Goal: Contribute content: Add original content to the website for others to see

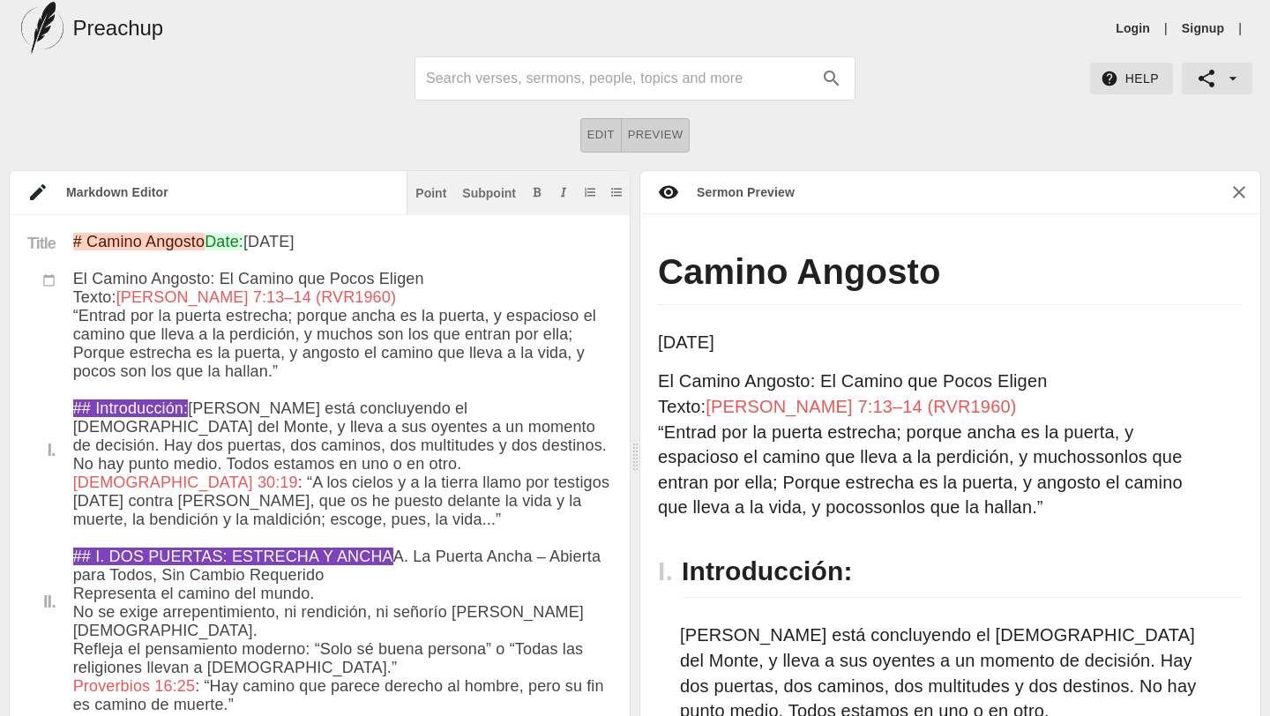
scroll to position [18, 0]
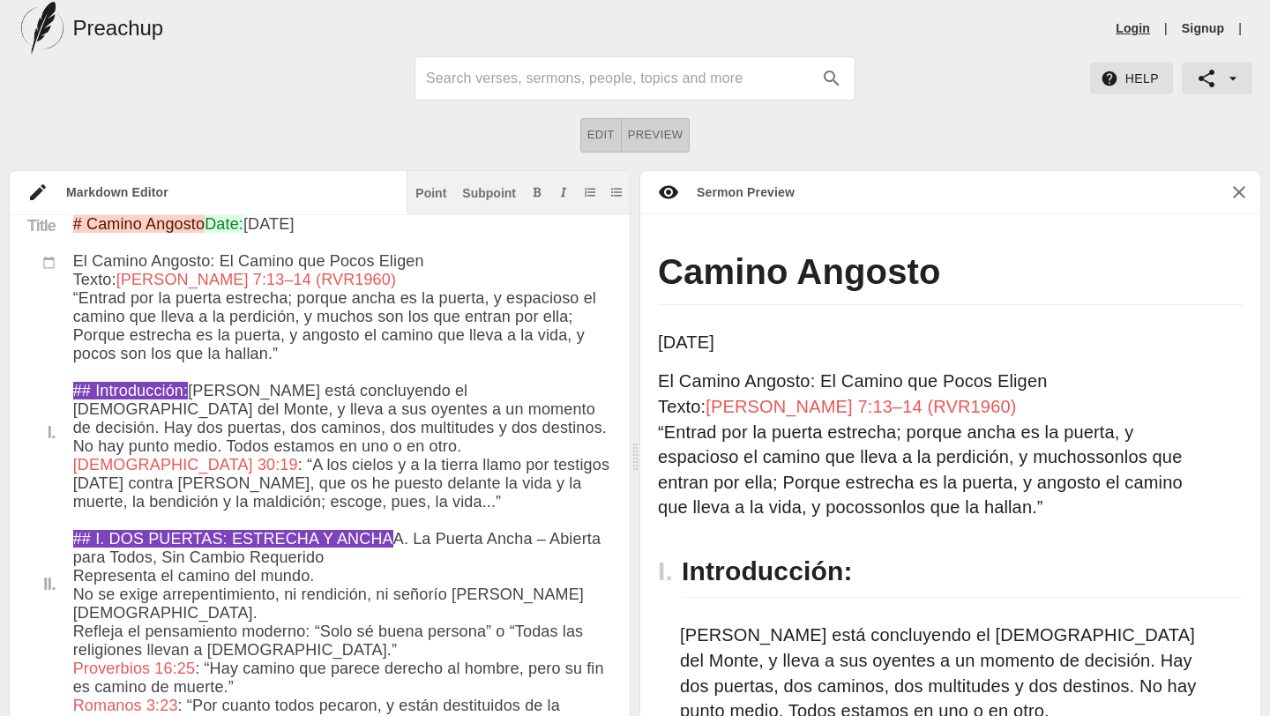
click at [1136, 31] on link "Login" at bounding box center [1132, 28] width 34 height 18
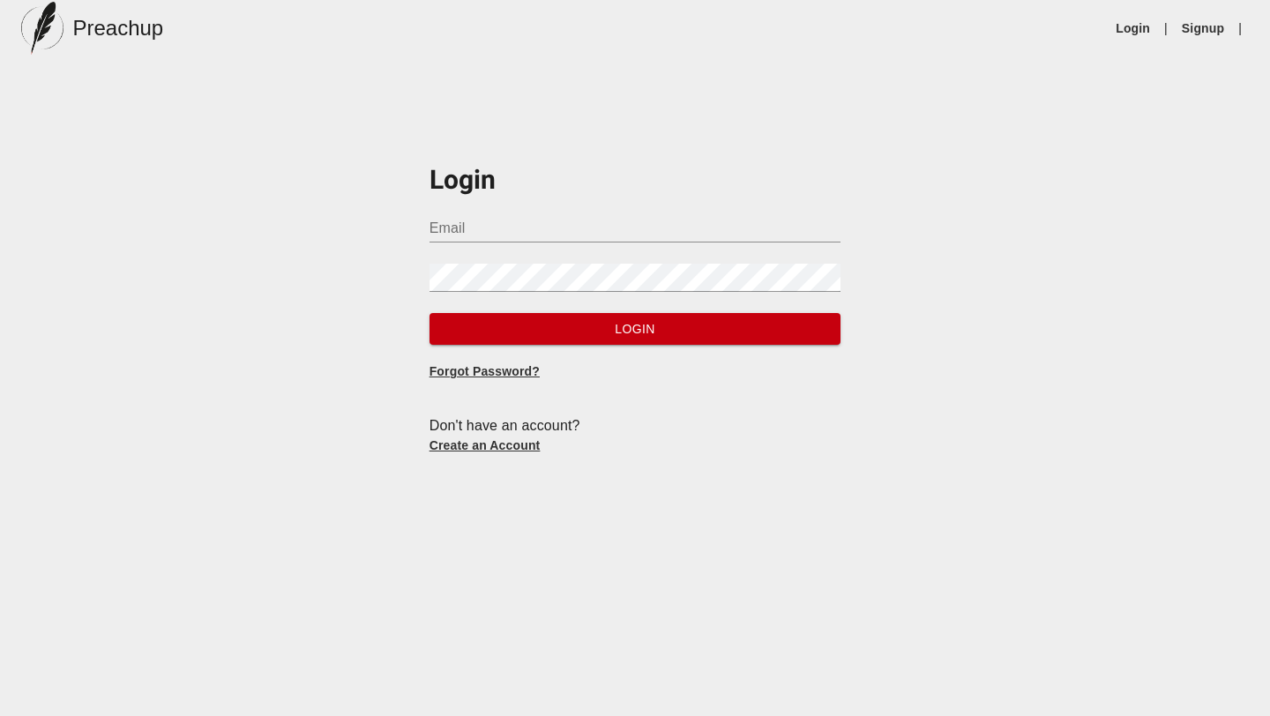
type input "[EMAIL_ADDRESS][DOMAIN_NAME]"
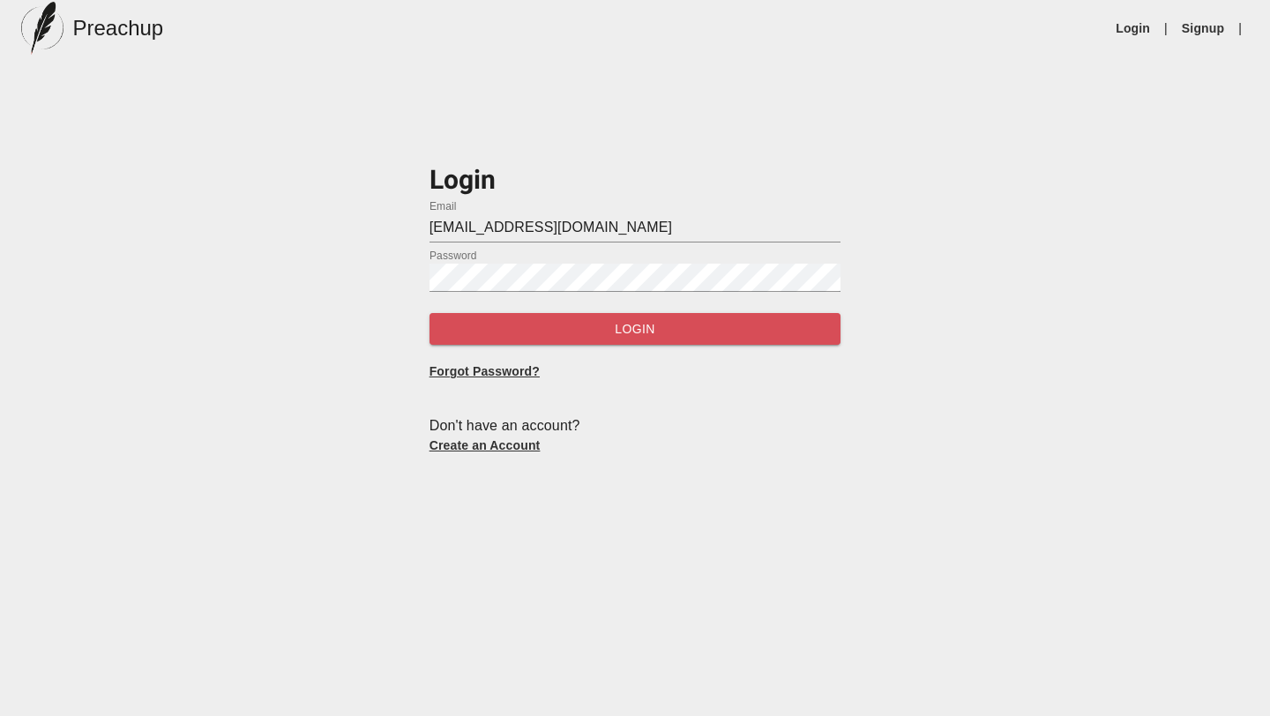
click at [518, 320] on span "Login" at bounding box center [635, 329] width 384 height 22
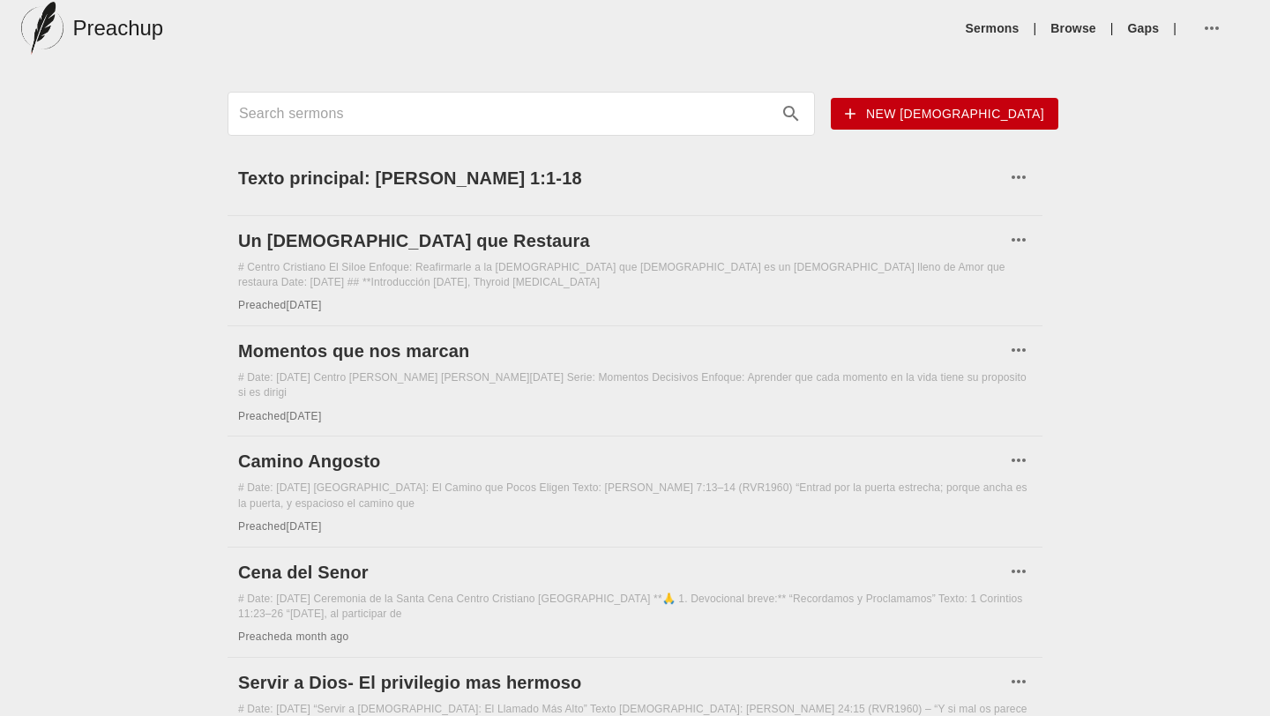
click at [974, 112] on span "New [DEMOGRAPHIC_DATA]" at bounding box center [944, 114] width 199 height 22
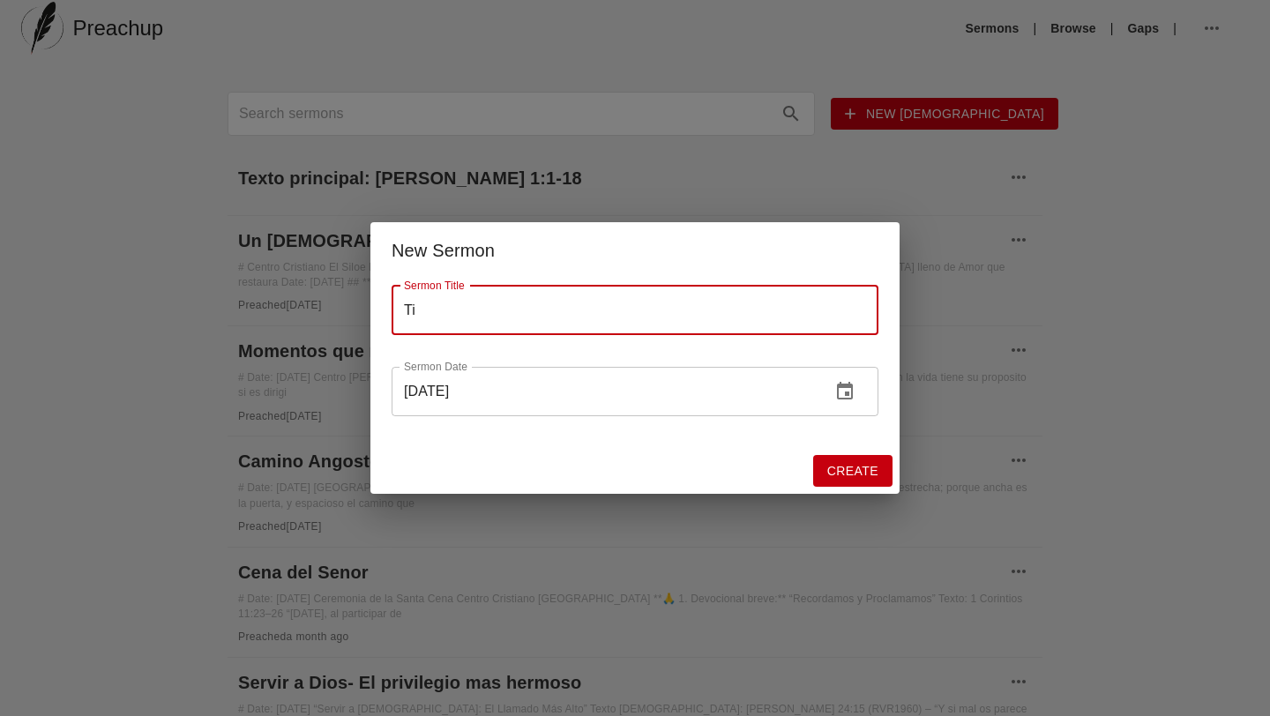
type input "T"
type input "Eres de valor"
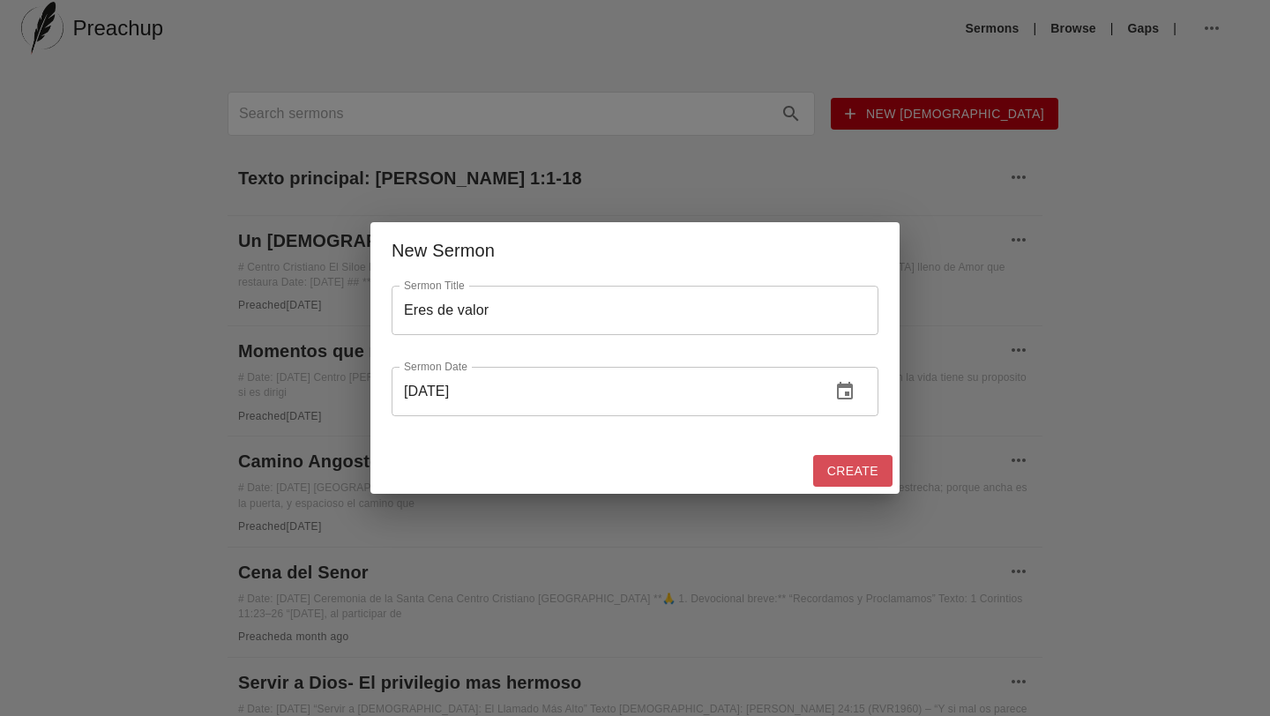
click at [838, 472] on span "Create" at bounding box center [852, 471] width 51 height 22
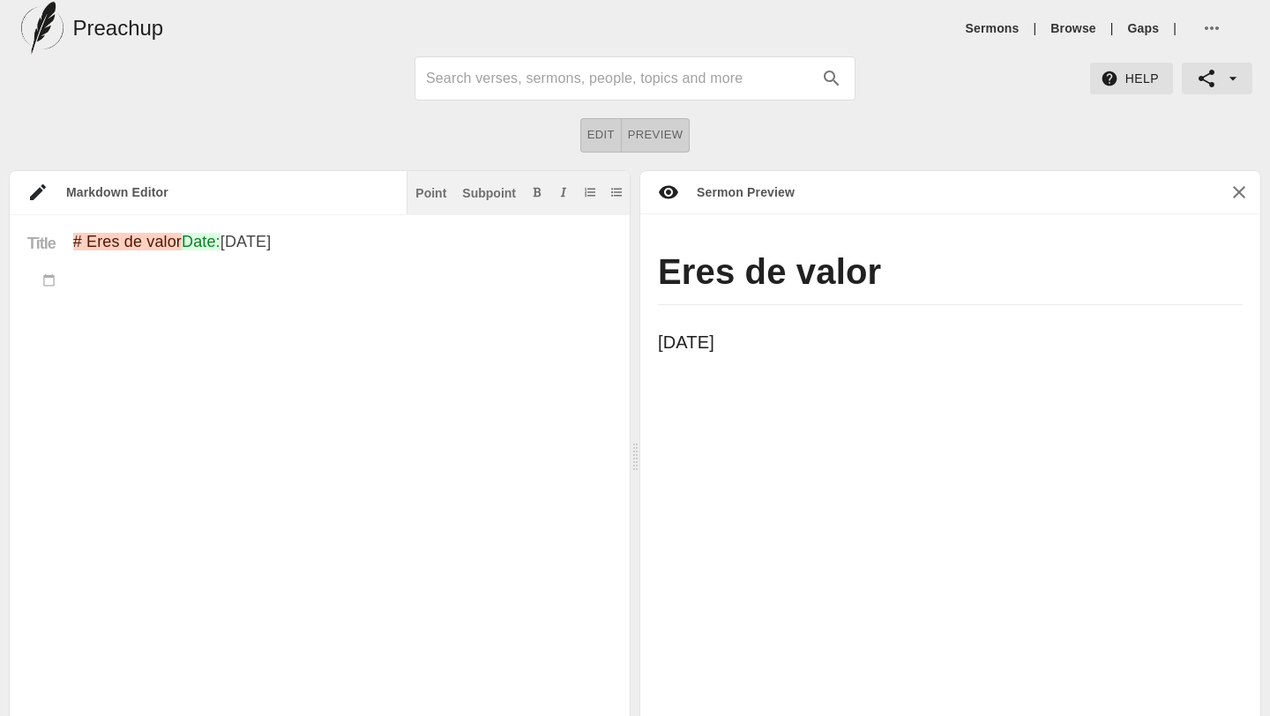
click at [52, 333] on div "Title" at bounding box center [41, 516] width 63 height 566
click at [240, 288] on textarea "# Eres de valor Date: [DATE]" at bounding box center [342, 516] width 539 height 566
paste textarea "“¿Lor ip dolorsi amet con?” Adip el sed doeiusmo tem incidi utl etdolorem aliqu…"
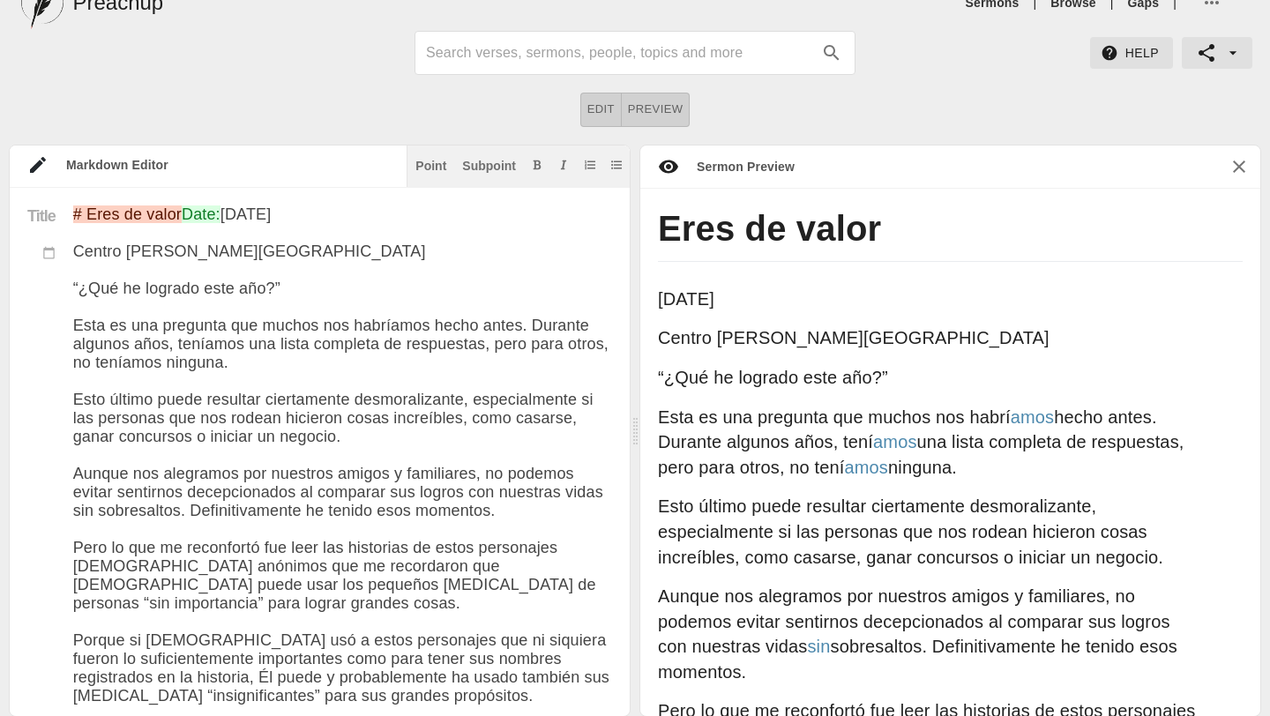
scroll to position [3, 0]
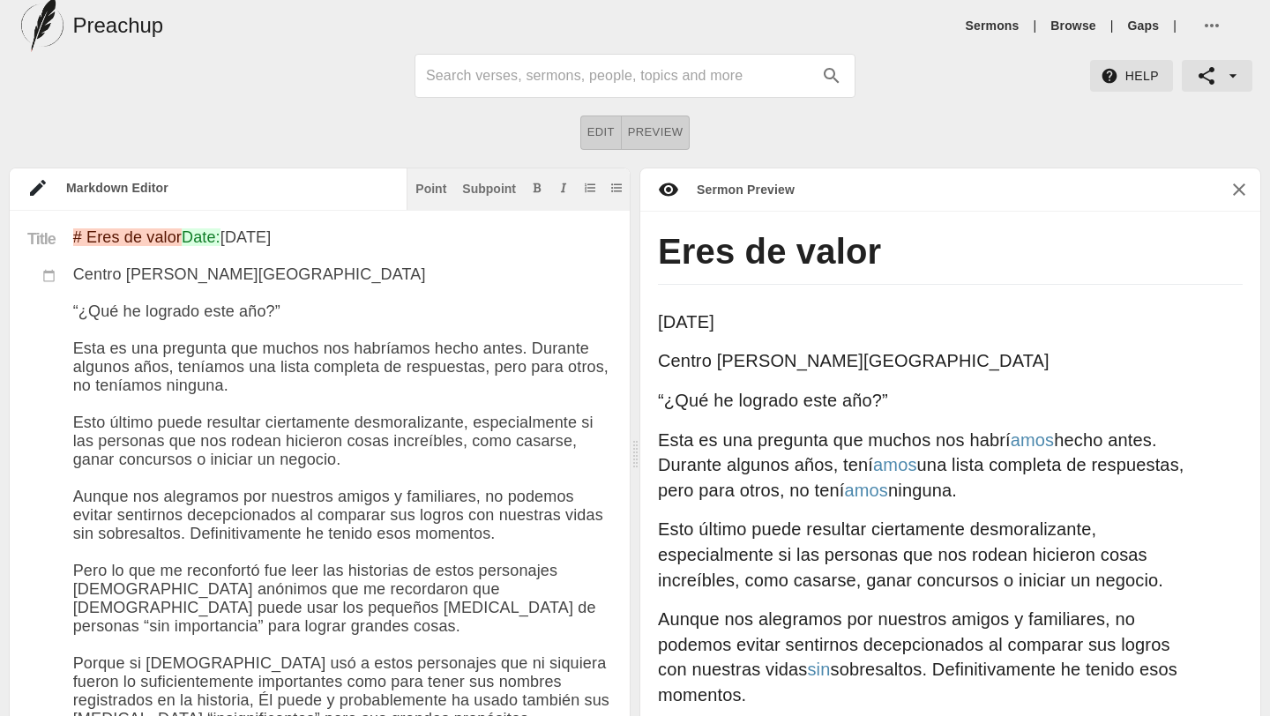
drag, startPoint x: 75, startPoint y: 346, endPoint x: 301, endPoint y: 354, distance: 225.8
click at [429, 193] on div "Point" at bounding box center [430, 189] width 31 height 12
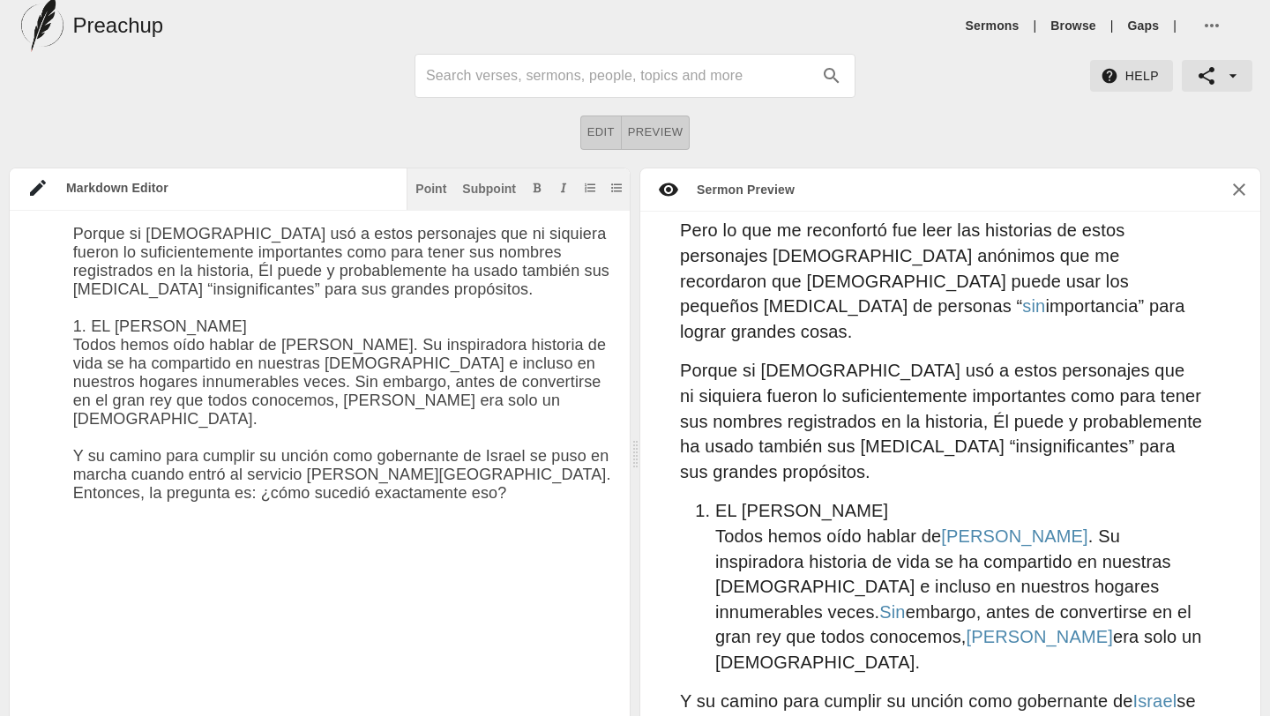
scroll to position [394, 0]
drag, startPoint x: 256, startPoint y: 391, endPoint x: 62, endPoint y: 376, distance: 194.5
click at [62, 376] on div "Title I. # Eres de valor Date: [DATE] Centro Cristiano [GEOGRAPHIC_DATA] ## “¿Q…" at bounding box center [311, 441] width 602 height 1214
click at [432, 186] on div "Point" at bounding box center [430, 189] width 31 height 12
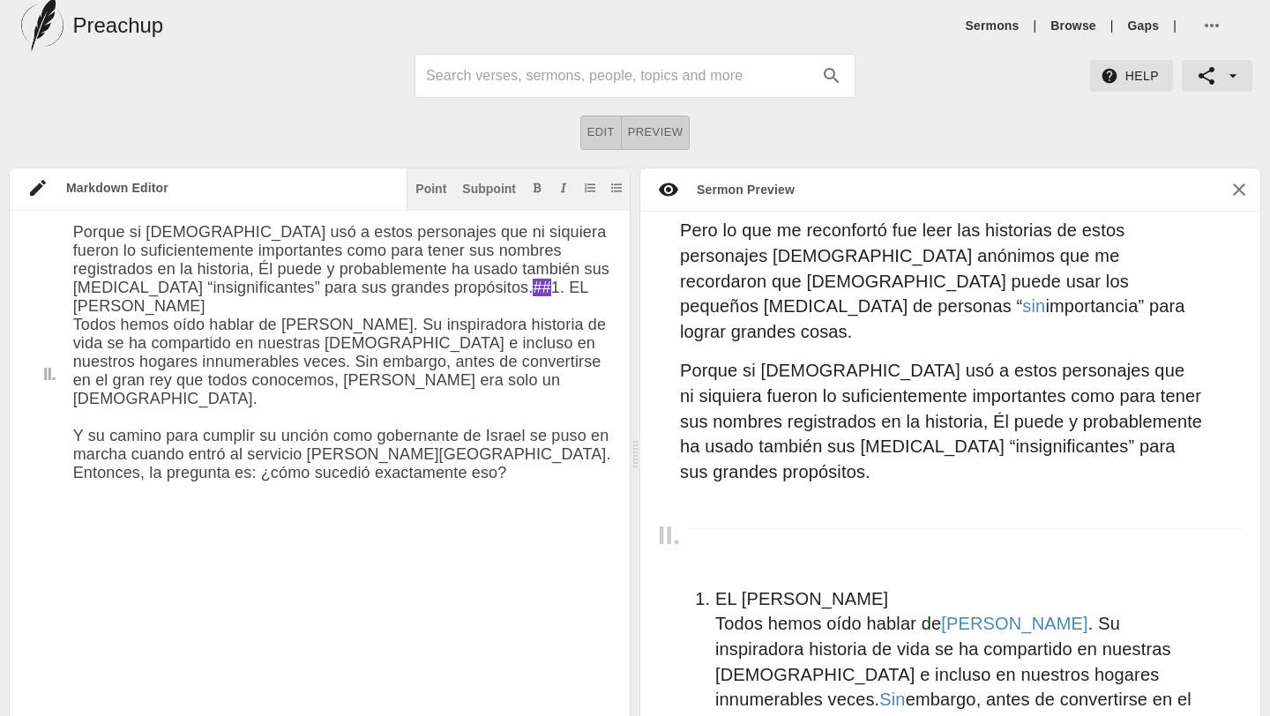
click at [406, 353] on textarea at bounding box center [342, 432] width 539 height 1196
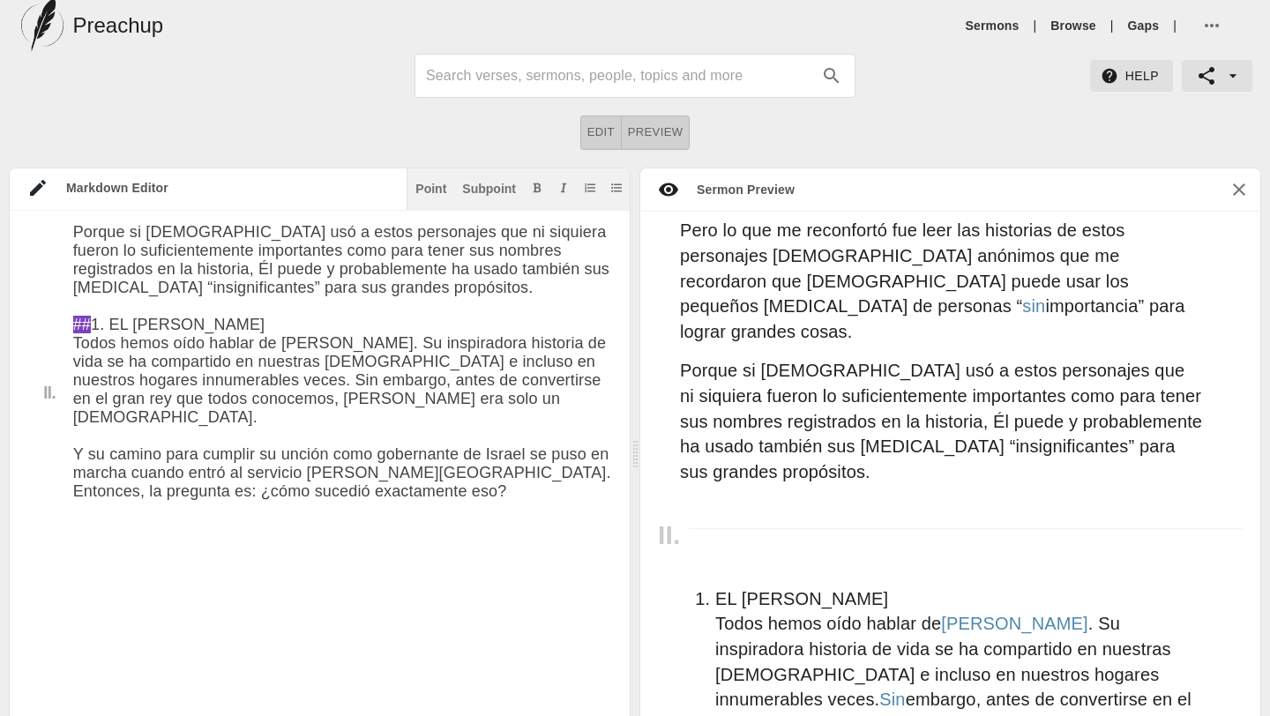
click at [419, 588] on textarea at bounding box center [342, 441] width 539 height 1214
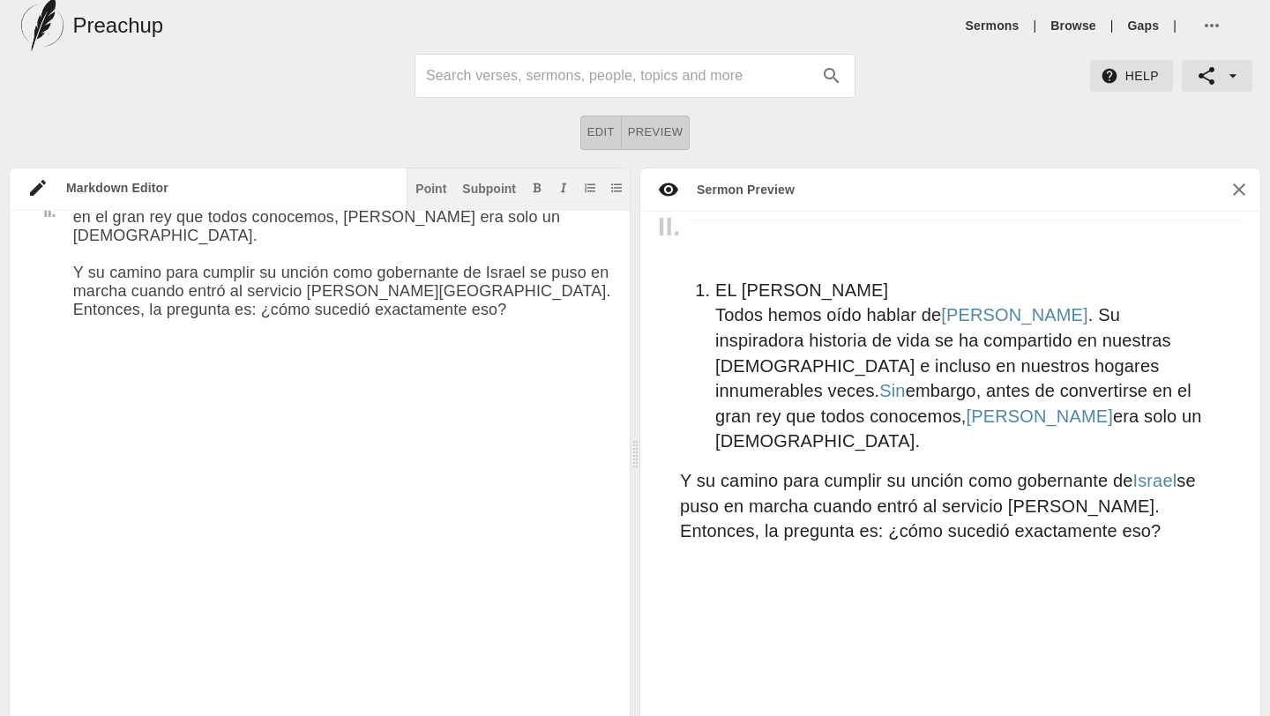
scroll to position [0, 0]
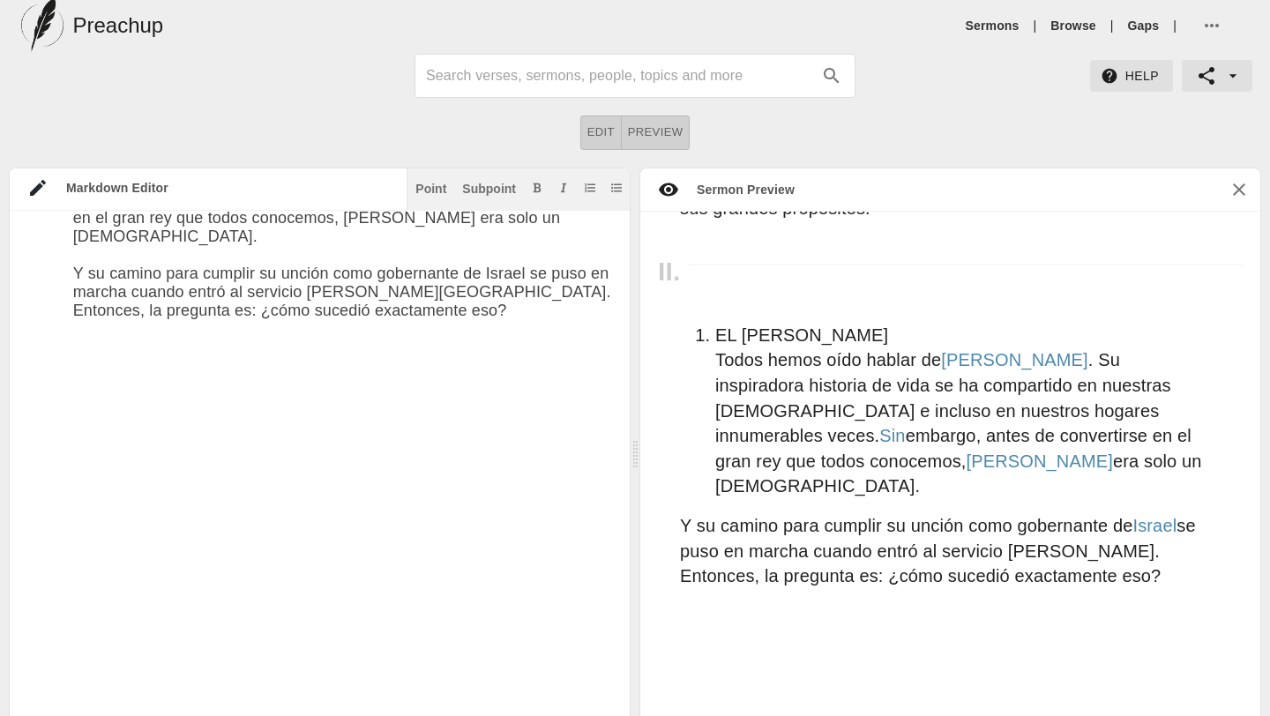
paste textarea "Bueno, ¡se trataba de un sirviente anónimo! Cuando [PERSON_NAME], atormentado p…"
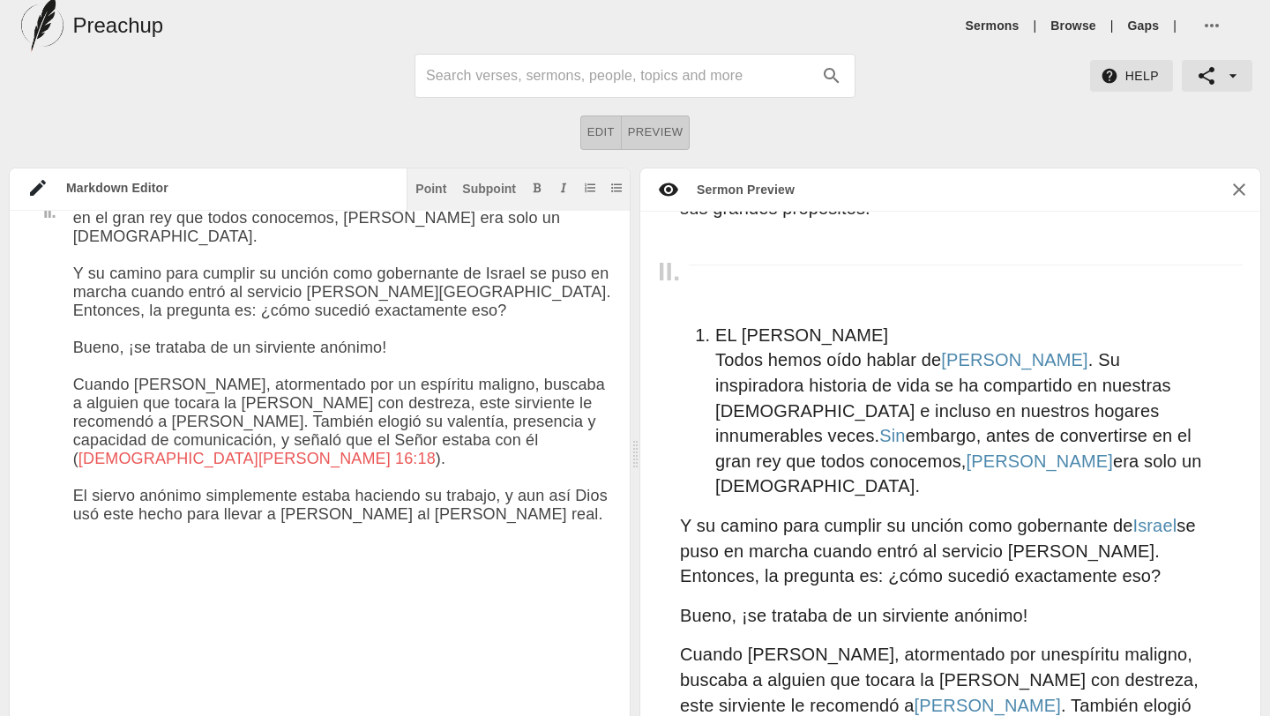
click at [285, 520] on textarea at bounding box center [342, 353] width 539 height 1399
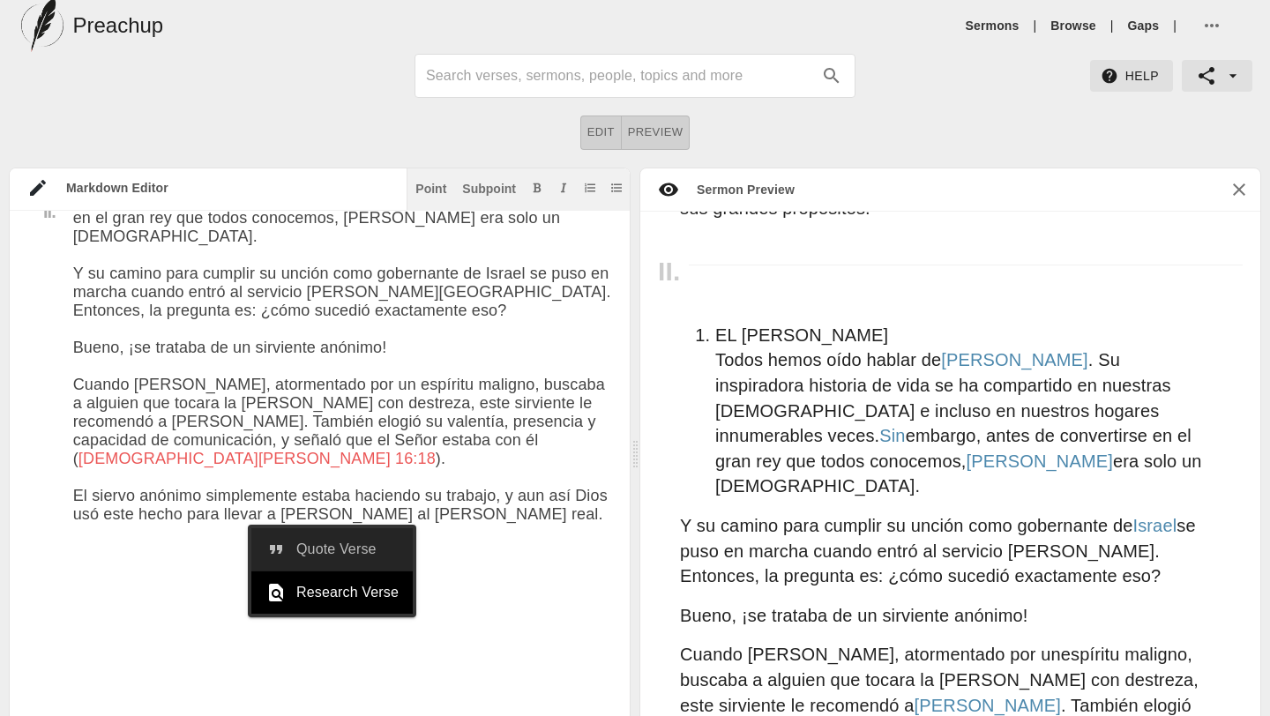
click at [296, 557] on span "Quote Verse" at bounding box center [347, 549] width 102 height 21
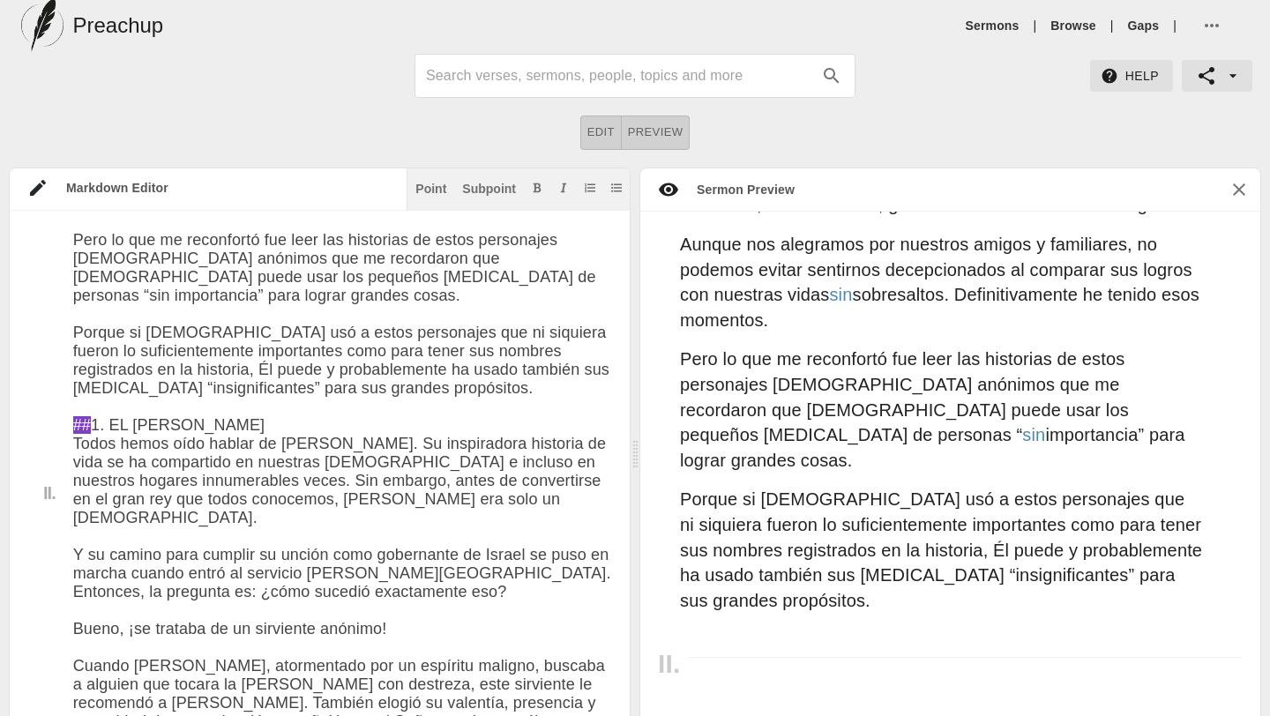
click at [74, 515] on textarea at bounding box center [342, 634] width 539 height 1399
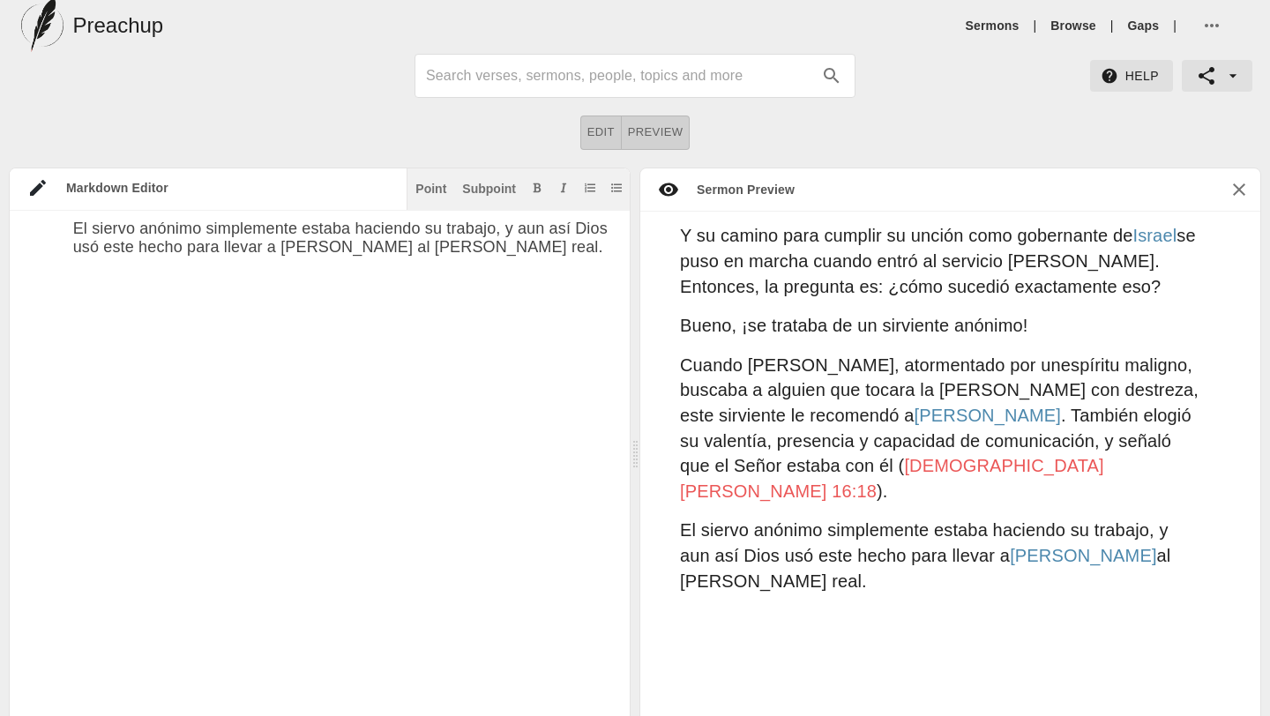
click at [472, 287] on textarea at bounding box center [342, 85] width 539 height 1399
paste textarea "Al igual que este siervo, nunca sabemos a quién planea usar [DEMOGRAPHIC_DATA] …"
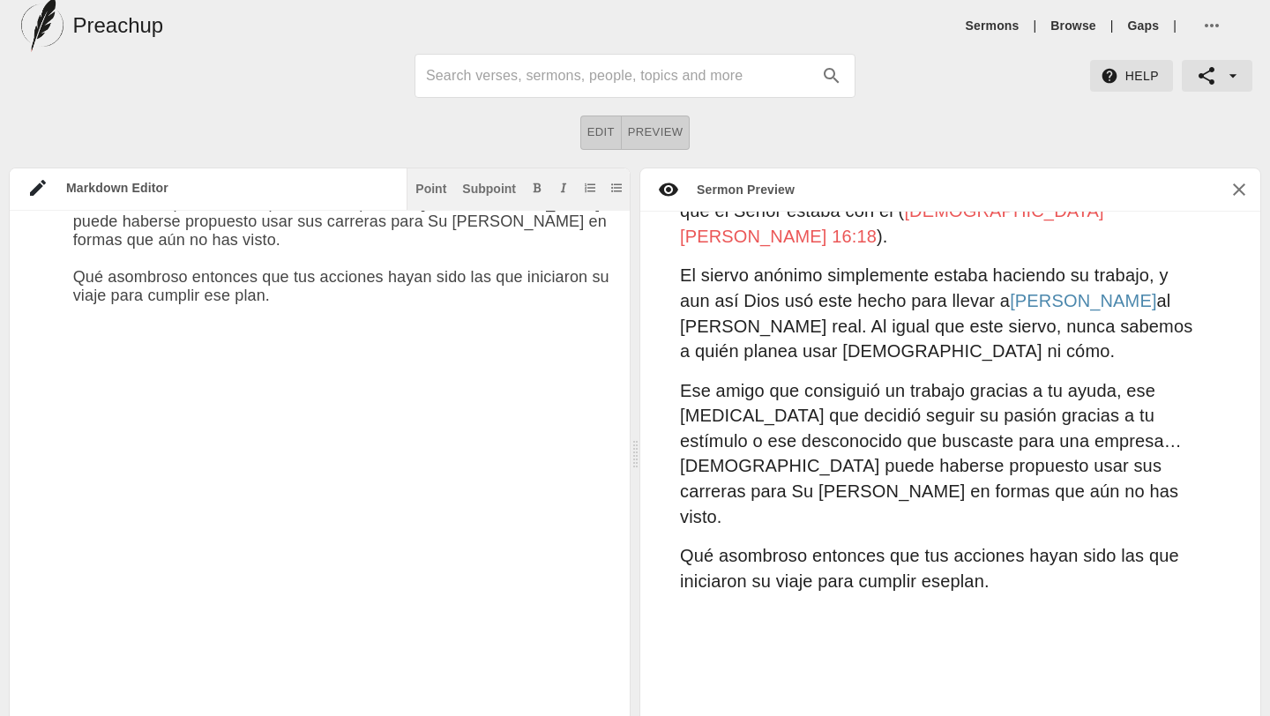
paste textarea "2. ESCLAVO DE LA MUJER [PERSON_NAME] Otra sierva desconocida que [DEMOGRAPHIC_D…"
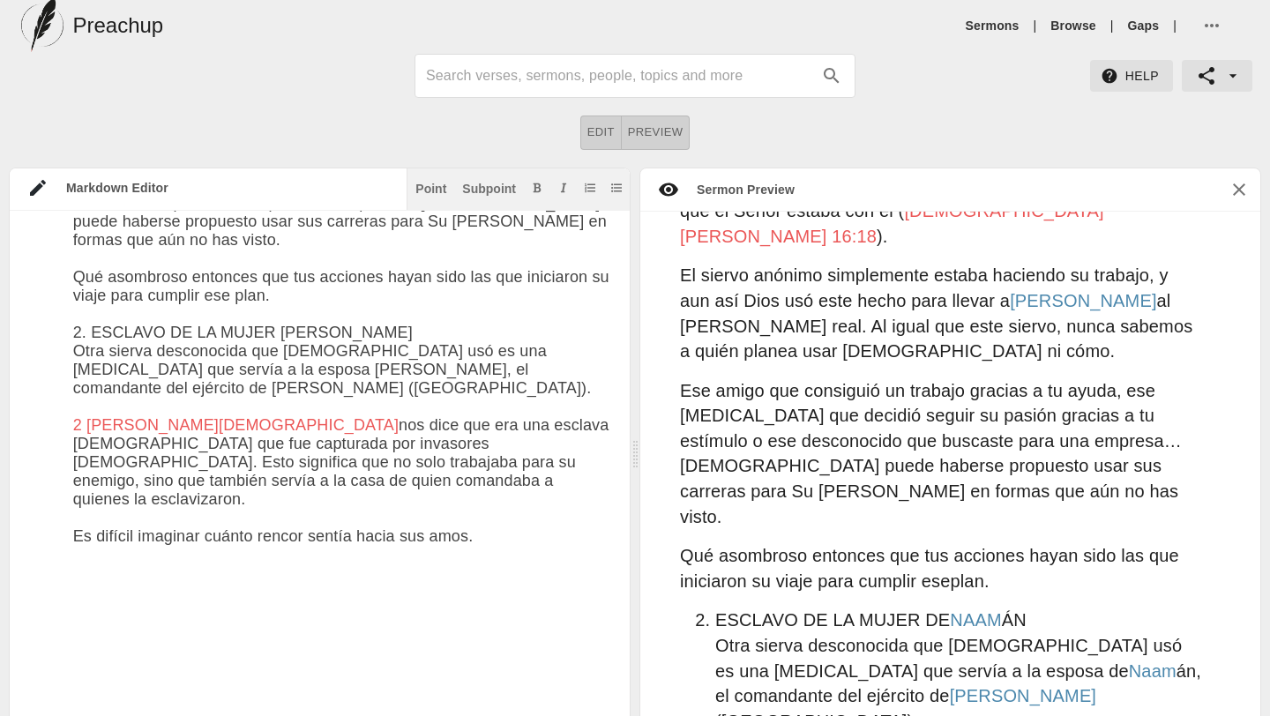
click at [75, 339] on textarea at bounding box center [342, 153] width 539 height 1844
click at [438, 191] on div "Point" at bounding box center [430, 189] width 31 height 12
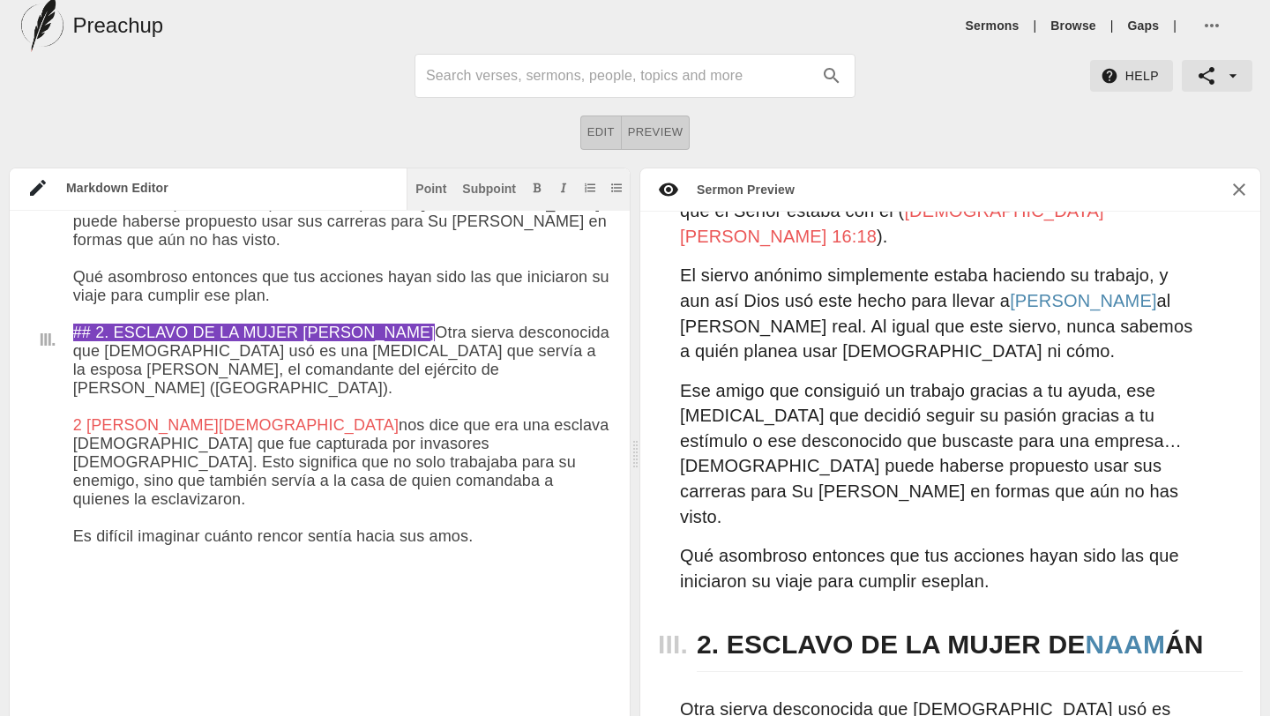
click at [497, 516] on textarea at bounding box center [342, 153] width 539 height 1844
paste textarea "Sin embargo, cuando vio cómo [PERSON_NAME] sufría como resultado de su [MEDICAL…"
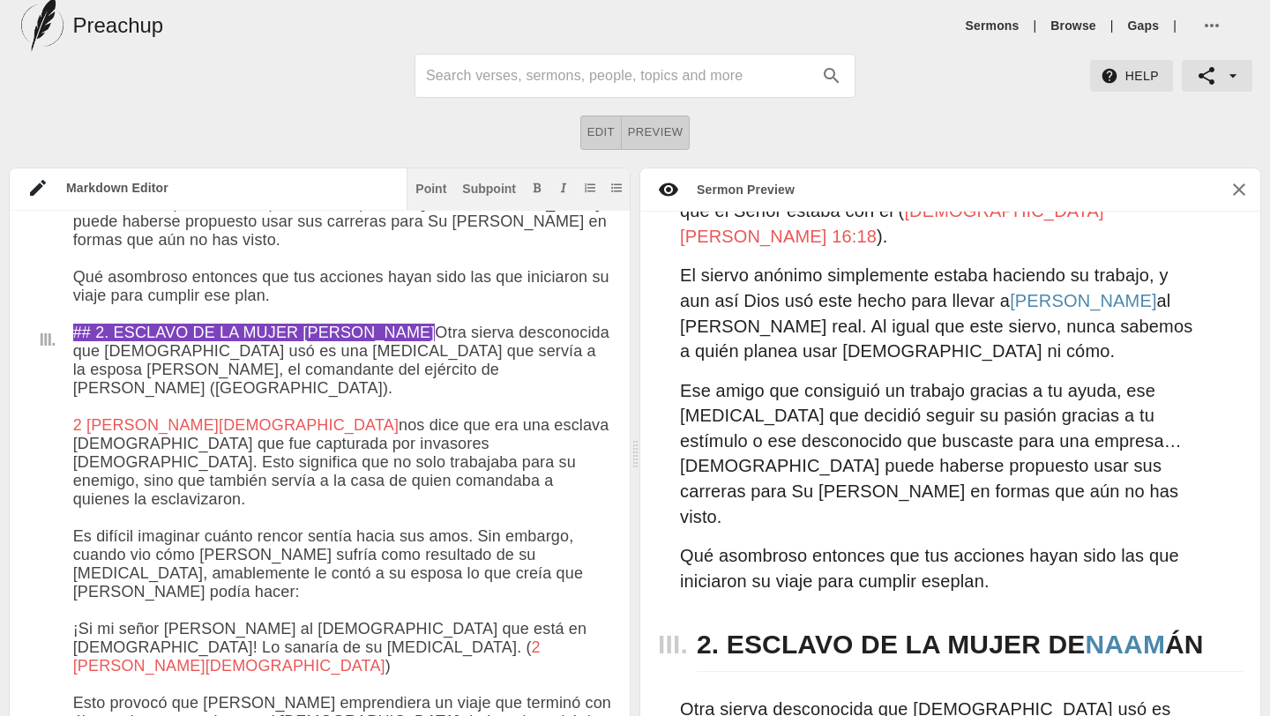
click at [137, 608] on textarea at bounding box center [342, 273] width 539 height 2084
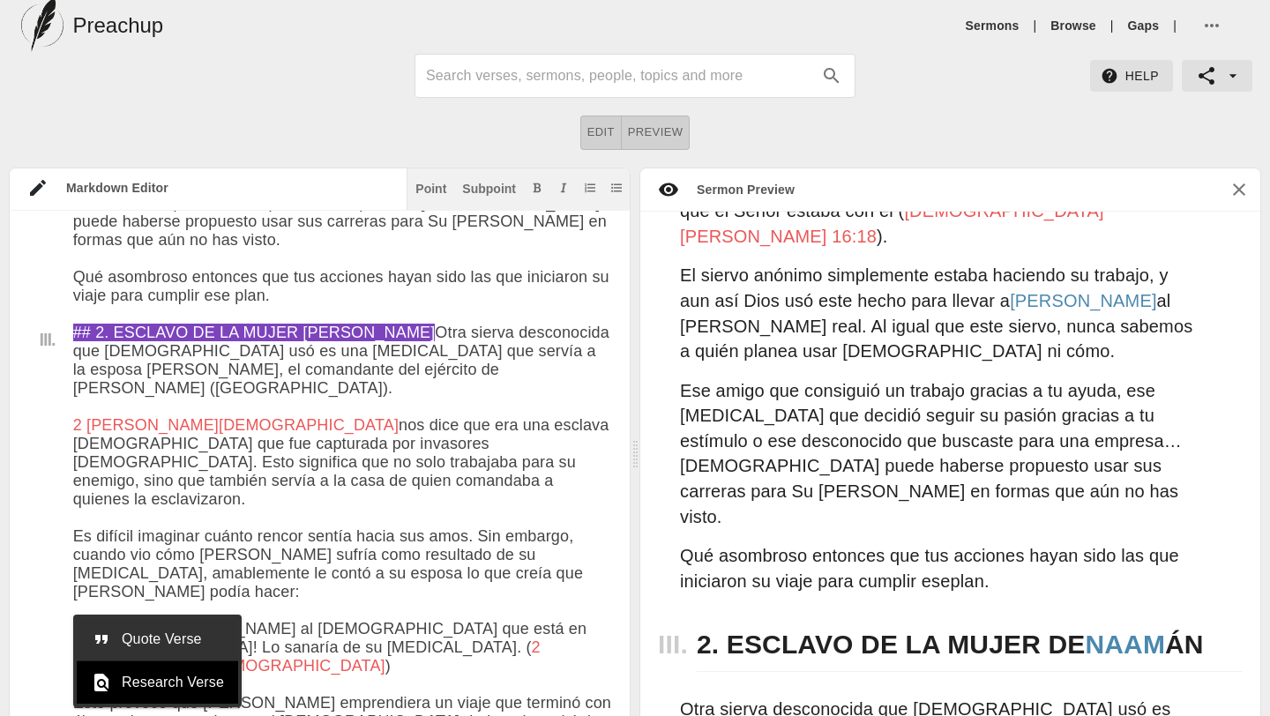
click at [139, 637] on span "Quote Verse" at bounding box center [173, 639] width 102 height 21
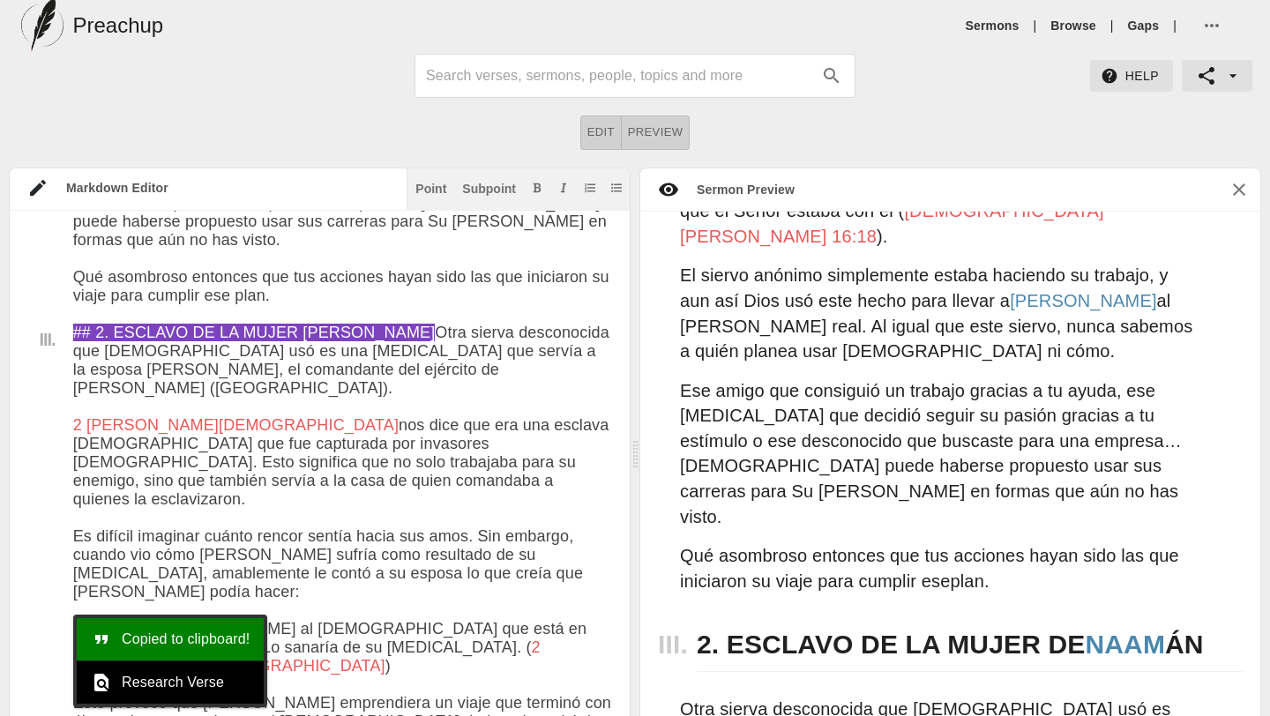
click at [576, 667] on textarea at bounding box center [342, 273] width 539 height 2084
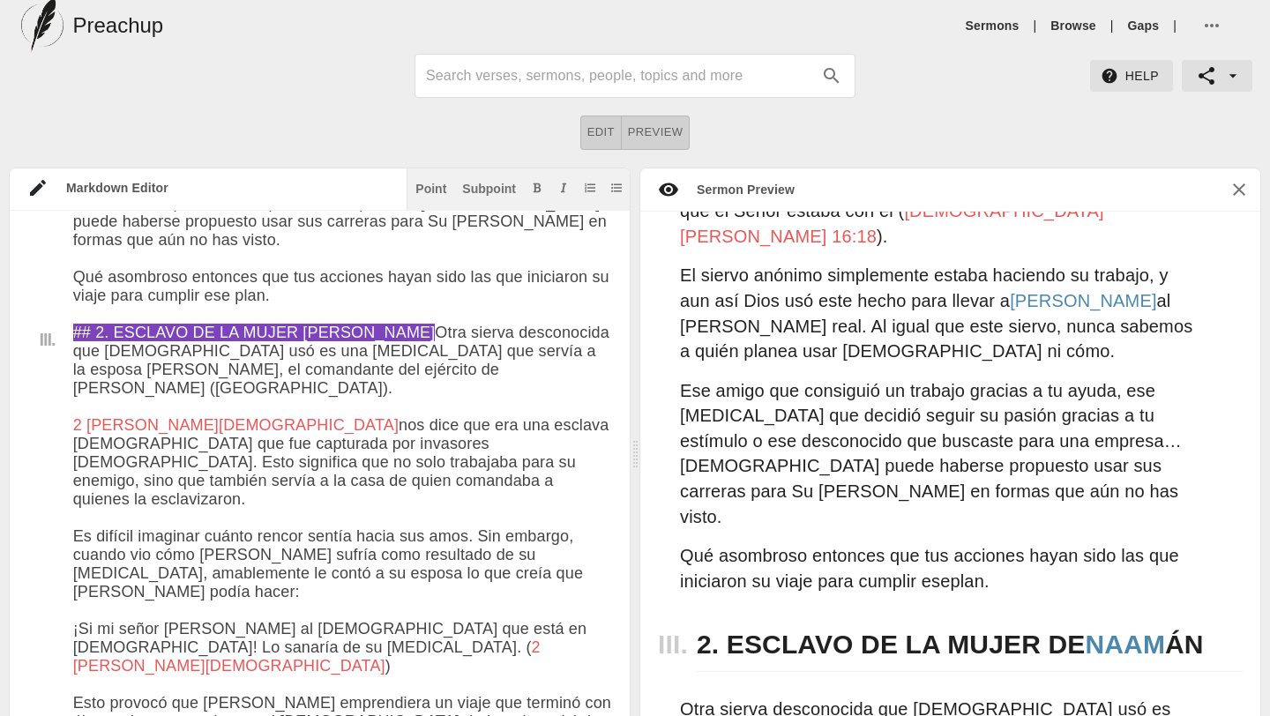
paste textarea "A través de esta historia, vemos cómo [DEMOGRAPHIC_DATA] puede usar nuestros pe…"
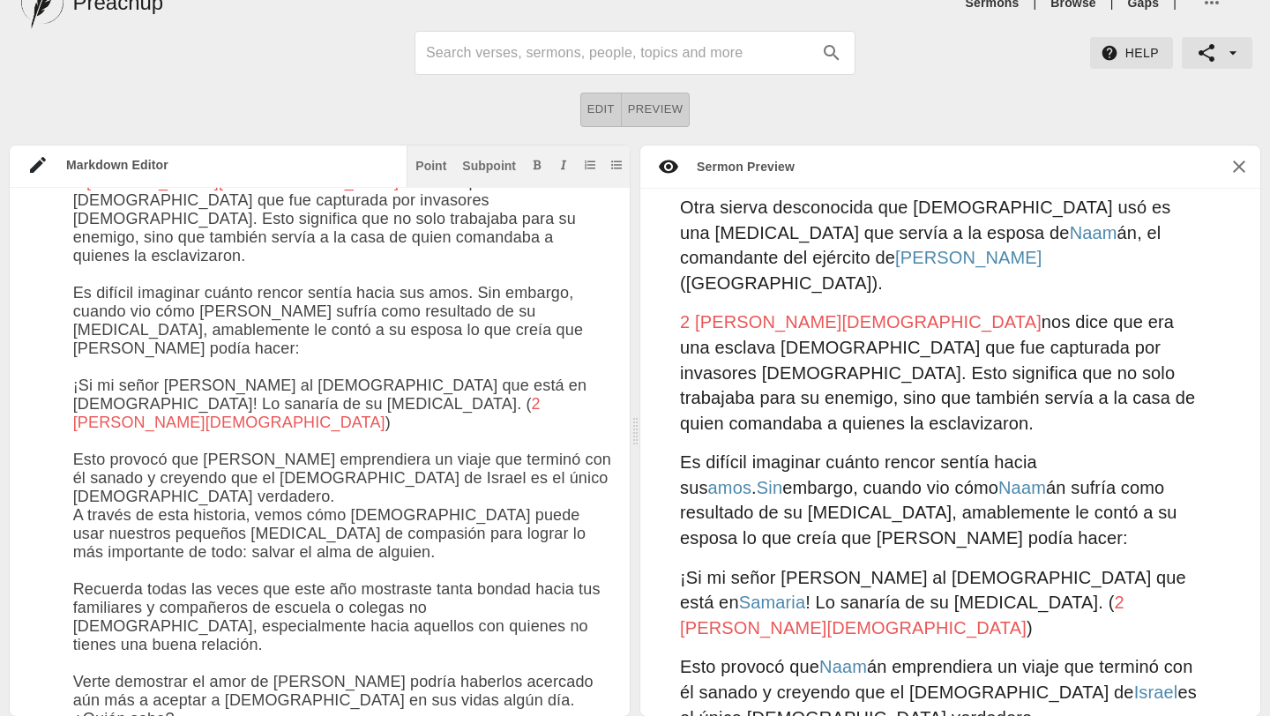
scroll to position [1796, 0]
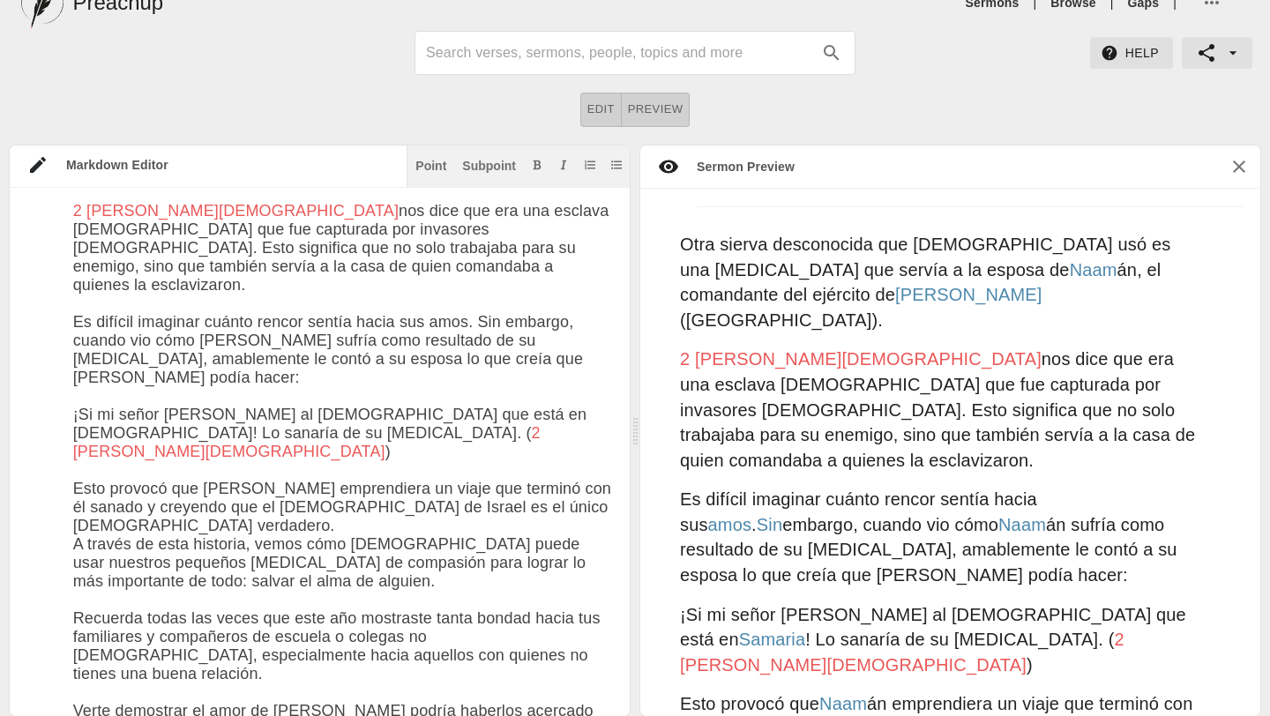
click at [600, 375] on textarea at bounding box center [342, 170] width 539 height 2306
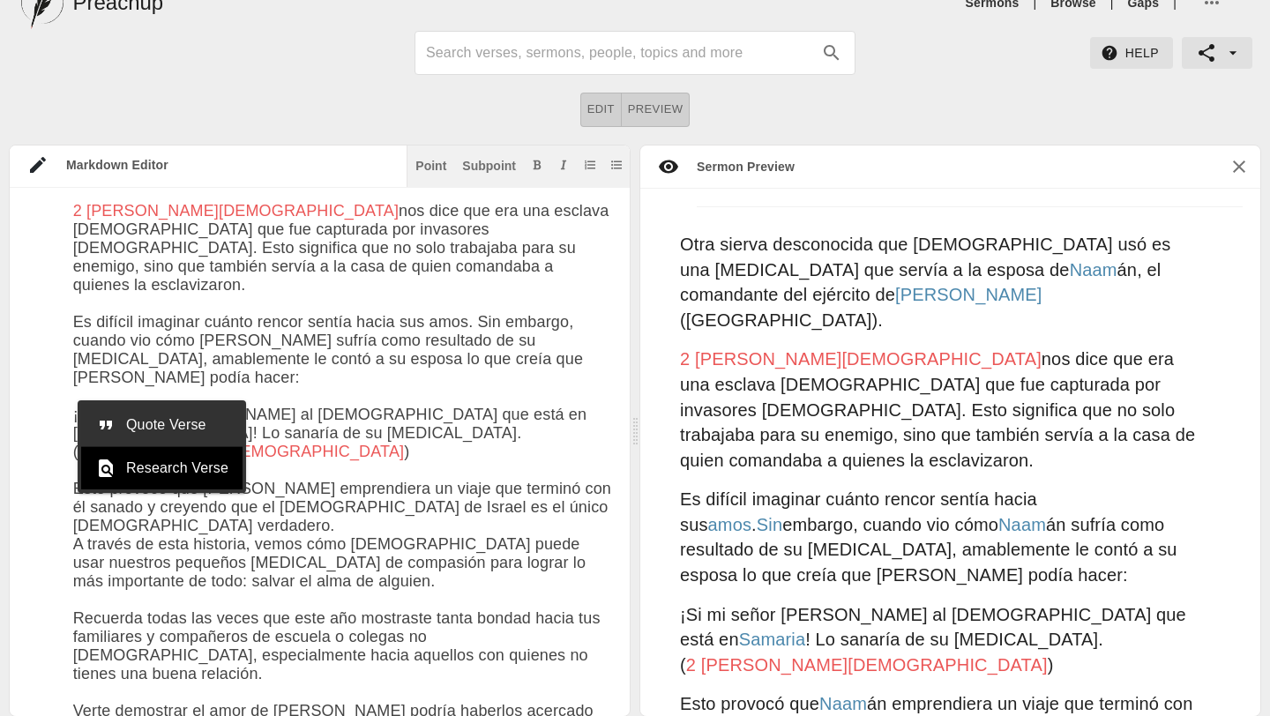
click at [152, 423] on span "Quote Verse" at bounding box center [177, 424] width 102 height 21
click at [492, 647] on textarea at bounding box center [342, 170] width 539 height 2306
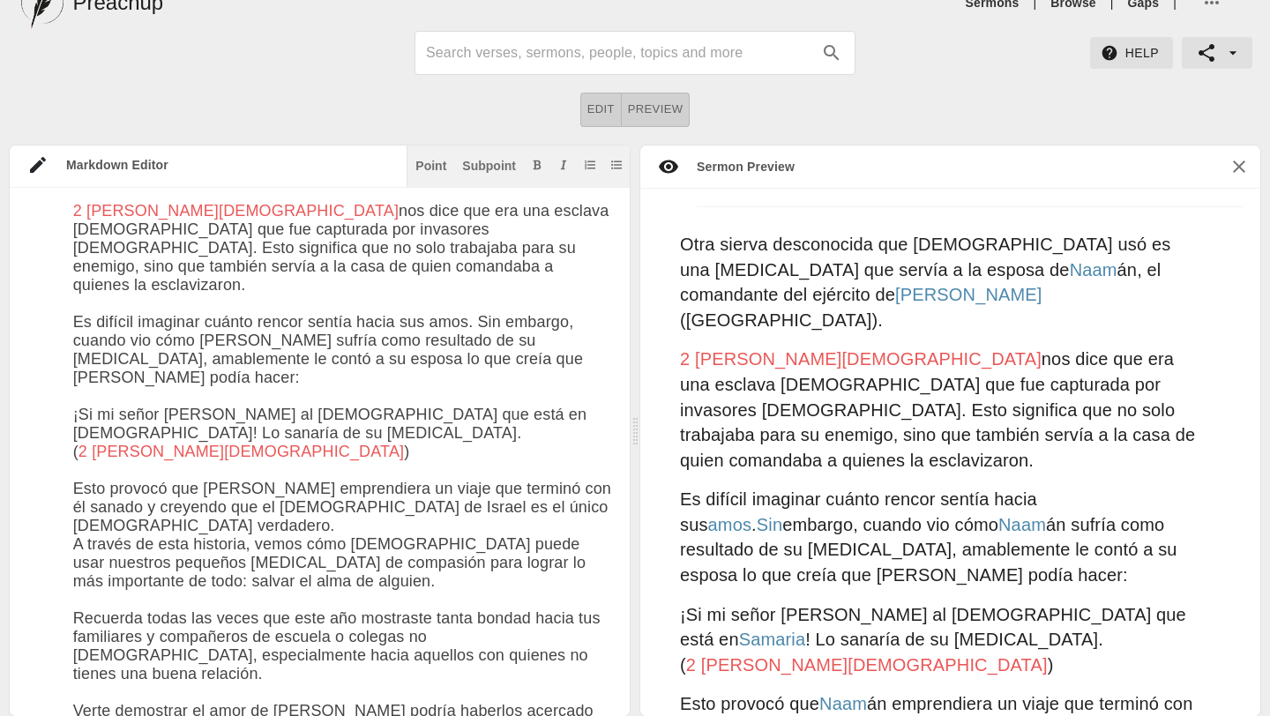
paste textarea "3. NIÑO QUE DIO SU ALMUERZO No tienes que trabajar bajo el mando de personas po…"
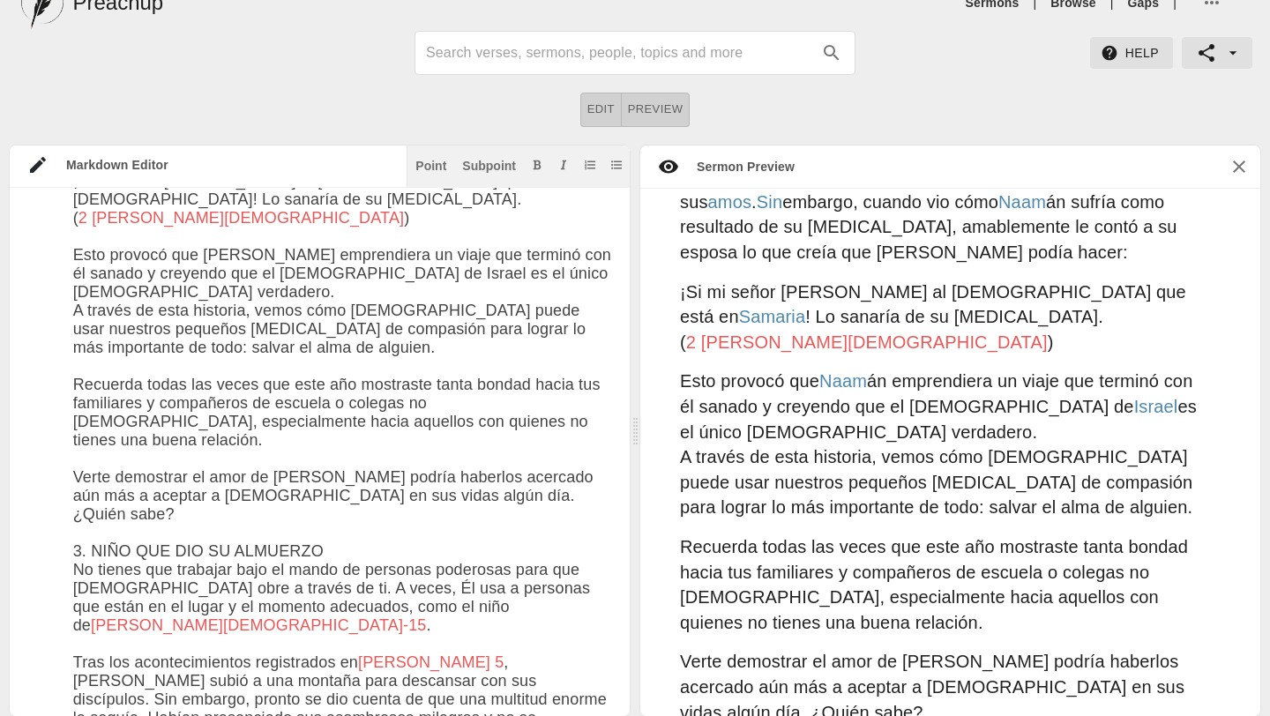
click at [75, 440] on textarea at bounding box center [342, 103] width 539 height 2640
click at [431, 156] on button "Point" at bounding box center [431, 165] width 38 height 18
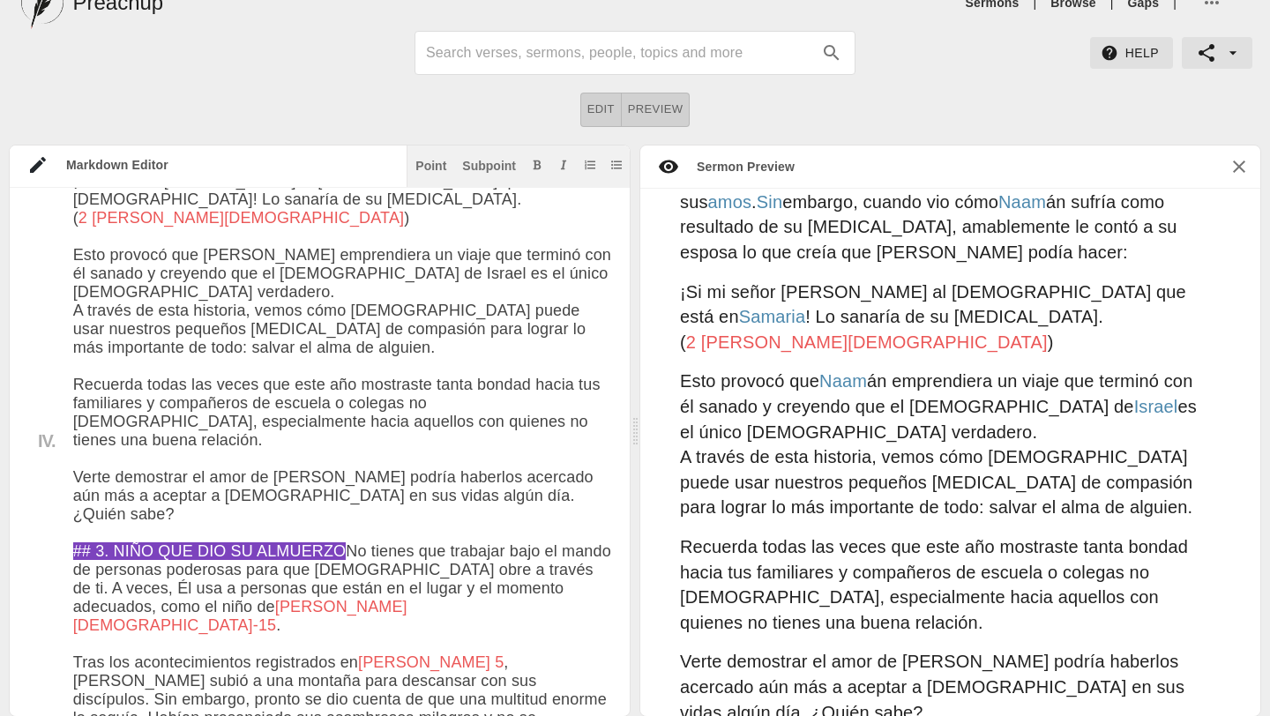
click at [528, 509] on textarea at bounding box center [342, 103] width 539 height 2640
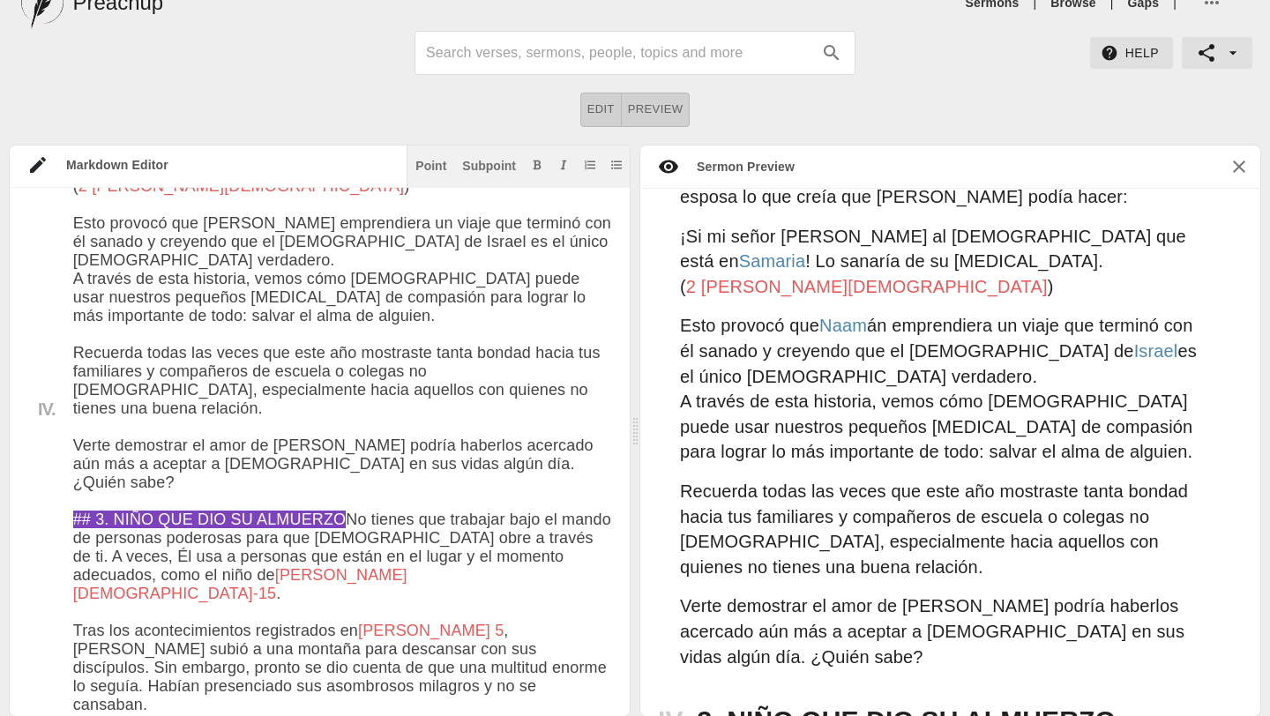
scroll to position [2185, 0]
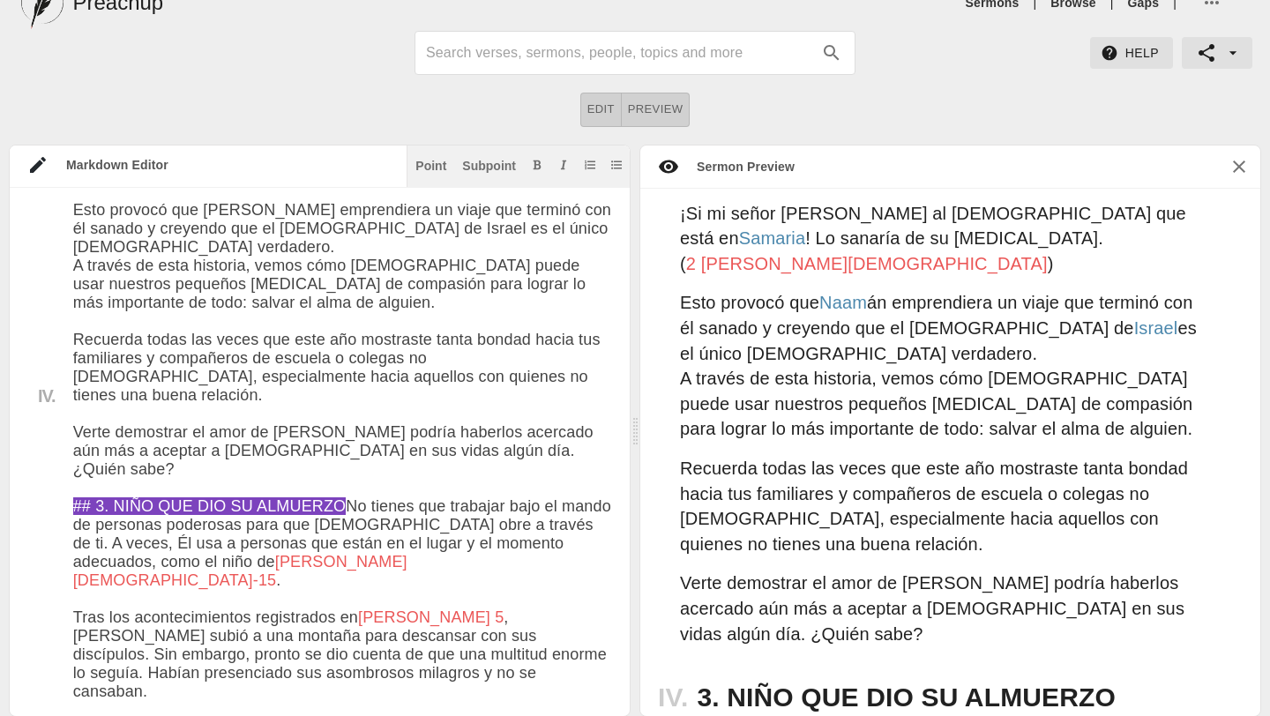
click at [427, 450] on textarea at bounding box center [342, 58] width 539 height 2640
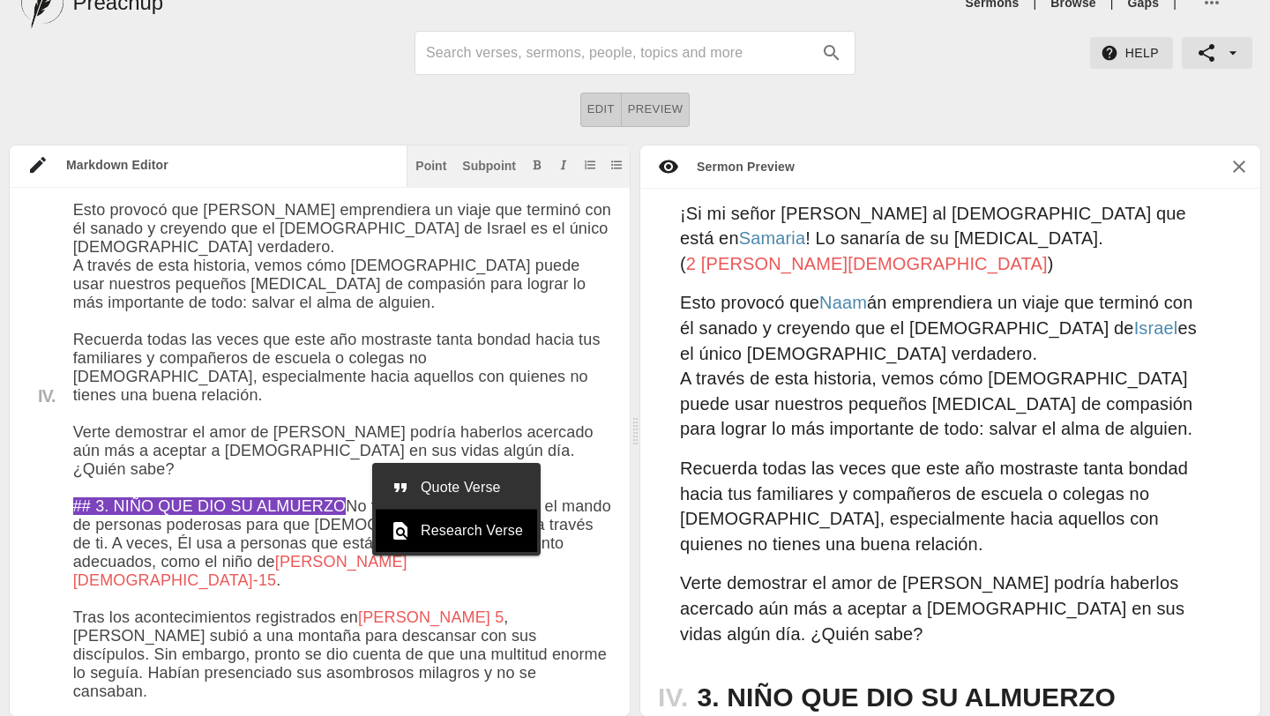
click at [436, 481] on span "Quote Verse" at bounding box center [472, 487] width 102 height 21
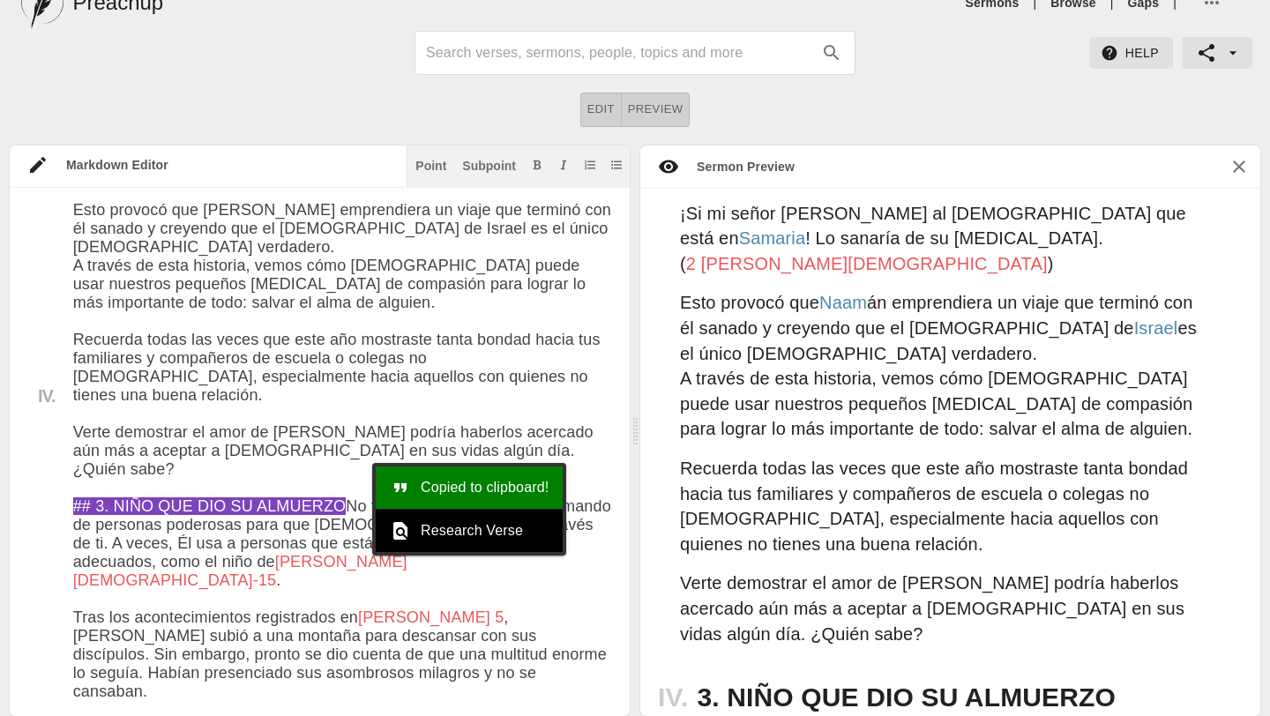
click at [487, 585] on textarea at bounding box center [342, 58] width 539 height 2640
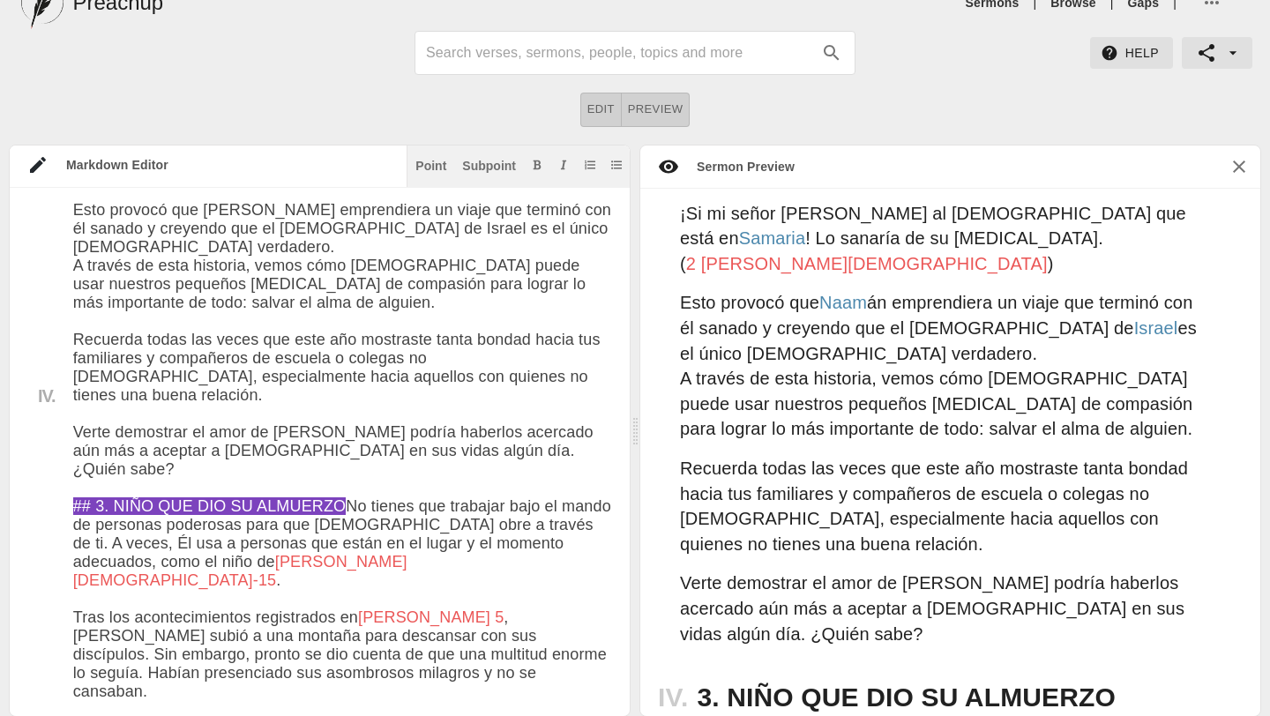
click at [563, 630] on textarea at bounding box center [342, 58] width 539 height 2640
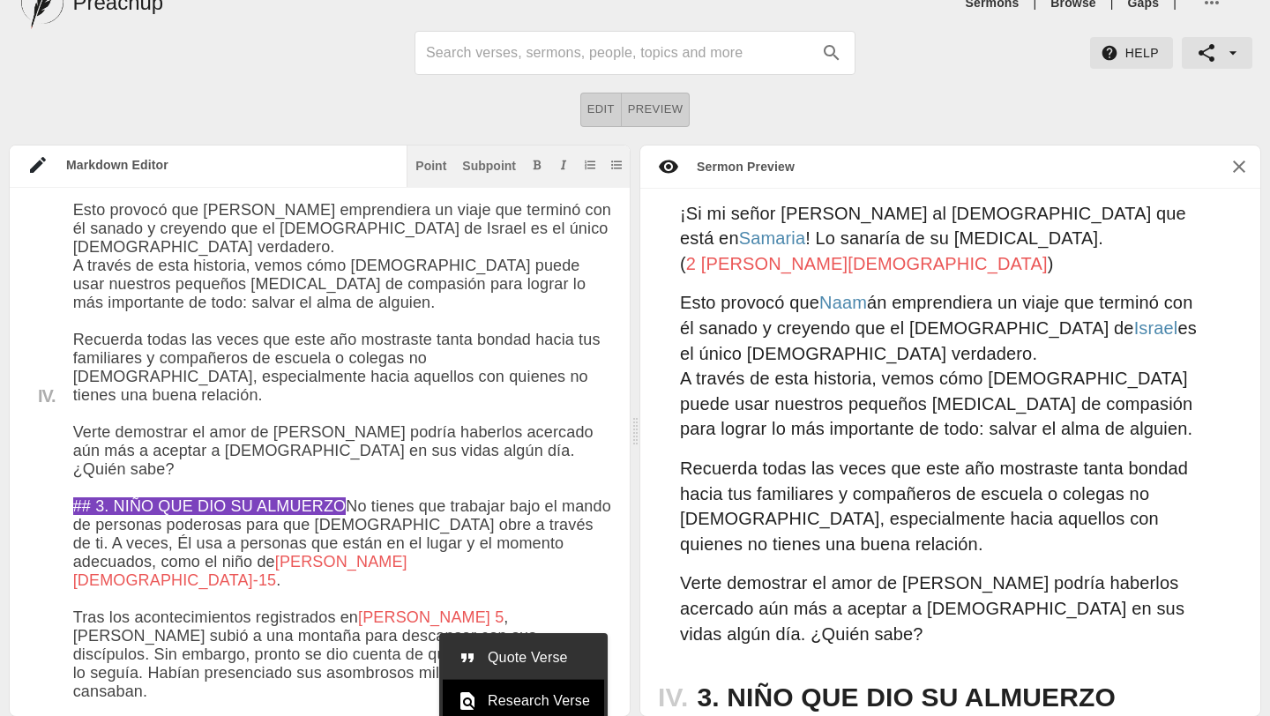
click at [562, 660] on span "Quote Verse" at bounding box center [539, 657] width 102 height 21
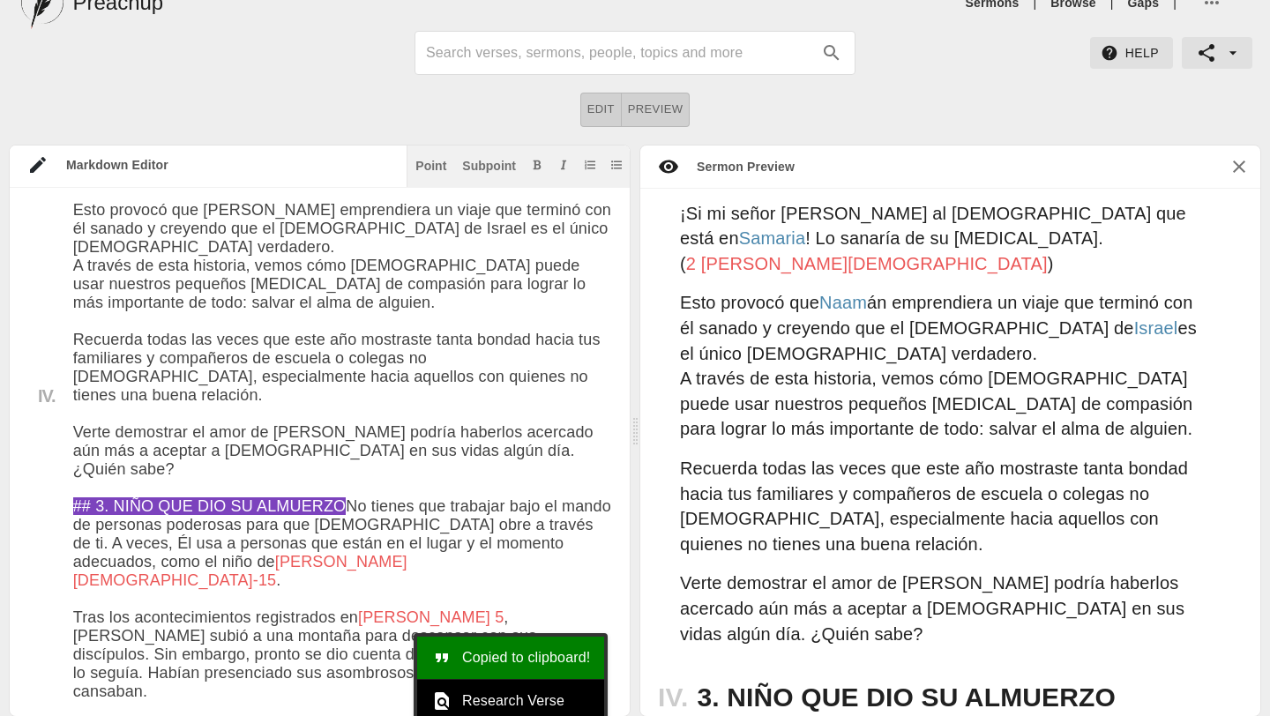
click at [390, 494] on textarea at bounding box center [342, 58] width 539 height 2640
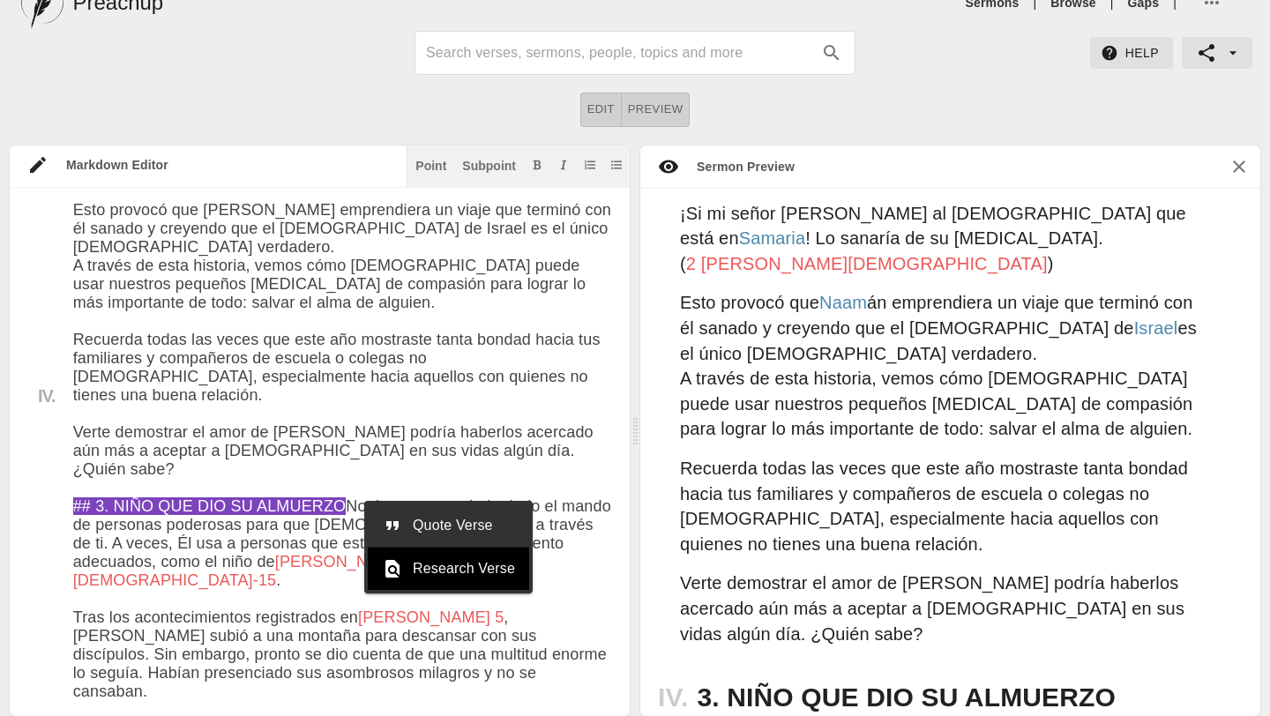
click at [426, 451] on textarea at bounding box center [342, 58] width 539 height 2640
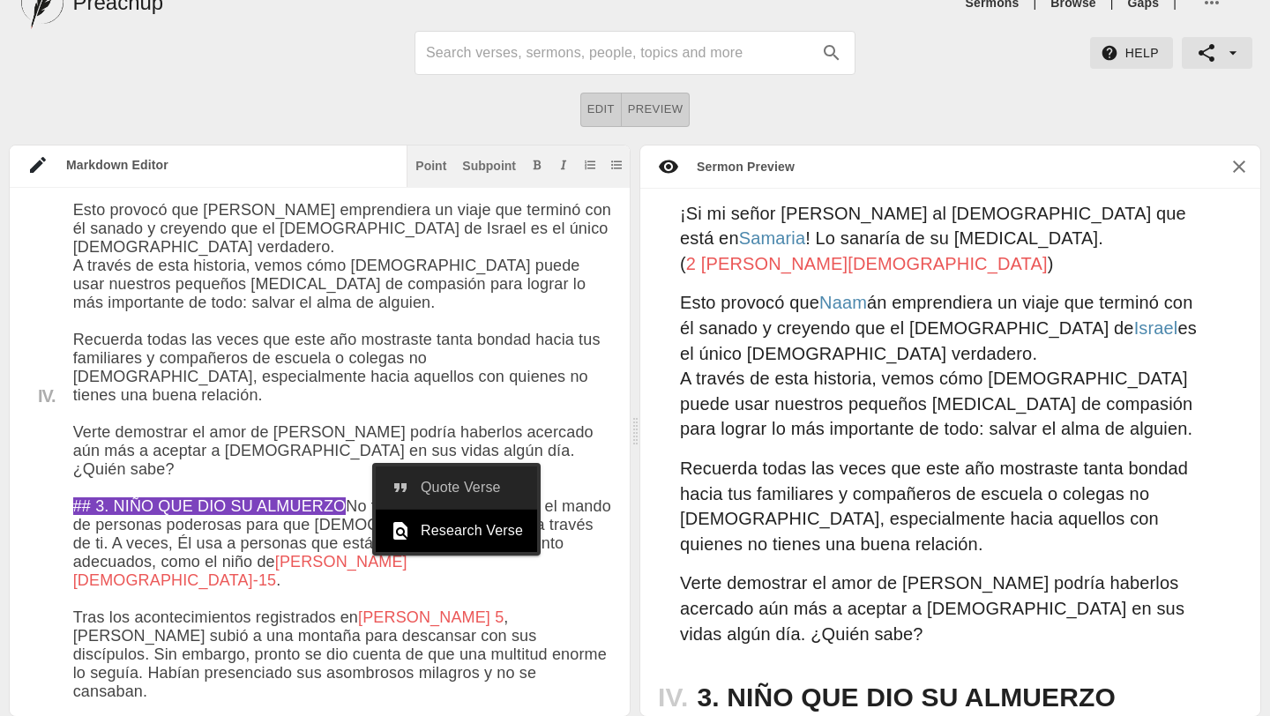
click at [435, 480] on span "Quote Verse" at bounding box center [472, 487] width 102 height 21
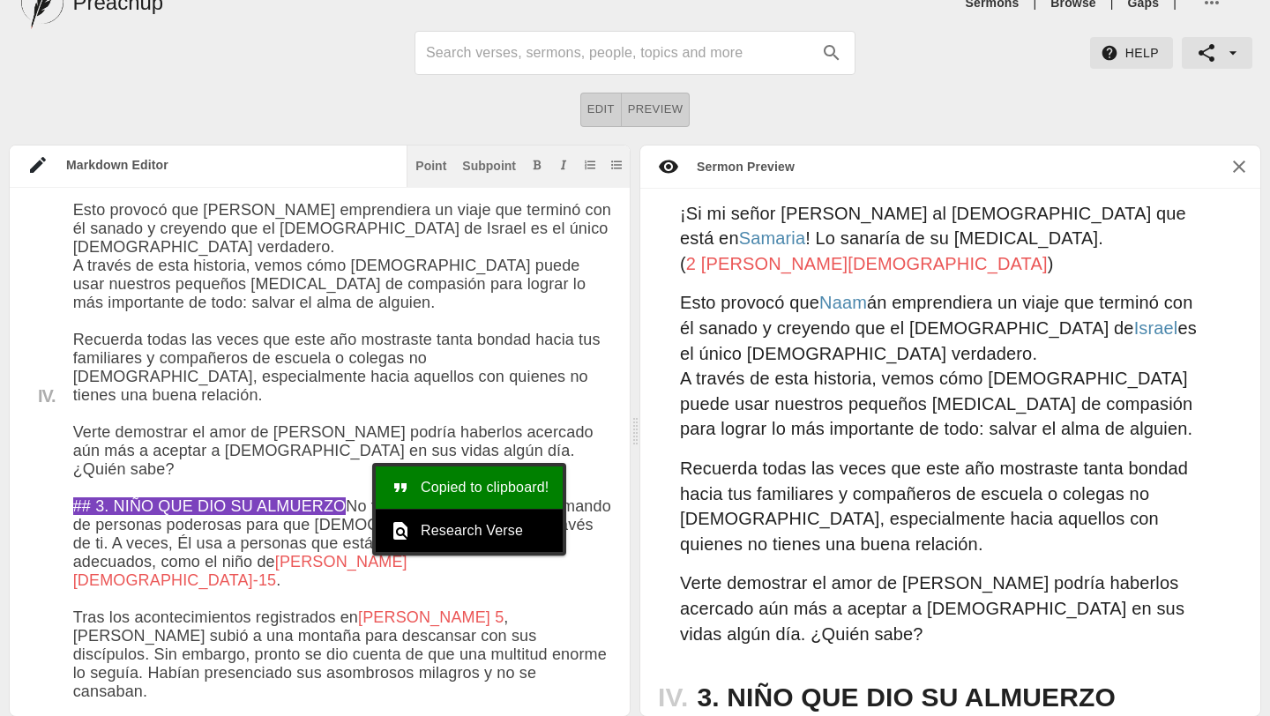
click at [430, 643] on textarea at bounding box center [342, 58] width 539 height 2640
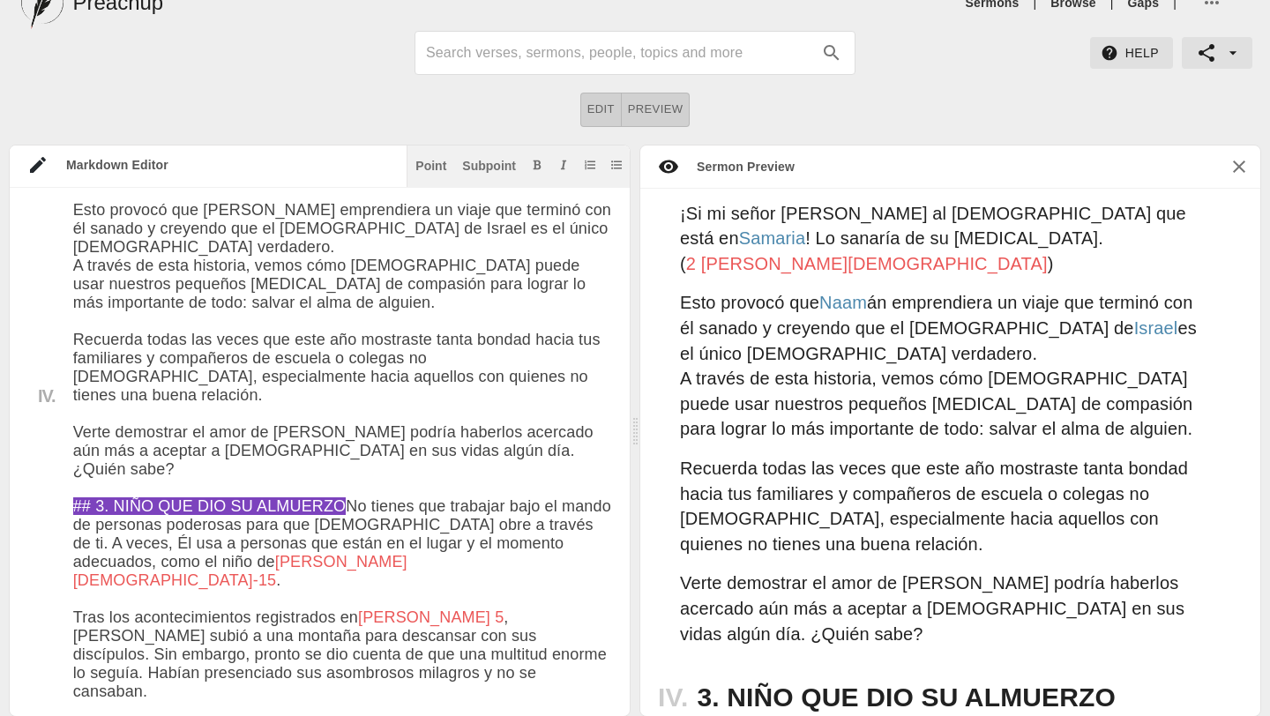
click at [612, 630] on div "Title I. II. III. IV. # Eres de valor Date: [DATE] Centro Cristiano [GEOGRAPHIC…" at bounding box center [320, 452] width 620 height 529
click at [612, 620] on div "Title I. II. III. IV. # Eres de valor Date: [DATE] Centro Cristiano [GEOGRAPHIC…" at bounding box center [320, 452] width 620 height 529
click at [611, 621] on textarea at bounding box center [342, 58] width 539 height 2640
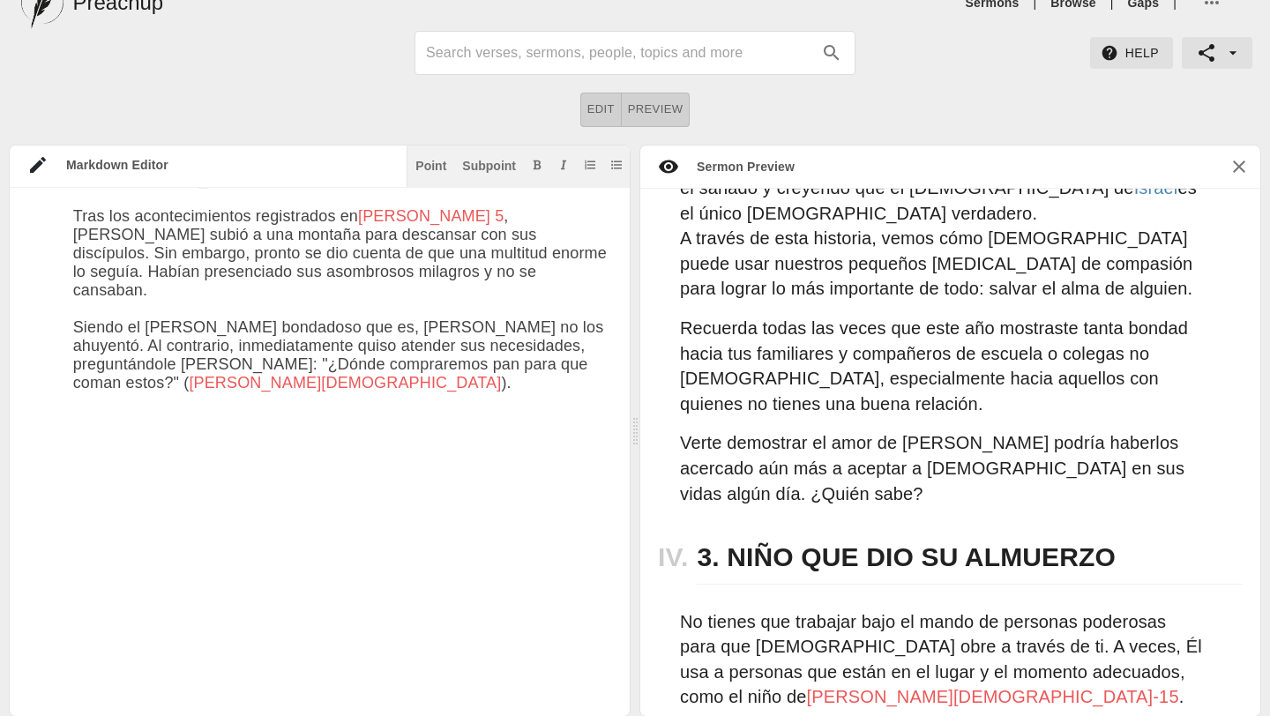
scroll to position [1874, 0]
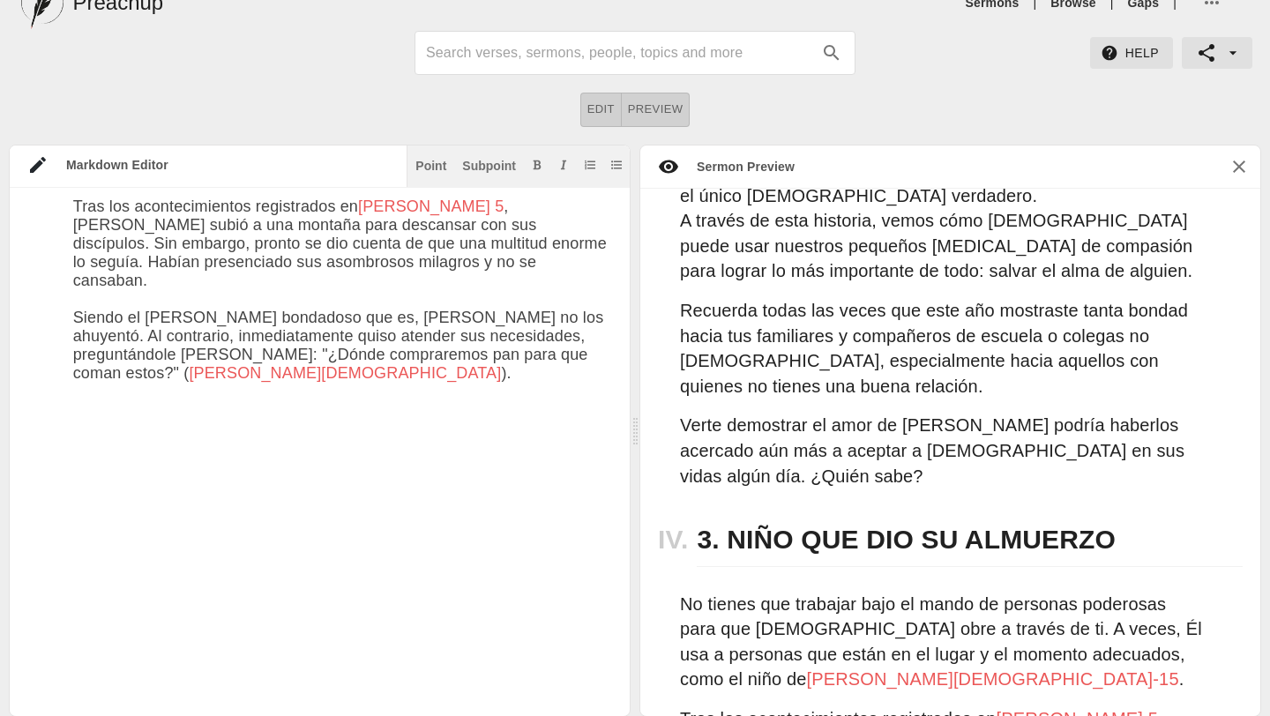
paste textarea "Otro discípulo, [PERSON_NAME], le dice entonces que hay un muchacho con cinco p…"
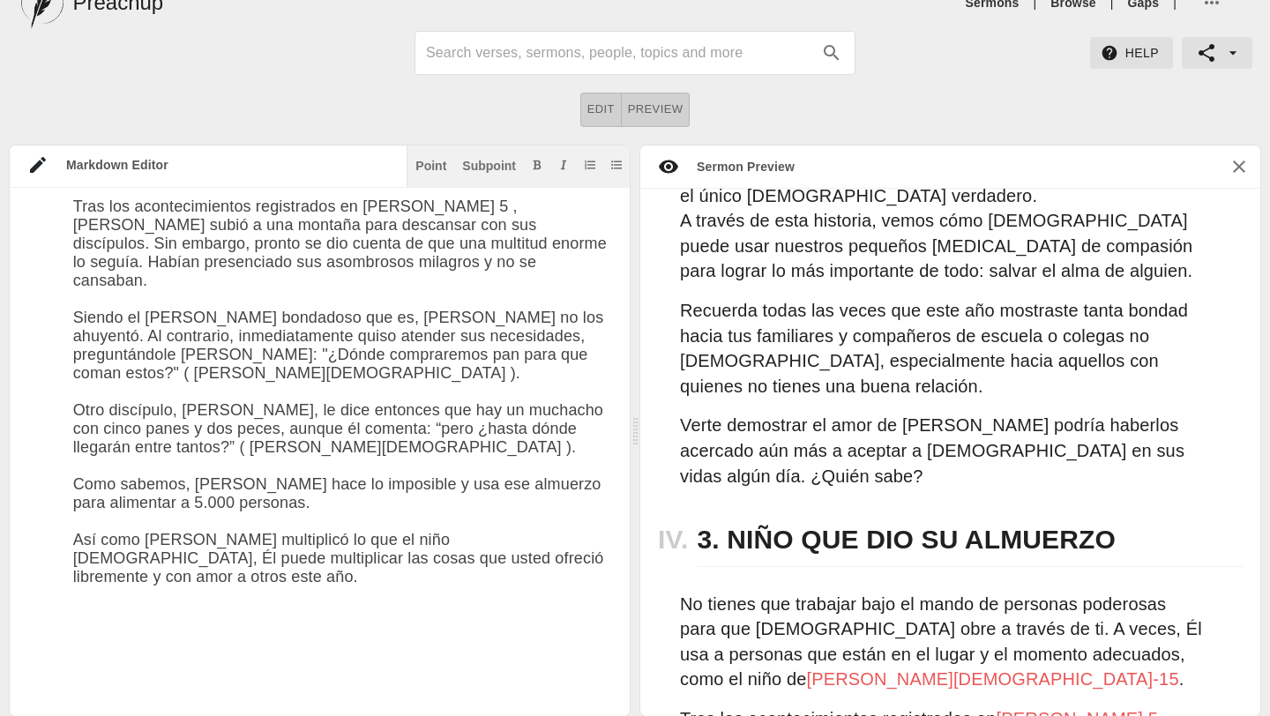
paste textarea "[PERSON_NAME] vez esa pequeña donación que usted hizo a una organización sin fi…"
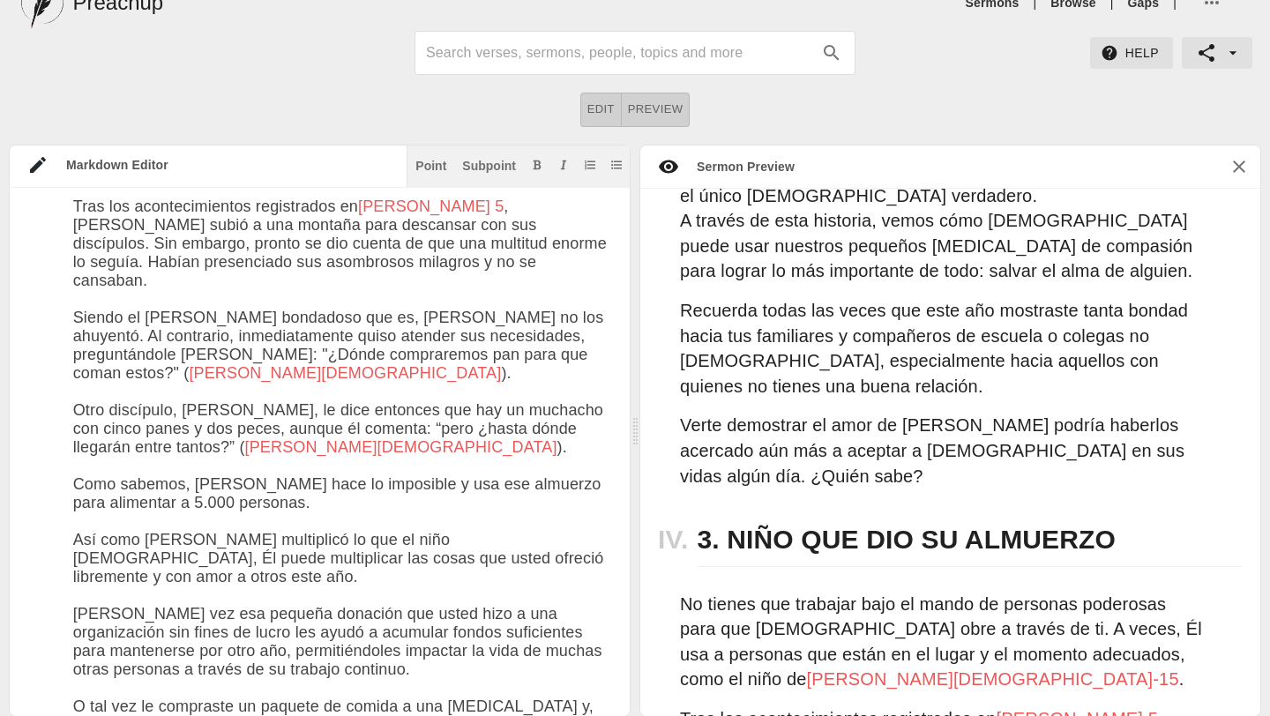
scroll to position [2916, 0]
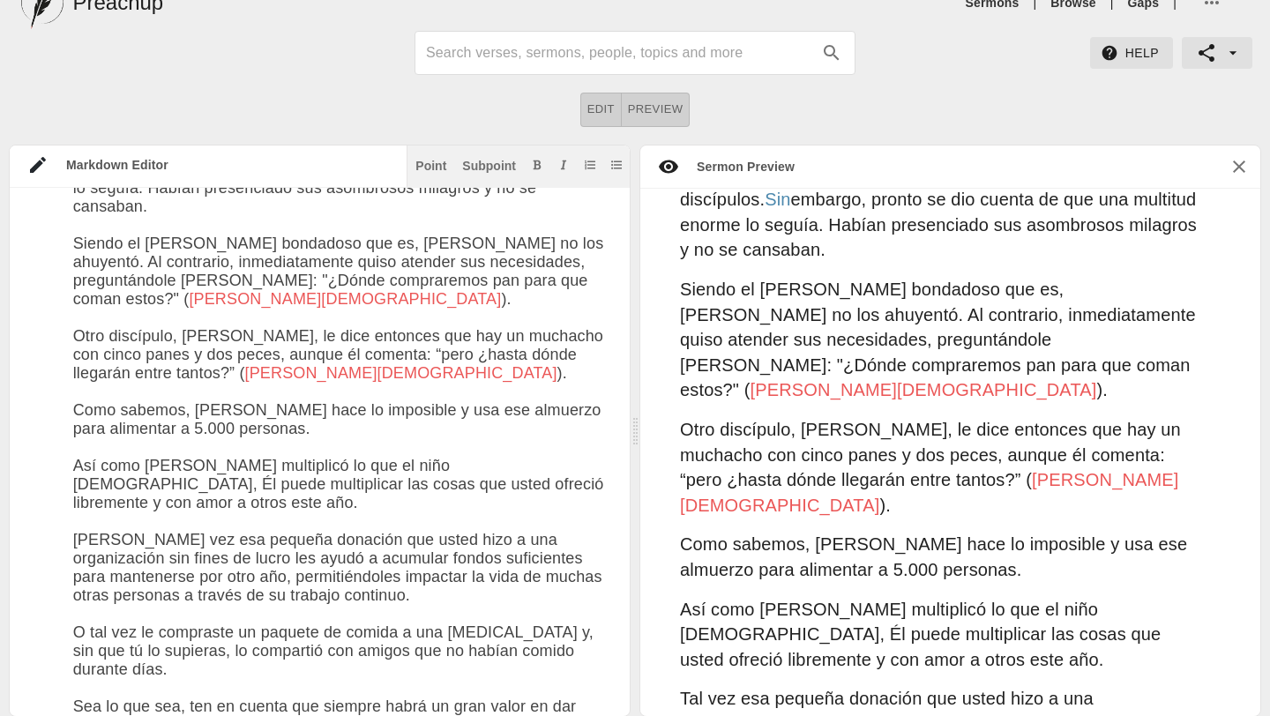
paste textarea "4. LA VIUDA Y SUS DOS OBRERAS [DEMOGRAPHIC_DATA] no sólo usa nuestras acciones …"
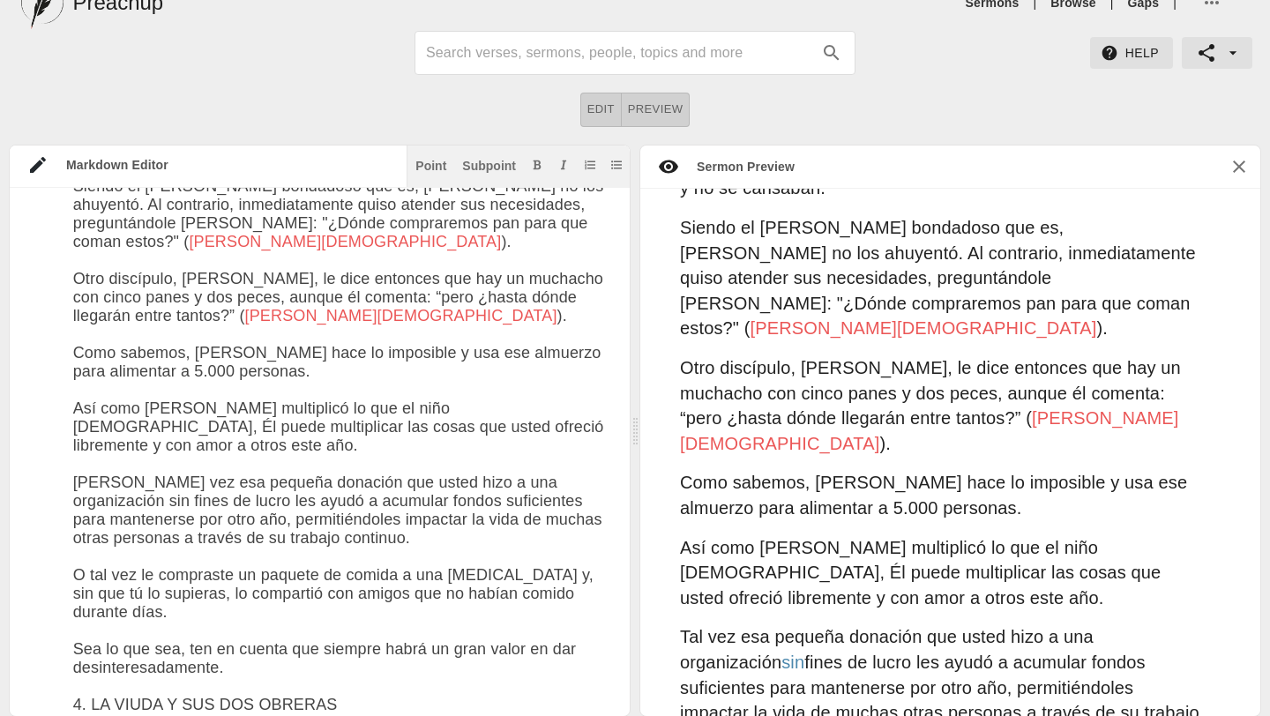
click at [436, 164] on div "Point" at bounding box center [430, 166] width 31 height 12
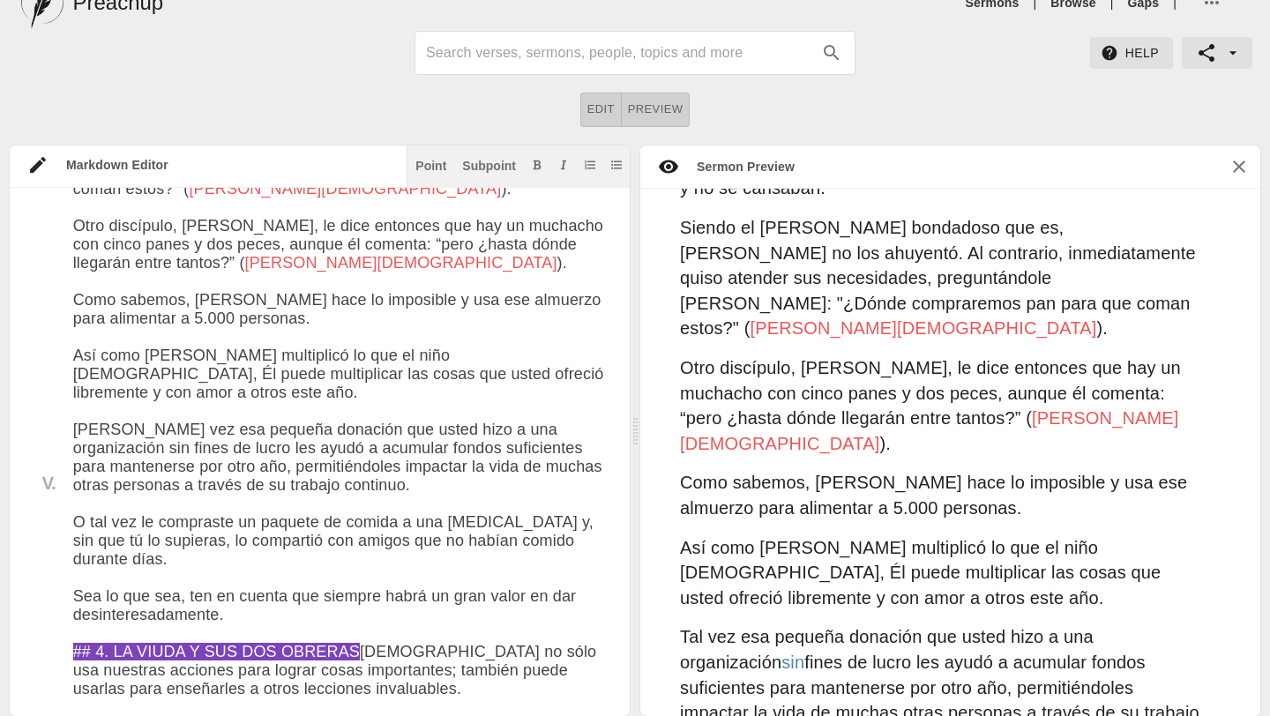
scroll to position [3138, 0]
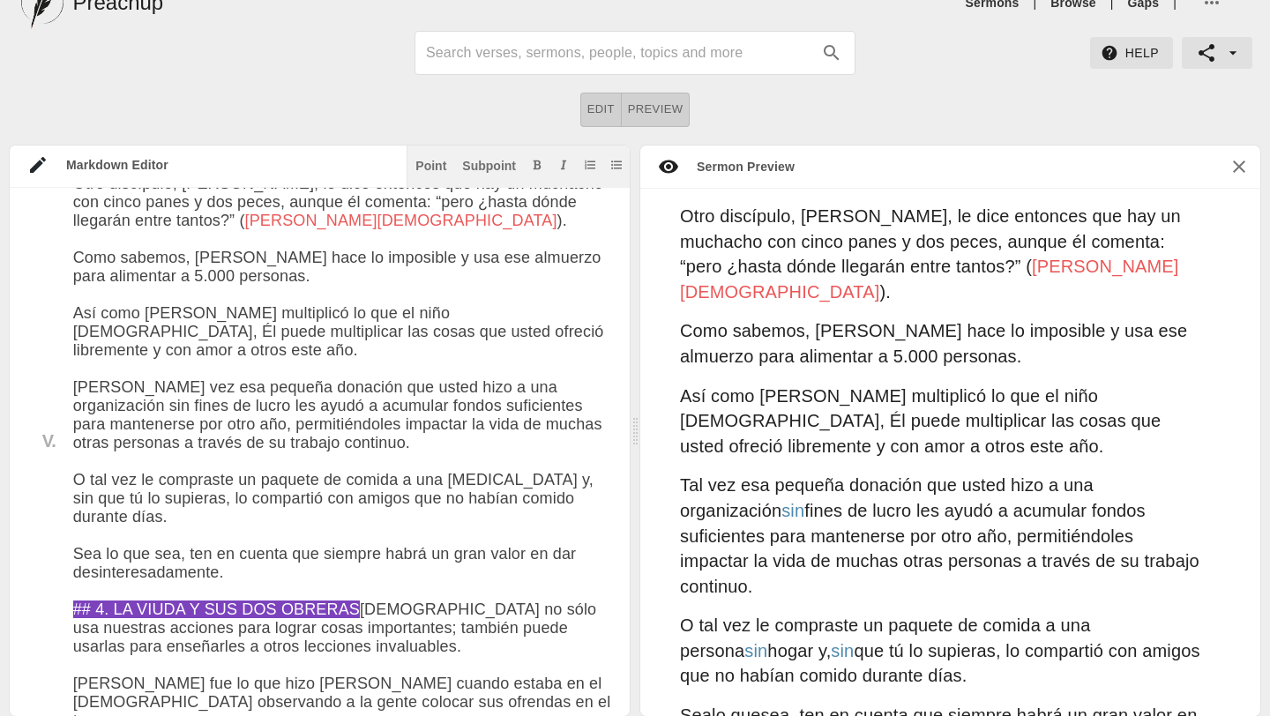
paste textarea "Loremips Dolor sitam c adi elitseddoe t inc utla: Etd magnaal eni admi venia qu…"
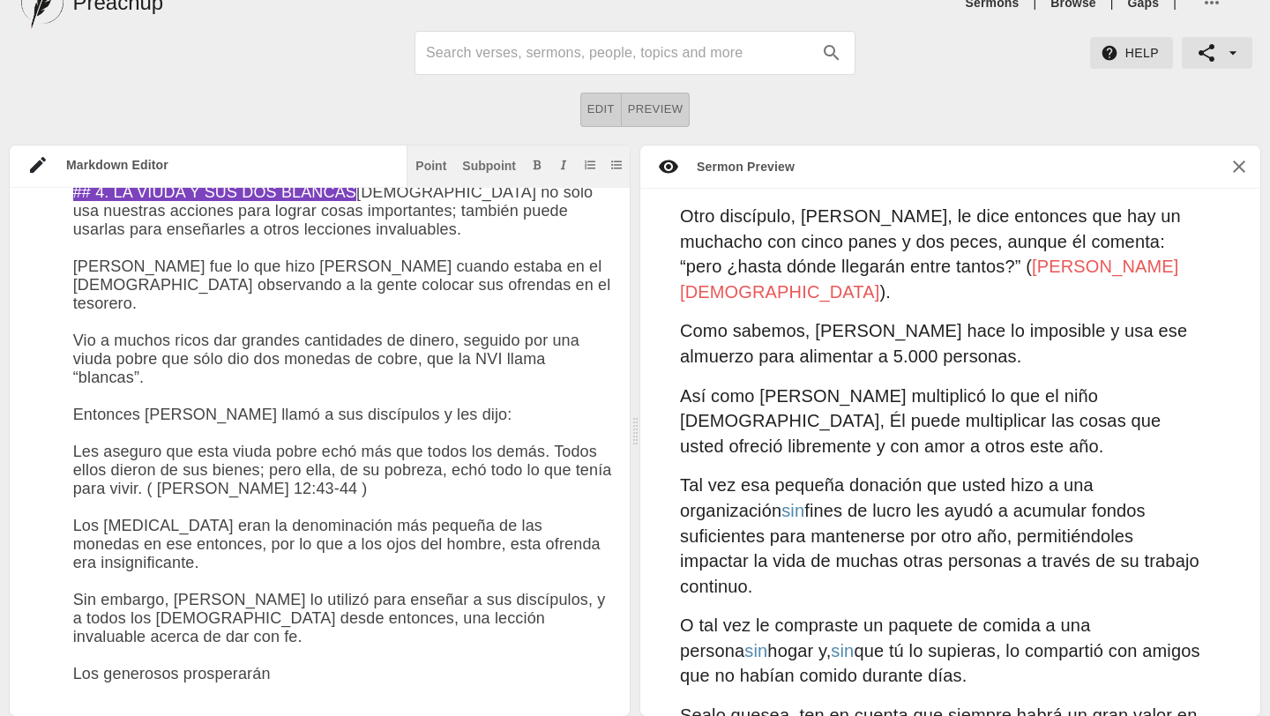
scroll to position [3476, 0]
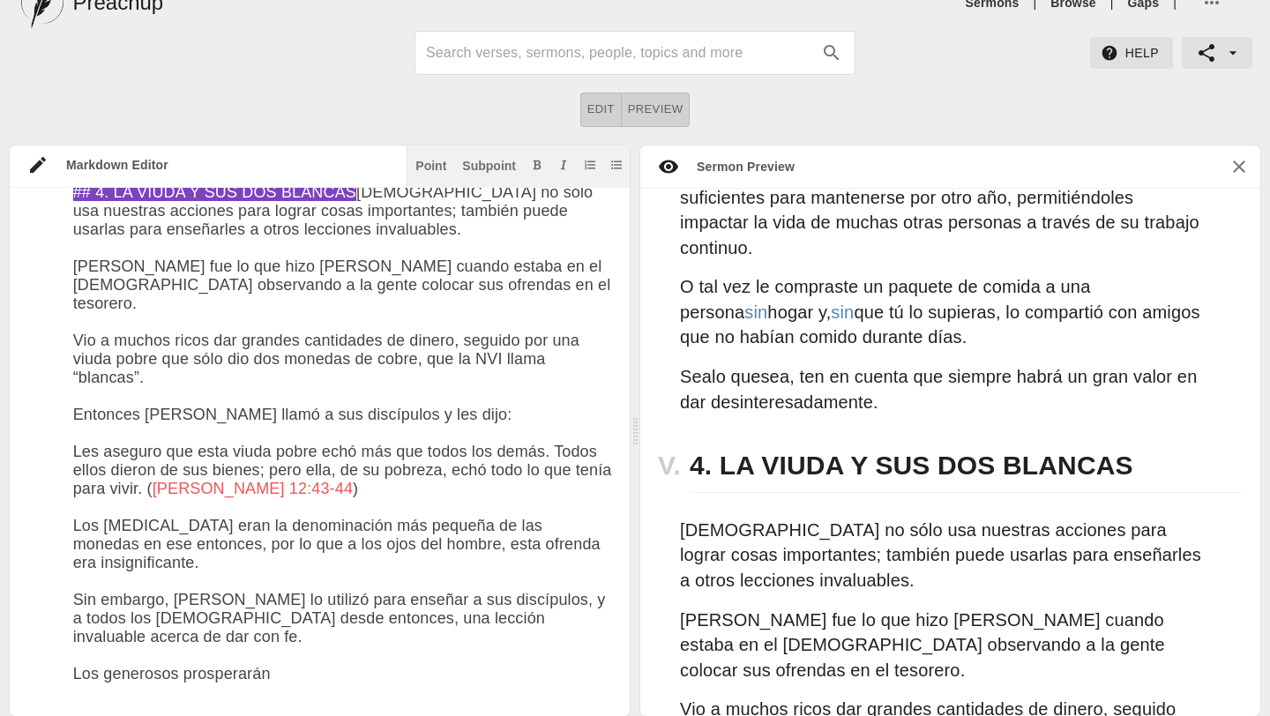
drag, startPoint x: 274, startPoint y: 465, endPoint x: 75, endPoint y: 458, distance: 199.3
click at [542, 162] on button "Add bold text" at bounding box center [537, 165] width 18 height 18
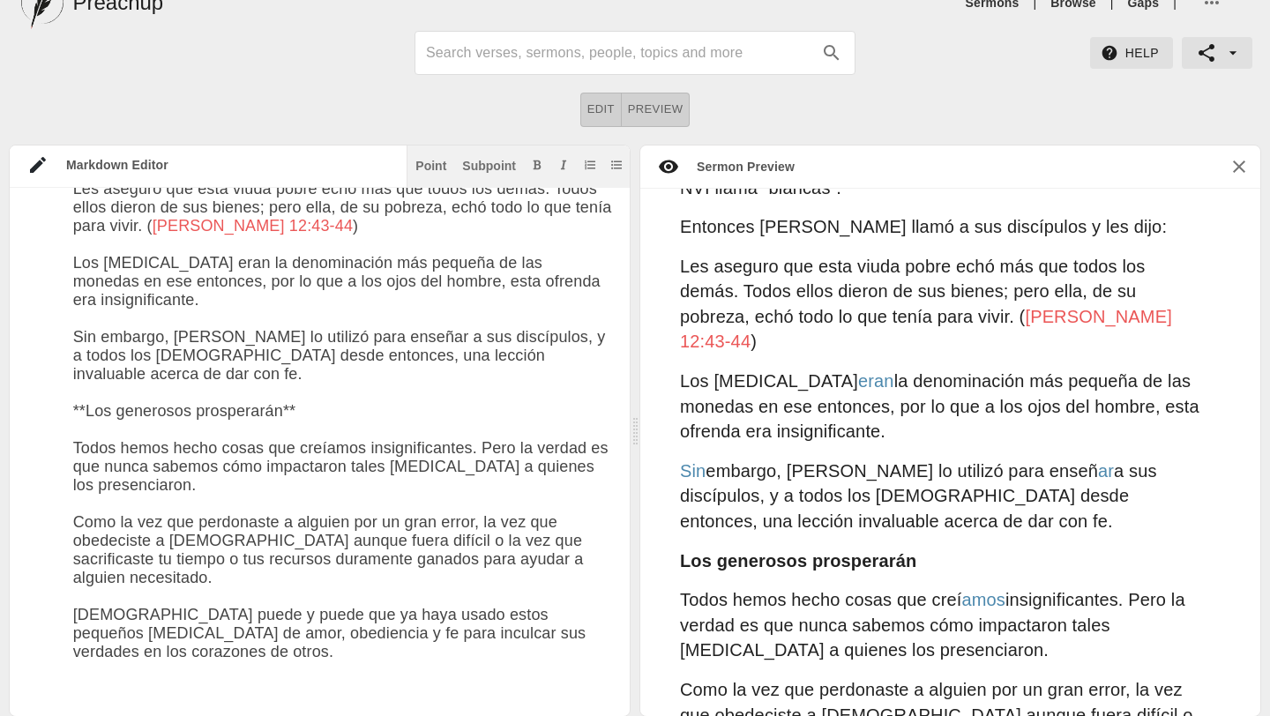
scroll to position [2782, 0]
paste textarea "5. PERSONAS QUE RECONSTRUYERON EL MURO DE [GEOGRAPHIC_DATA] A menudo sólo pensa…"
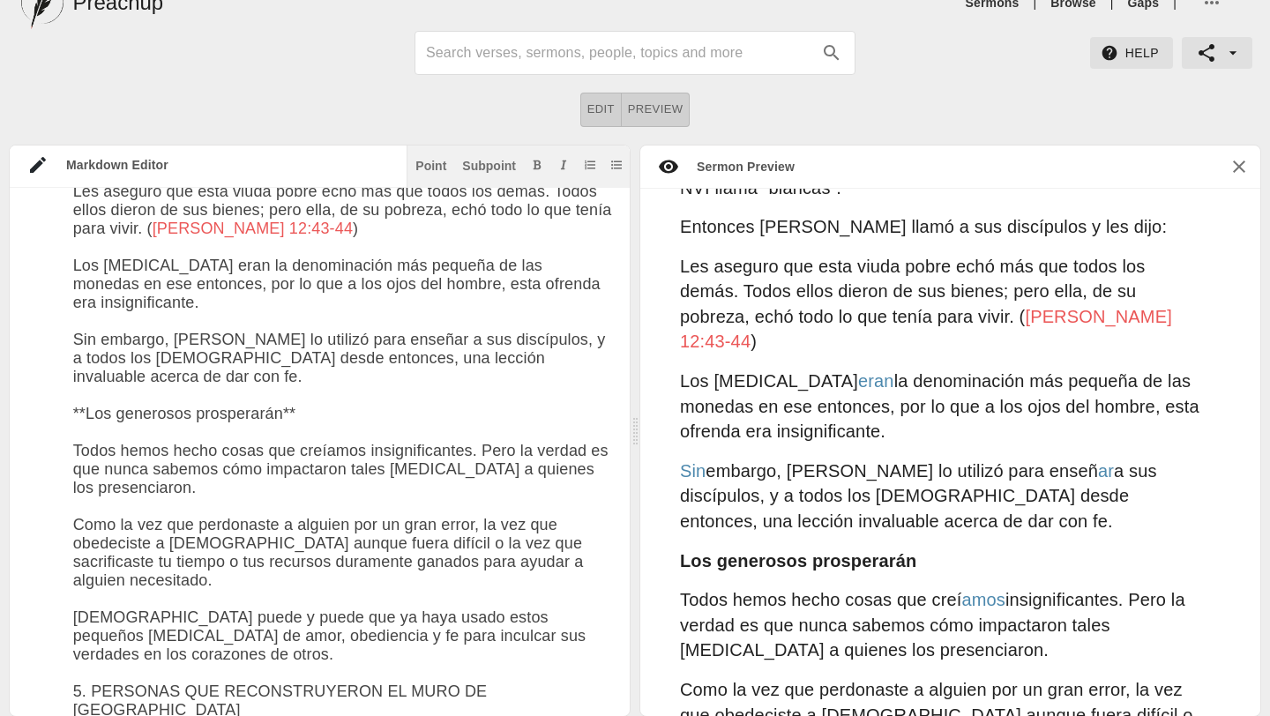
click at [427, 162] on div "Point" at bounding box center [430, 166] width 31 height 12
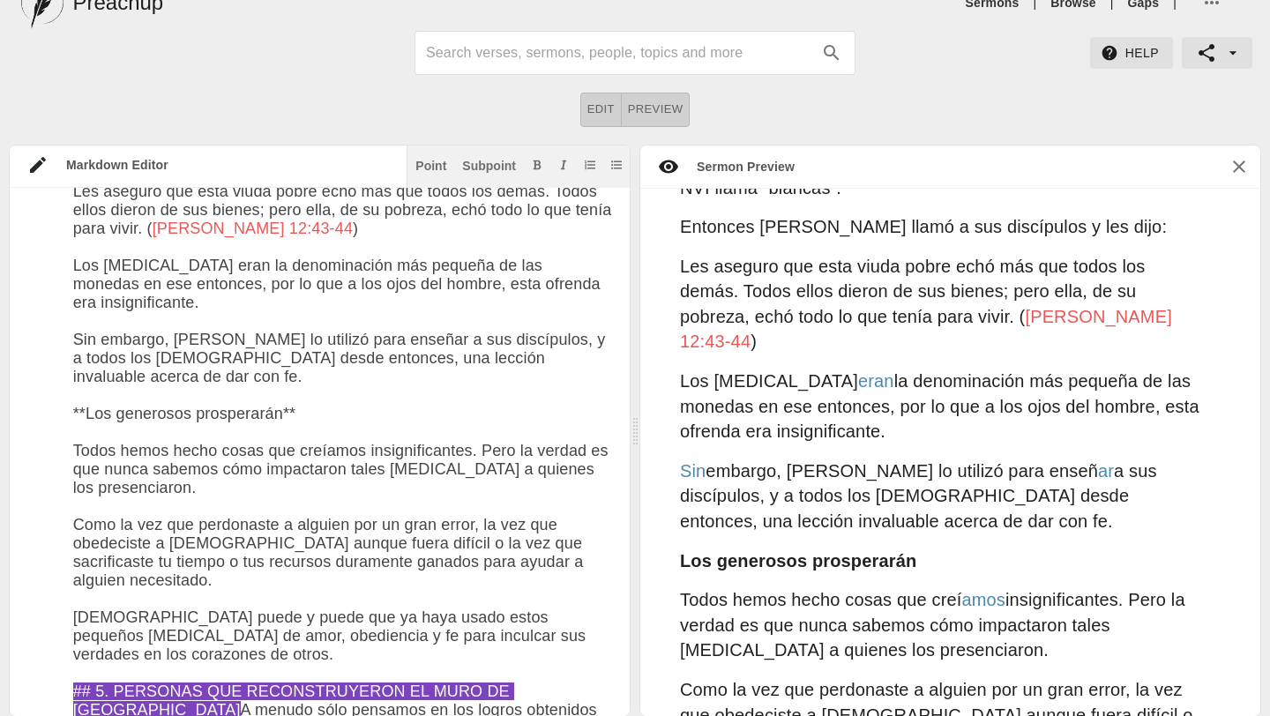
paste textarea "Loremips 2 dolorsit ametconsectetu a eli seddoeiu temporincidid utl etdo m ali …"
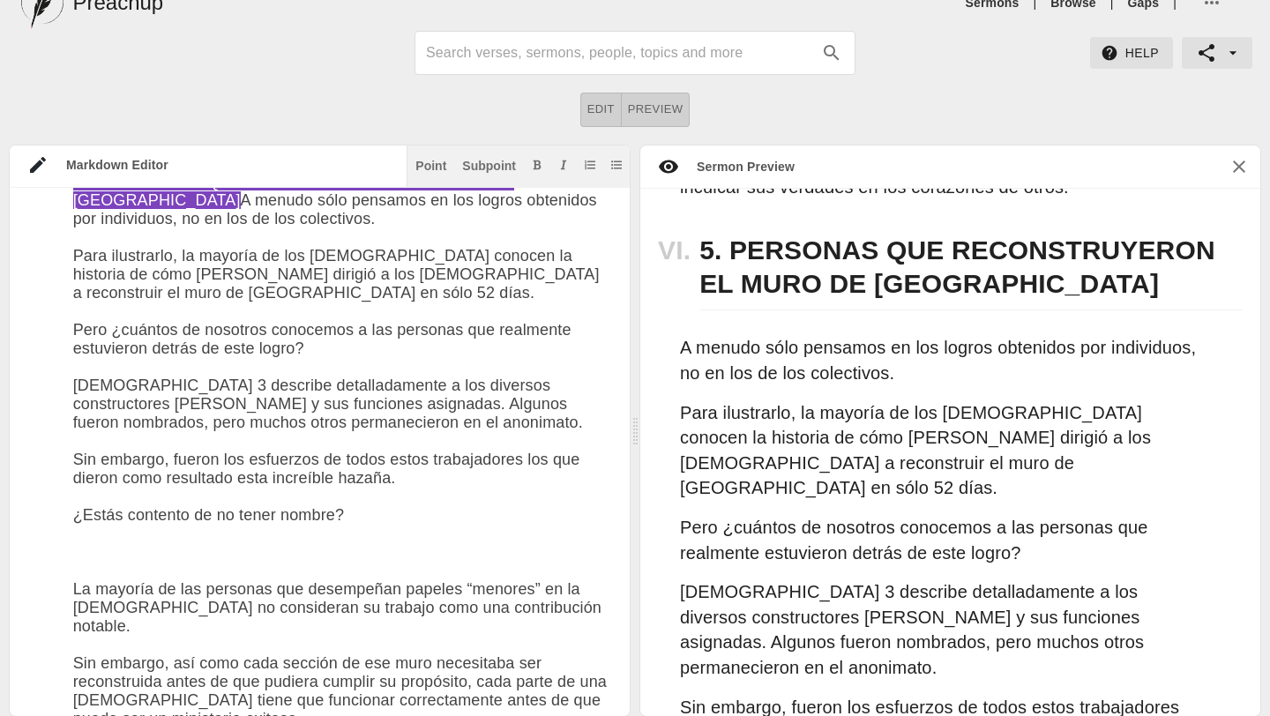
scroll to position [4840, 0]
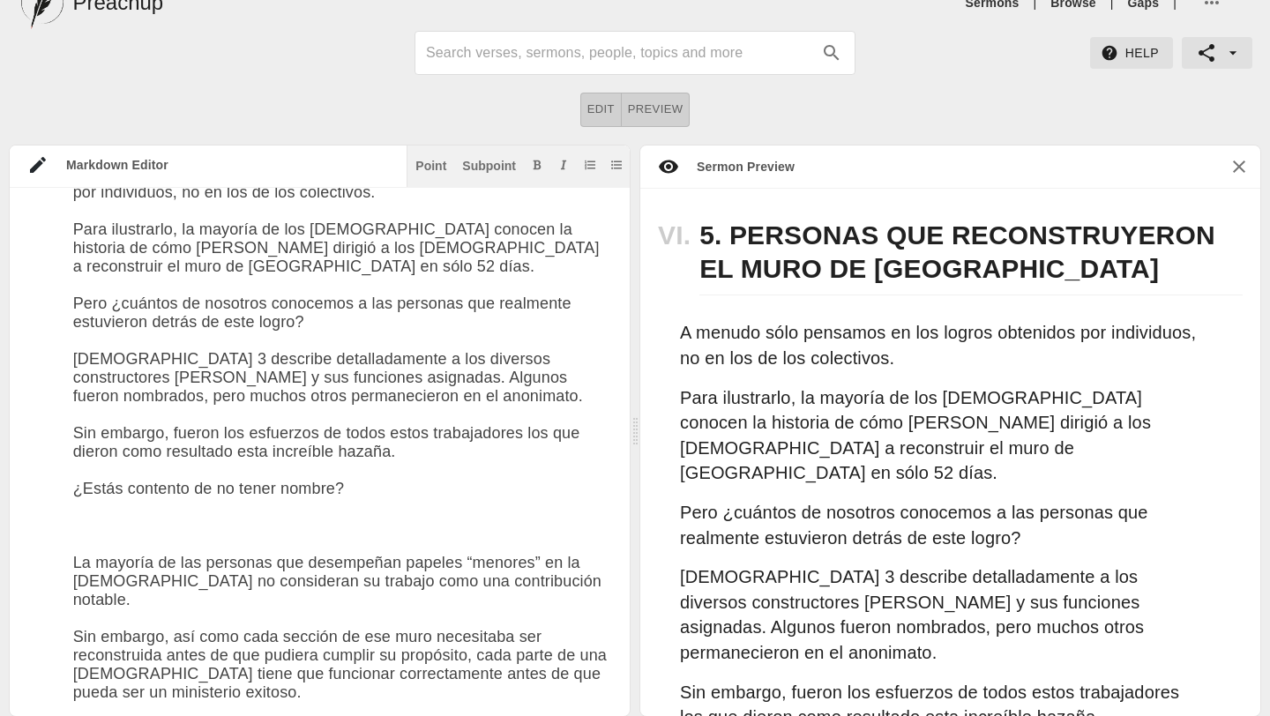
paste textarea "Para aquellos que creen que no lograron nada este año, la verdad es que probabl…"
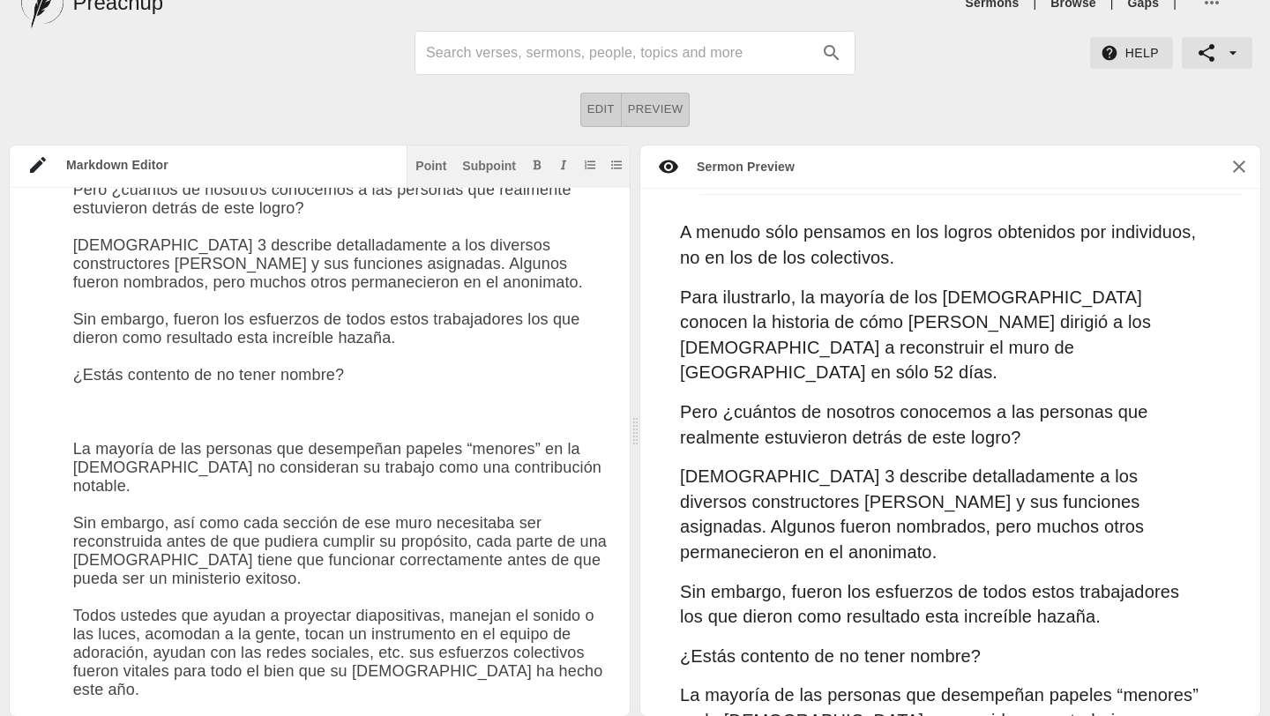
scroll to position [3428, 0]
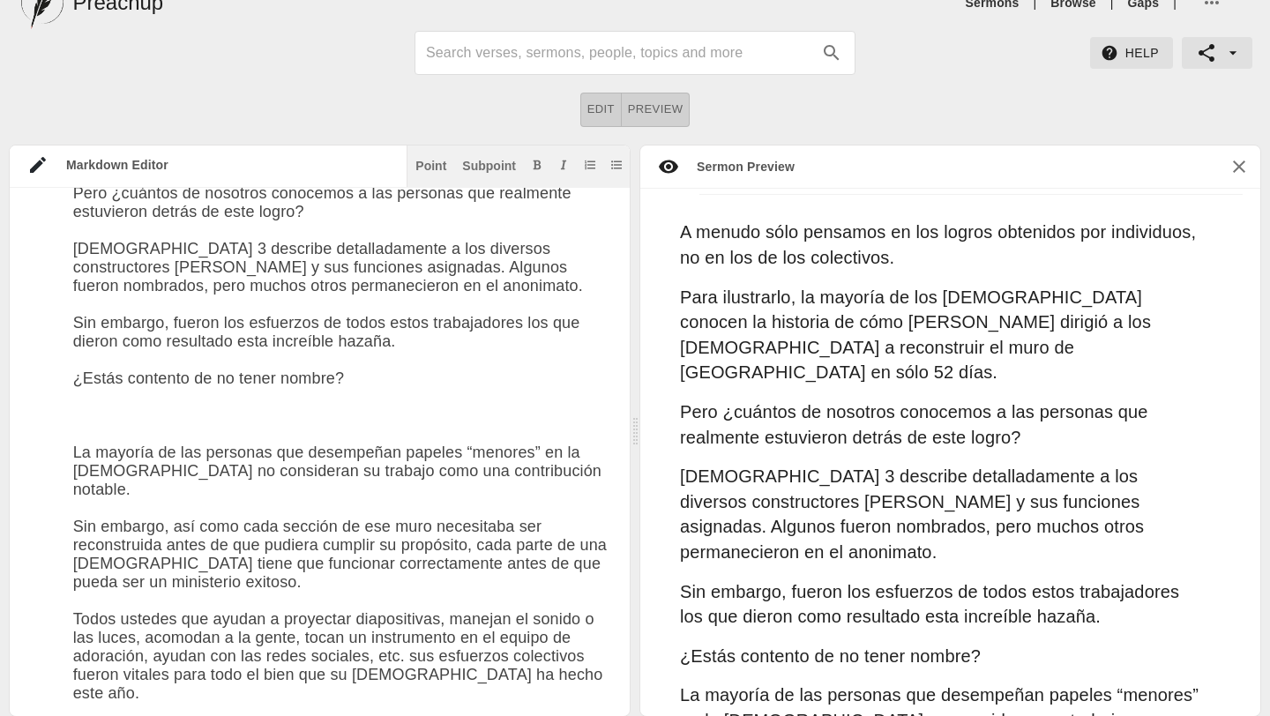
drag, startPoint x: 443, startPoint y: 369, endPoint x: 274, endPoint y: 369, distance: 168.4
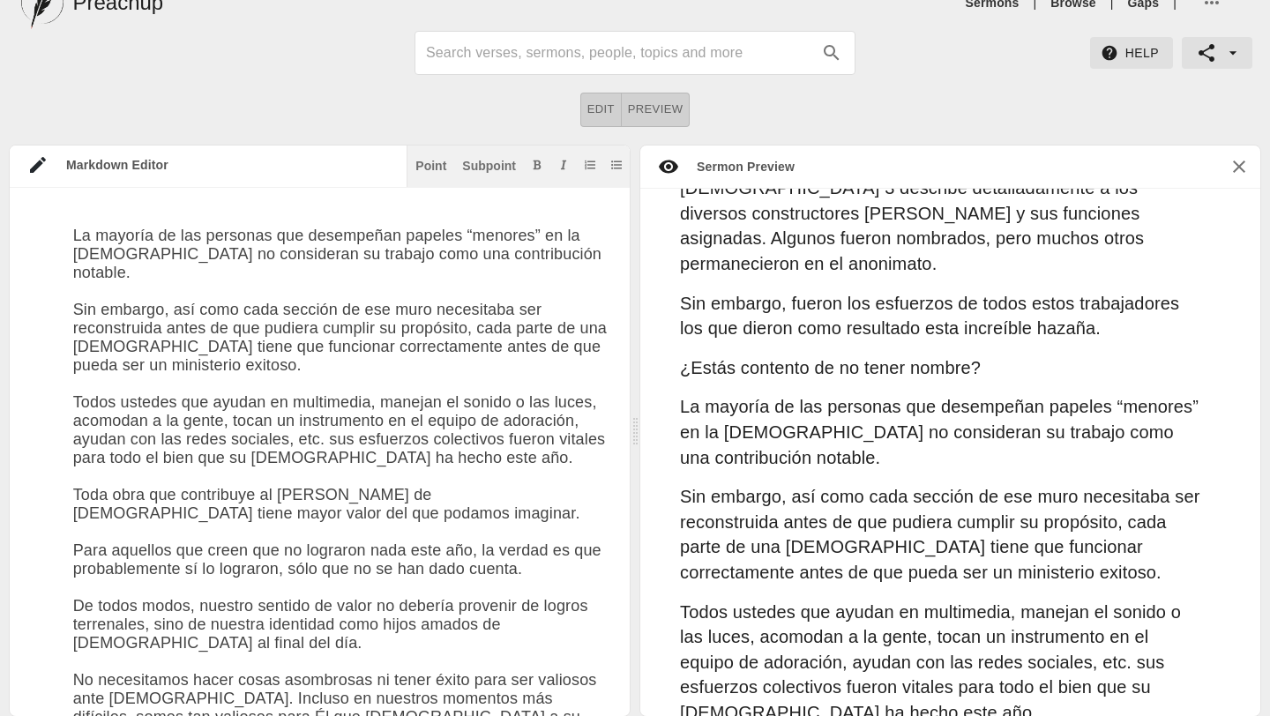
scroll to position [3710, 0]
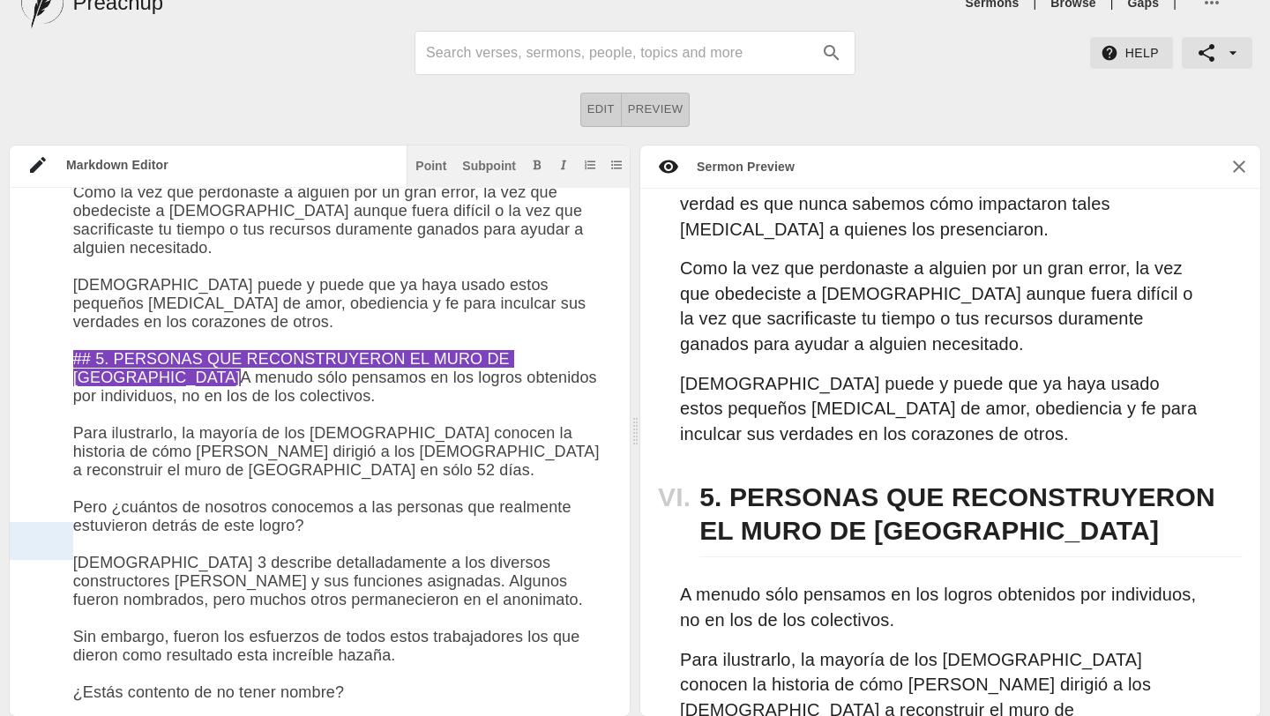
click at [72, 530] on div at bounding box center [41, 541] width 63 height 38
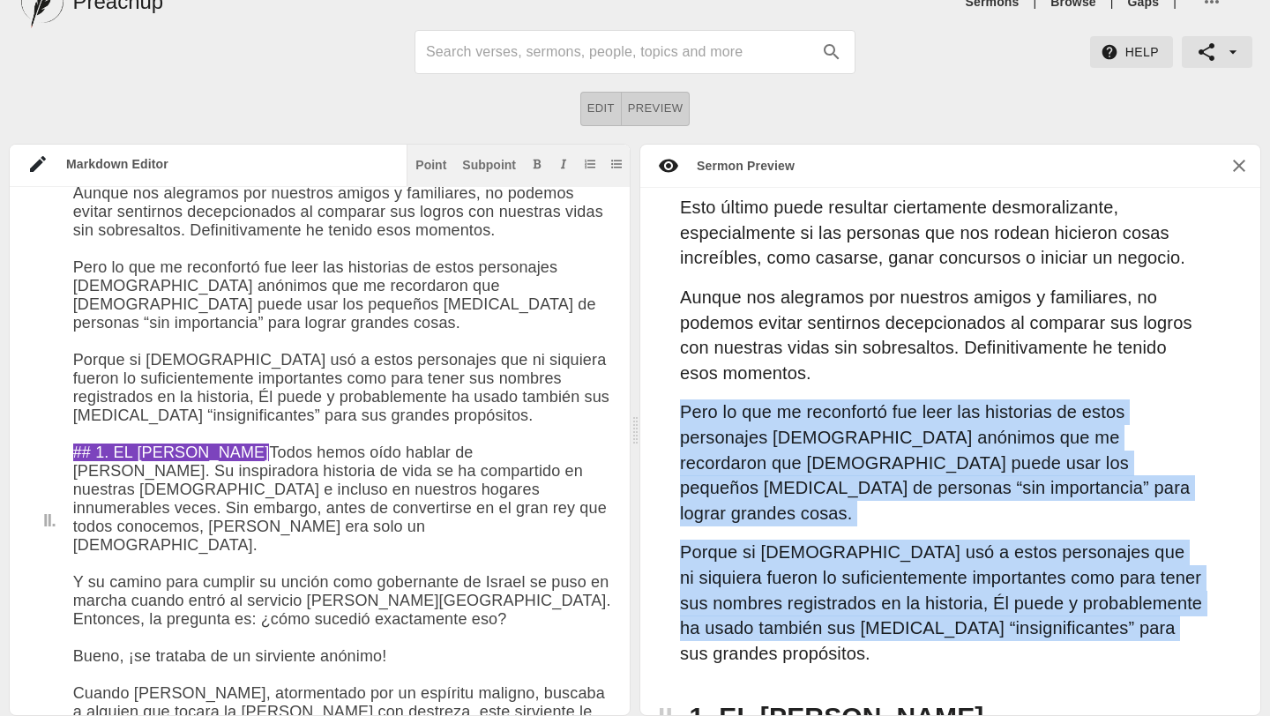
drag, startPoint x: 682, startPoint y: 412, endPoint x: 980, endPoint y: 615, distance: 360.9
click at [979, 616] on div "Eres de valor [DATE] Centro Cristiano [GEOGRAPHIC_DATA] I. “¿Qué he logrado est…" at bounding box center [950, 452] width 620 height 528
click at [563, 166] on icon "Add italic text" at bounding box center [563, 164] width 11 height 11
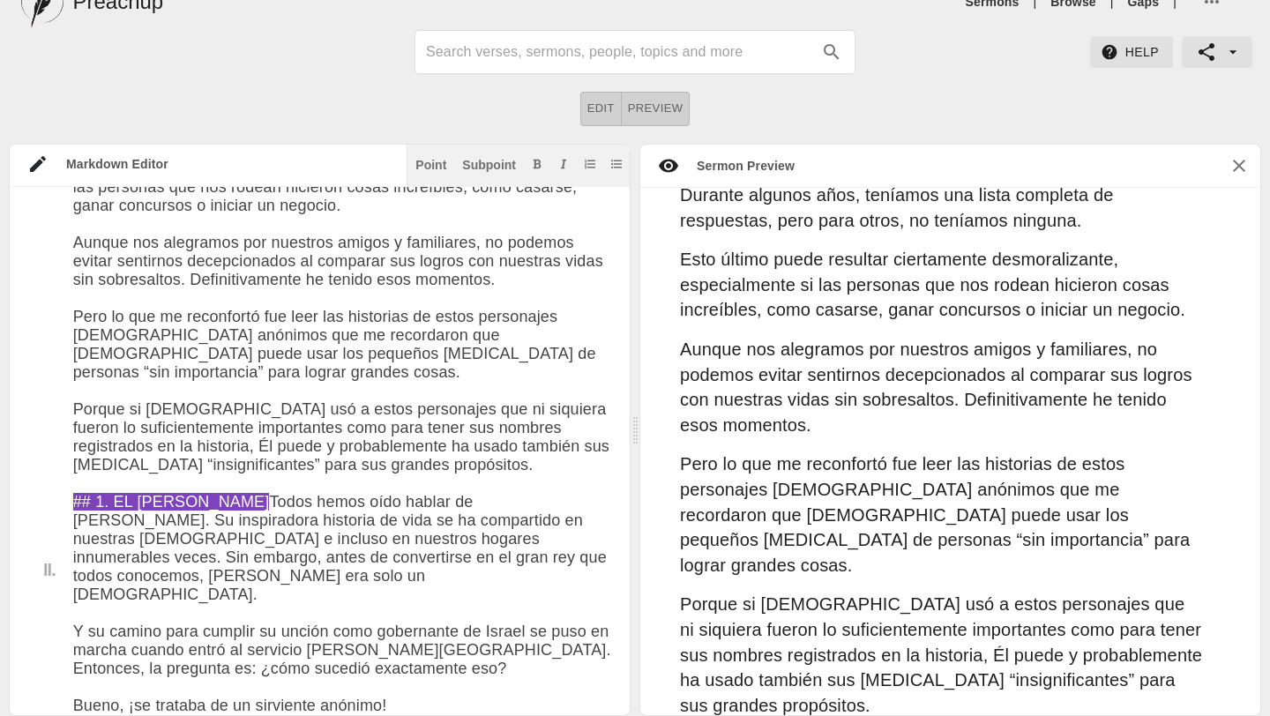
drag, startPoint x: 73, startPoint y: 394, endPoint x: 430, endPoint y: 536, distance: 384.2
click at [560, 164] on icon "Add italic text" at bounding box center [563, 164] width 11 height 11
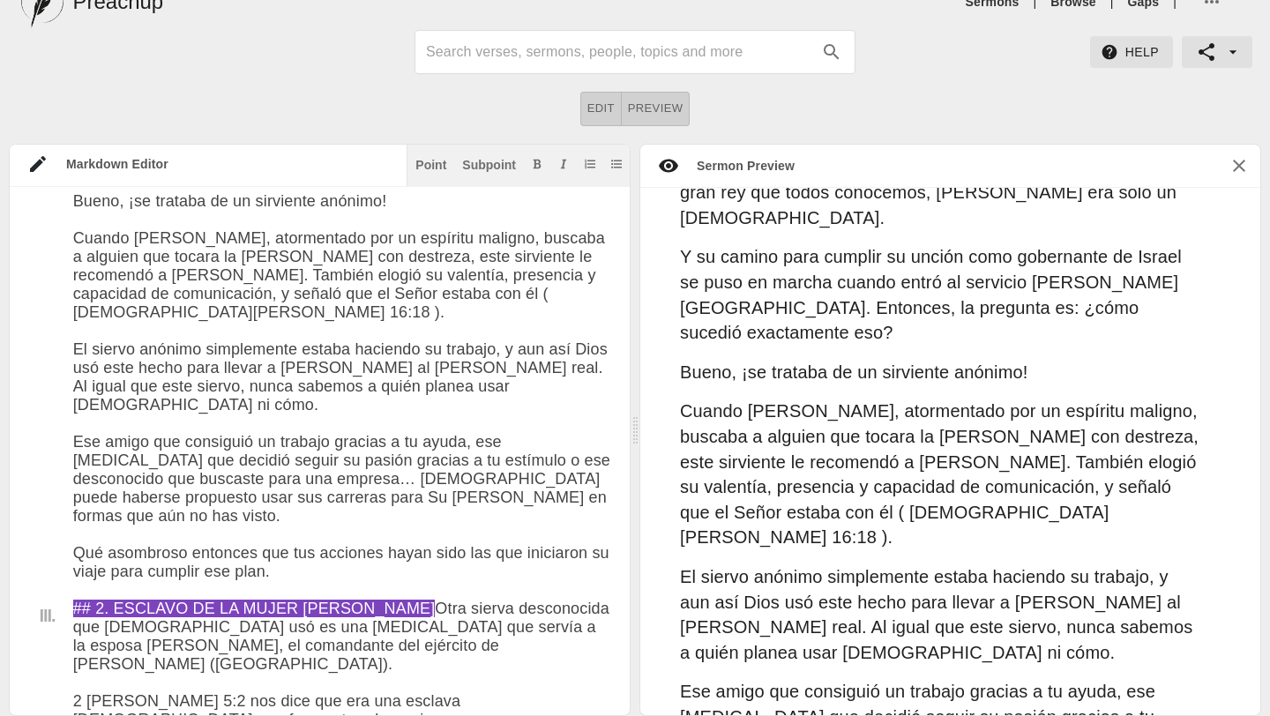
drag, startPoint x: 77, startPoint y: 559, endPoint x: 321, endPoint y: 587, distance: 245.8
click at [67, 469] on div at bounding box center [41, 493] width 63 height 76
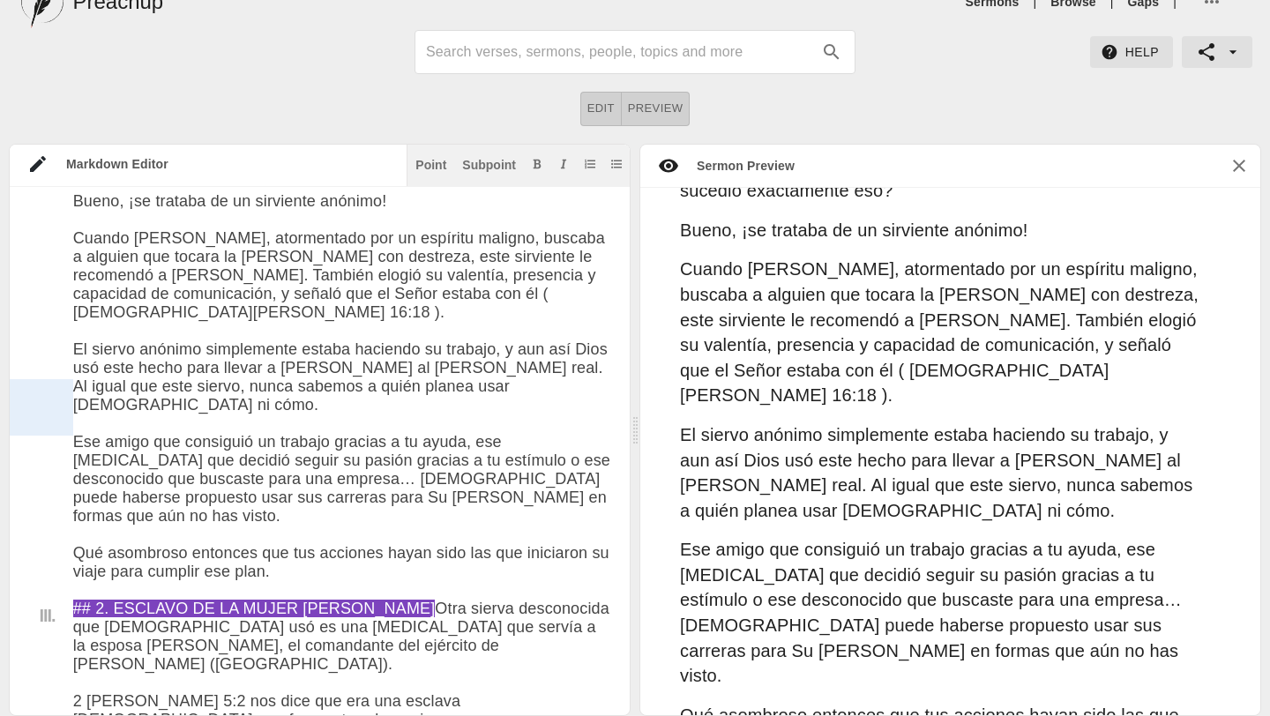
click at [55, 405] on div at bounding box center [41, 407] width 63 height 57
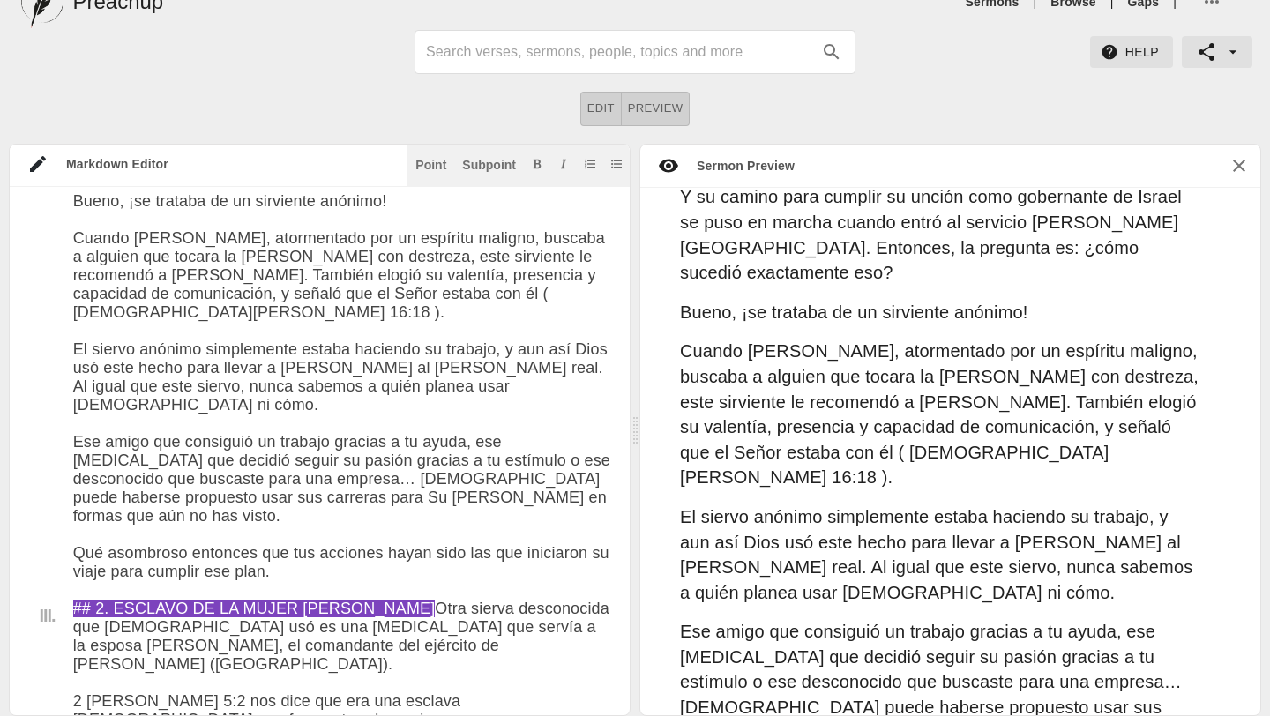
drag, startPoint x: 77, startPoint y: 464, endPoint x: 412, endPoint y: 541, distance: 343.9
click at [488, 163] on div "Subpoint" at bounding box center [489, 165] width 54 height 12
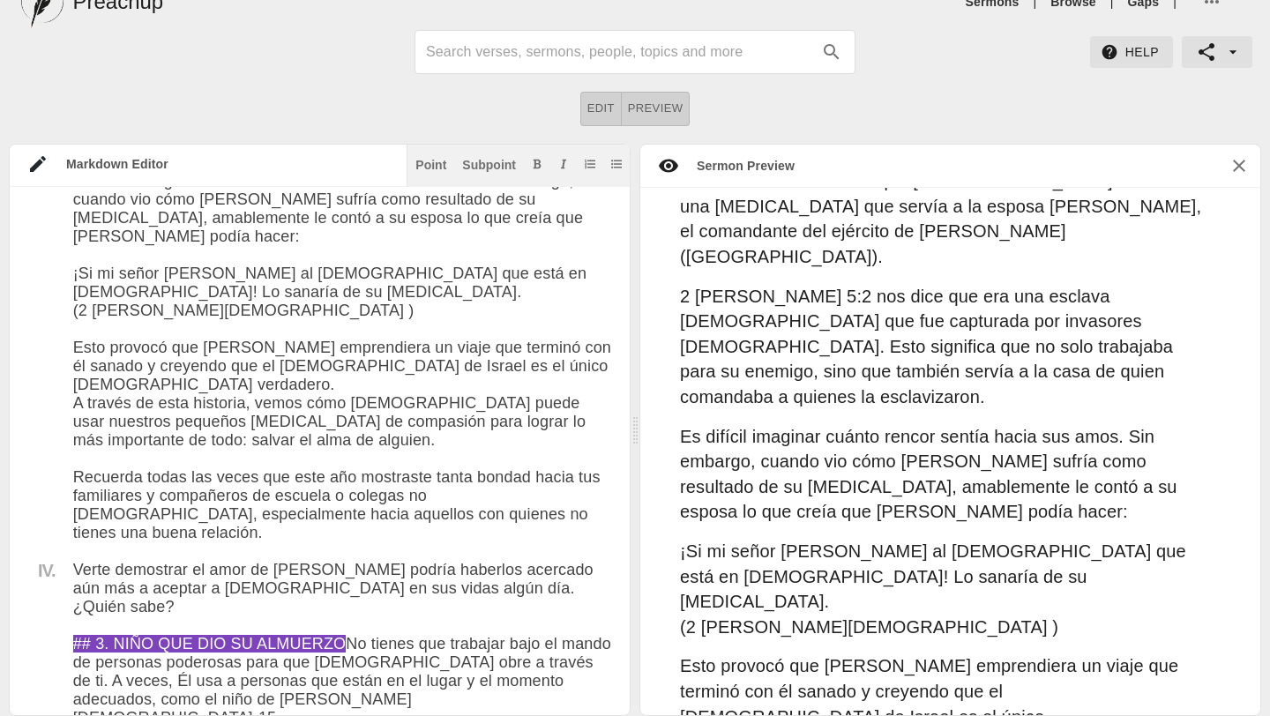
drag, startPoint x: 78, startPoint y: 438, endPoint x: 448, endPoint y: 551, distance: 387.1
click at [494, 164] on div "Subpoint" at bounding box center [489, 165] width 54 height 12
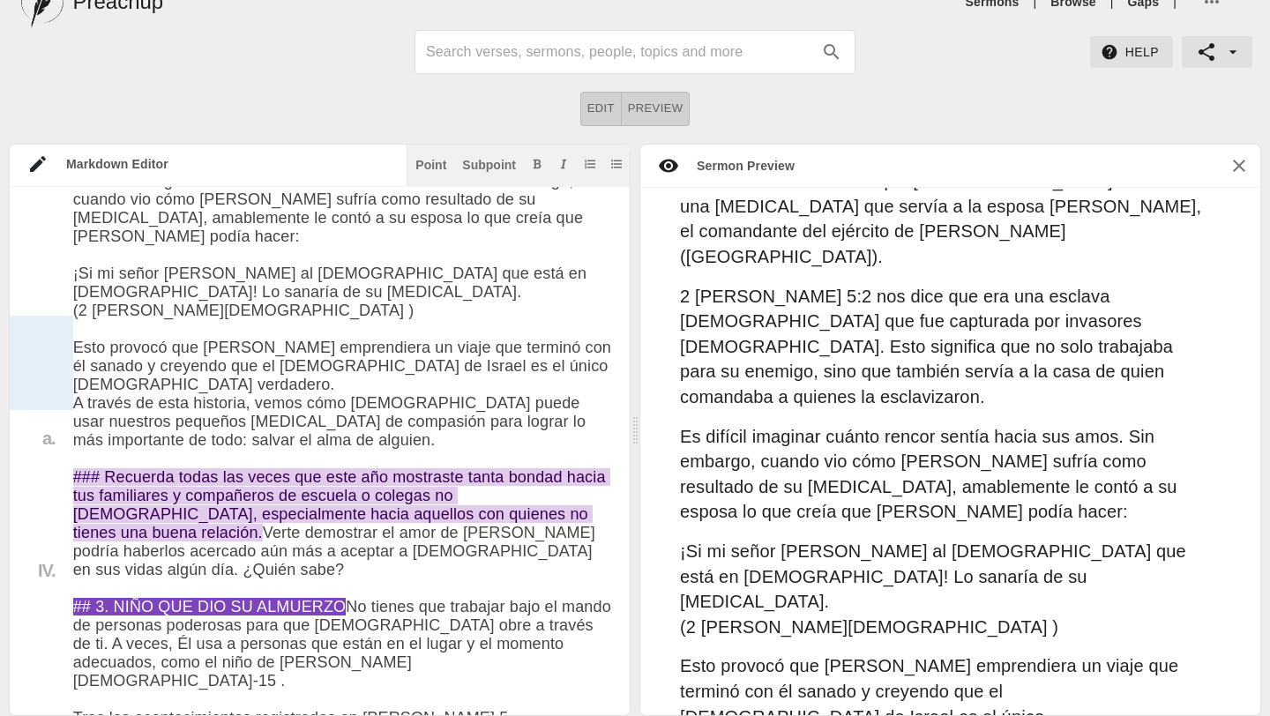
click at [27, 386] on div at bounding box center [41, 363] width 63 height 95
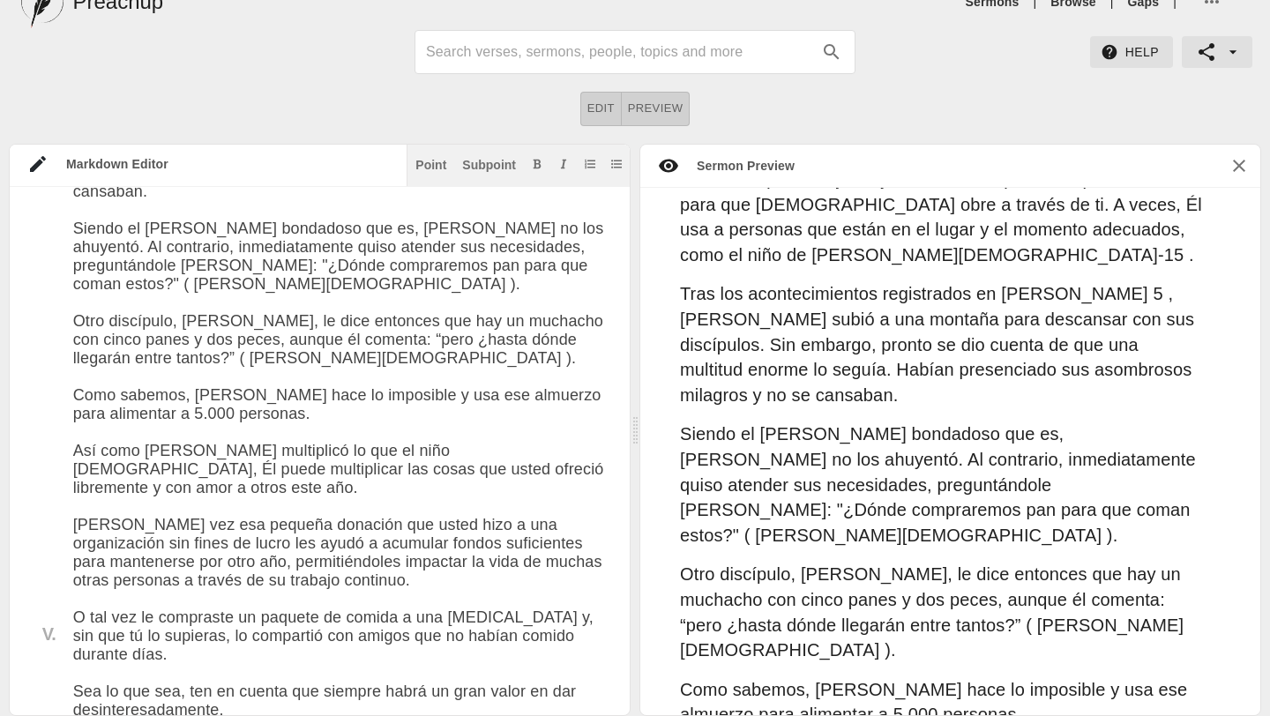
click at [74, 502] on textarea at bounding box center [342, 688] width 539 height 4750
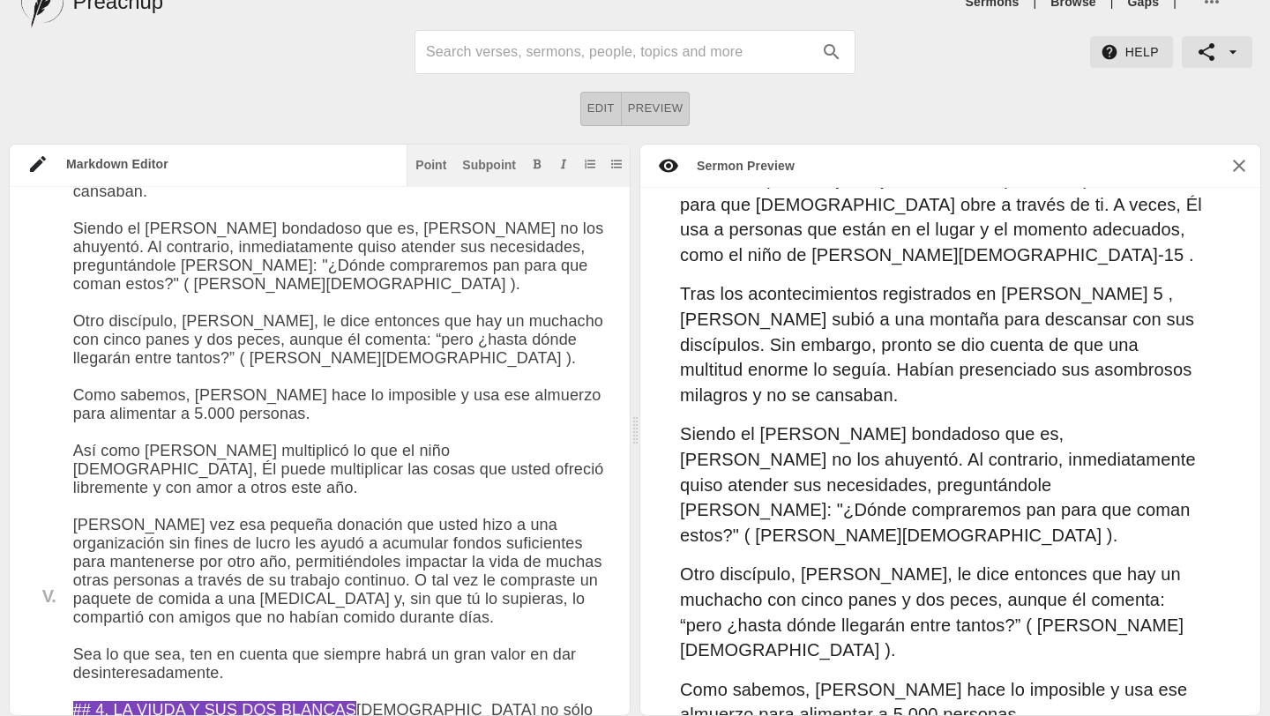
click at [76, 533] on textarea at bounding box center [342, 669] width 539 height 4713
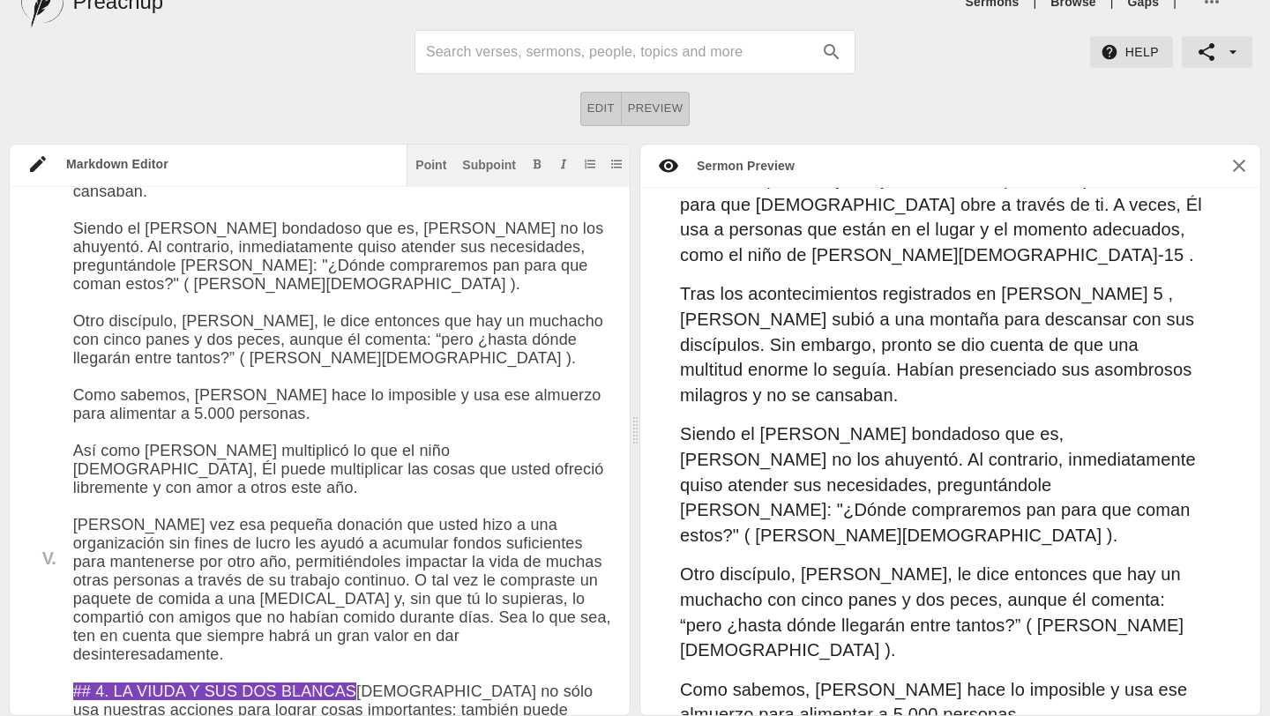
drag, startPoint x: 73, startPoint y: 403, endPoint x: 523, endPoint y: 518, distance: 464.2
click at [524, 518] on textarea at bounding box center [342, 660] width 539 height 4695
click at [485, 159] on div "Subpoint" at bounding box center [489, 165] width 54 height 12
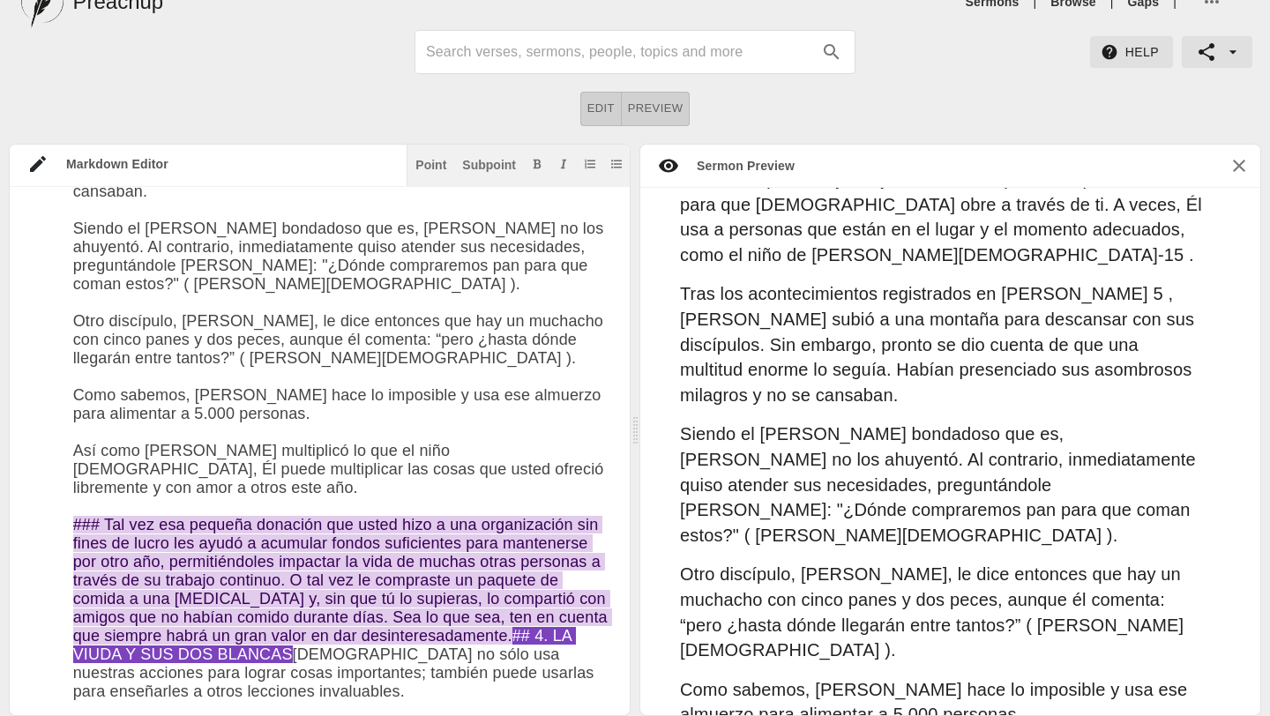
click at [11, 359] on div at bounding box center [41, 359] width 63 height 38
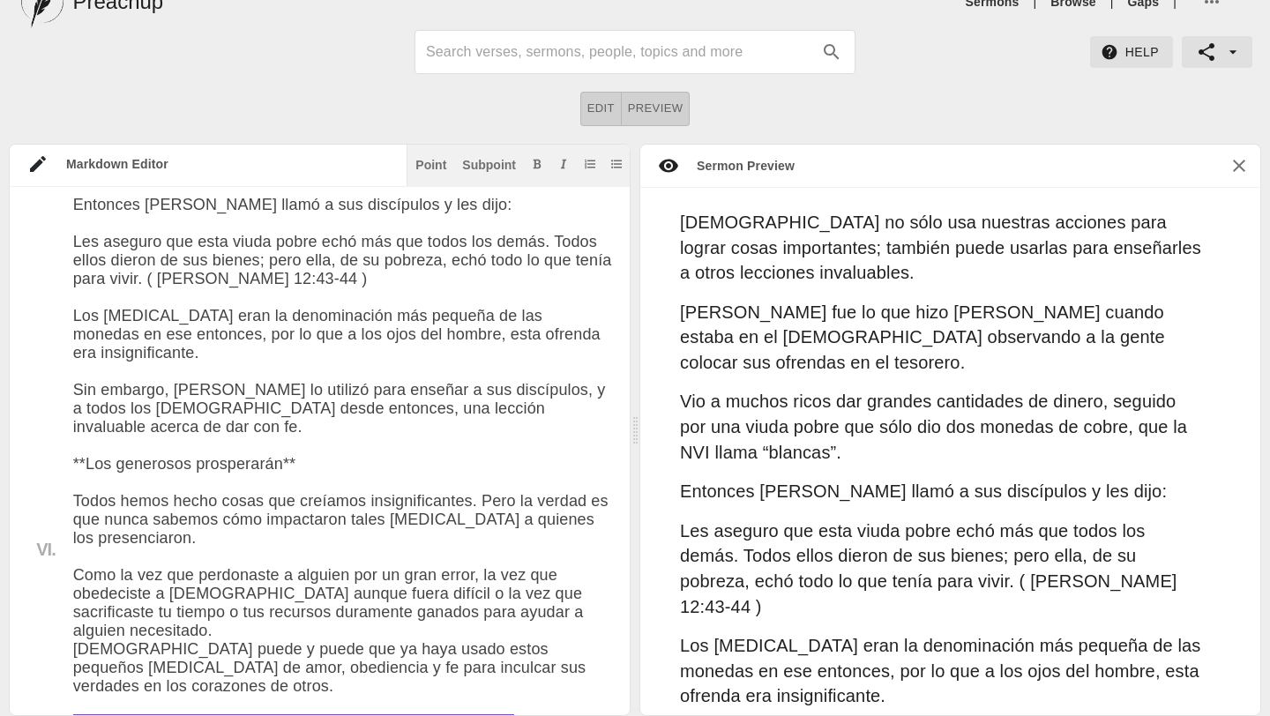
drag, startPoint x: 72, startPoint y: 434, endPoint x: 588, endPoint y: 508, distance: 521.1
click at [497, 160] on div "Subpoint" at bounding box center [489, 165] width 54 height 12
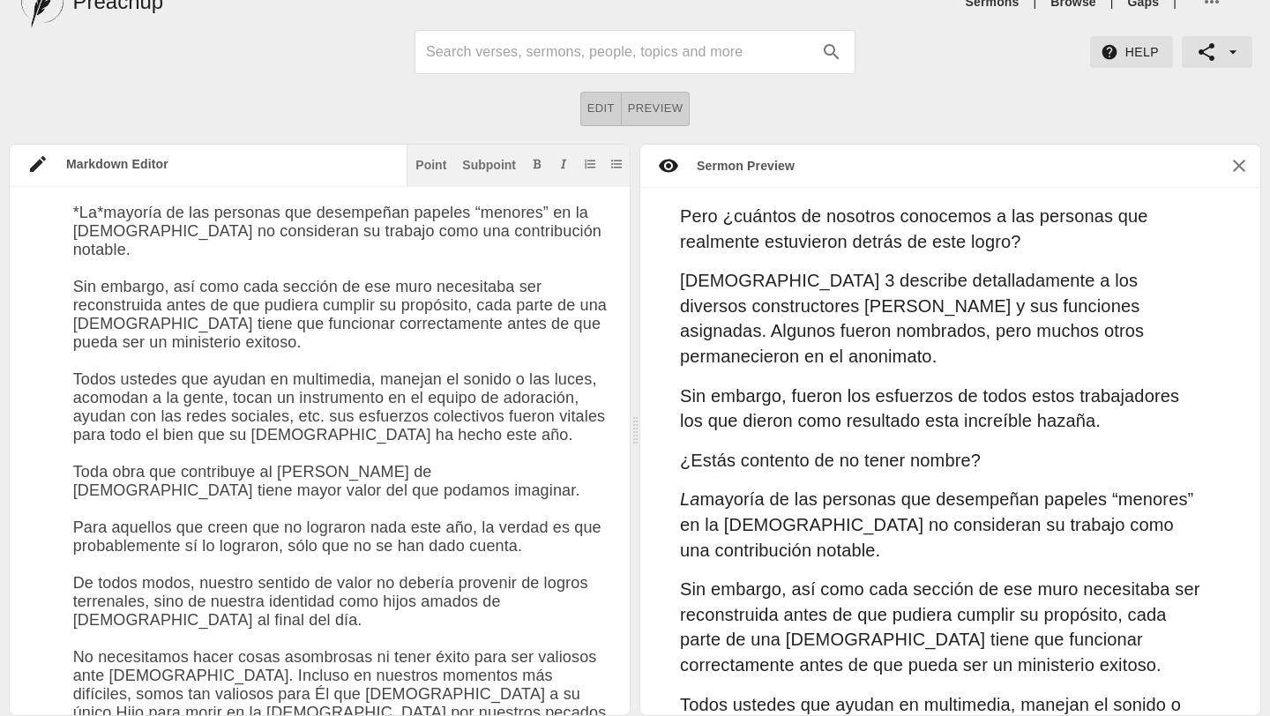
drag, startPoint x: 76, startPoint y: 223, endPoint x: 432, endPoint y: 298, distance: 364.0
click at [496, 165] on div "Subpoint" at bounding box center [489, 165] width 54 height 12
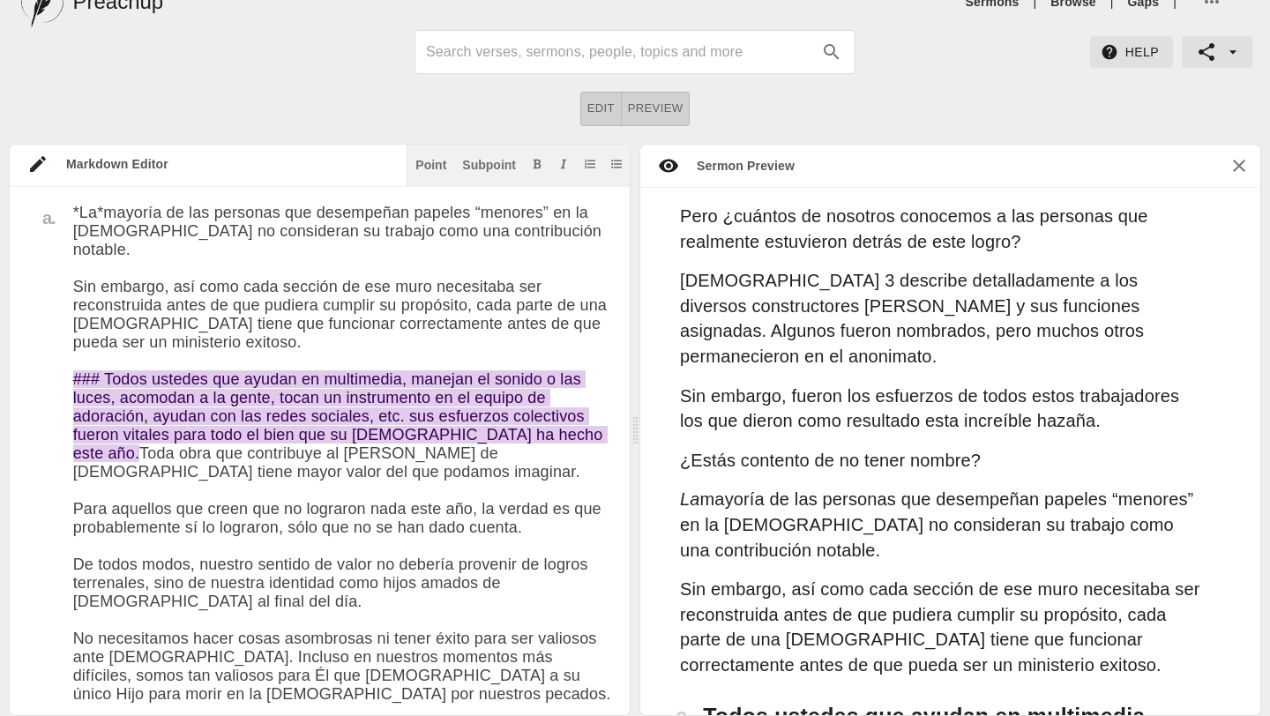
drag, startPoint x: 77, startPoint y: 372, endPoint x: 557, endPoint y: 411, distance: 482.1
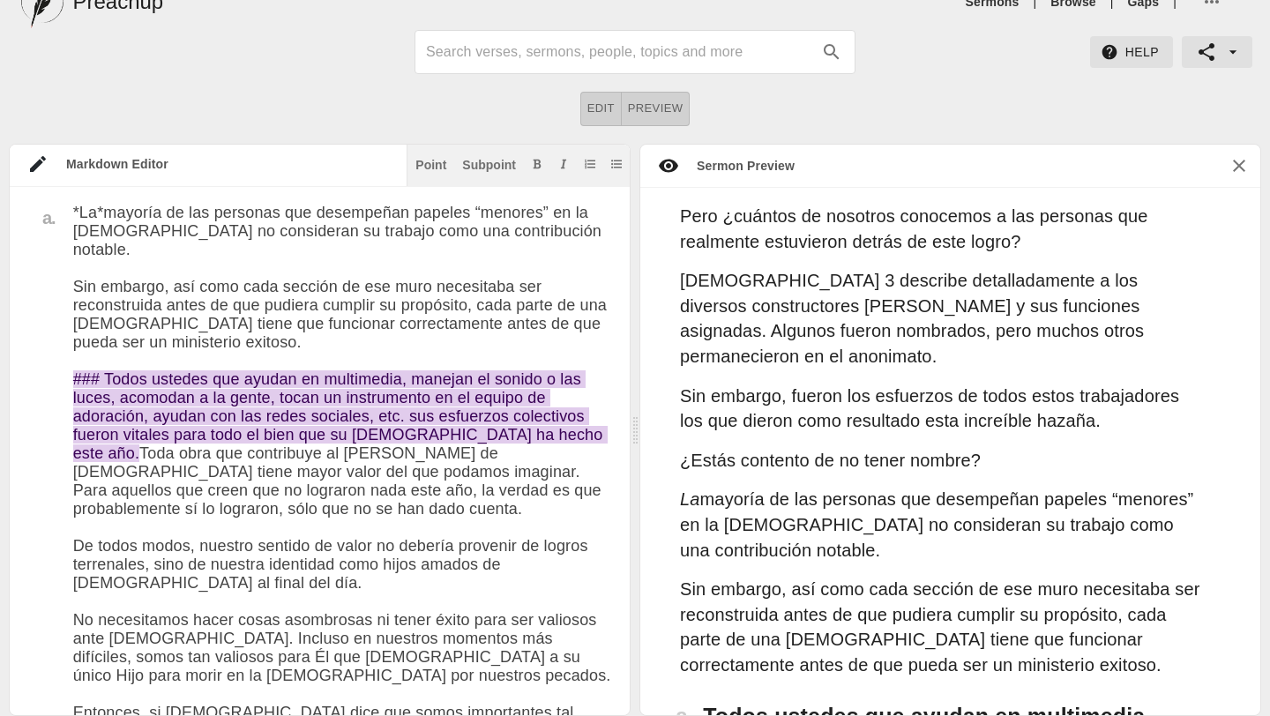
drag, startPoint x: 74, startPoint y: 313, endPoint x: 237, endPoint y: 376, distance: 175.0
click at [545, 165] on button "Add bold text" at bounding box center [537, 164] width 18 height 18
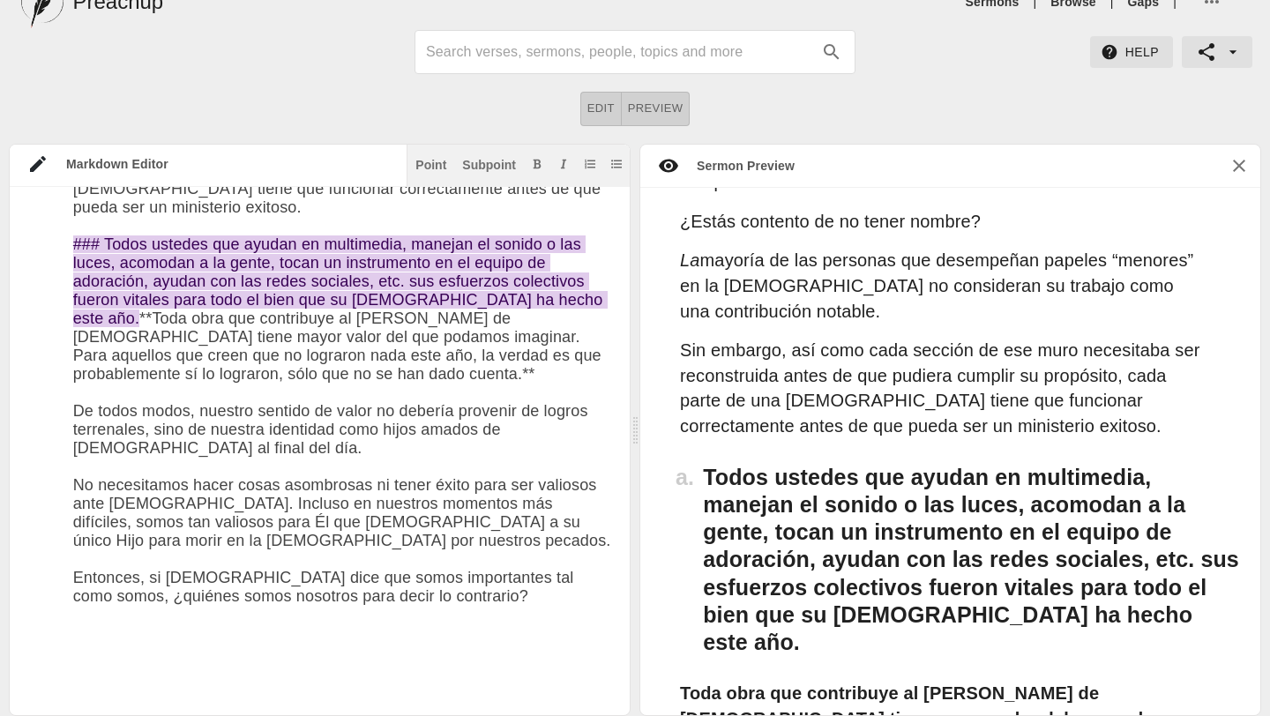
click at [428, 168] on div "Point" at bounding box center [430, 165] width 31 height 12
paste textarea "Loremip Dolorsi: 6 Ametconse 7:65–82 (ADI). Elits.doe Temporincidi Ut laboreetd…"
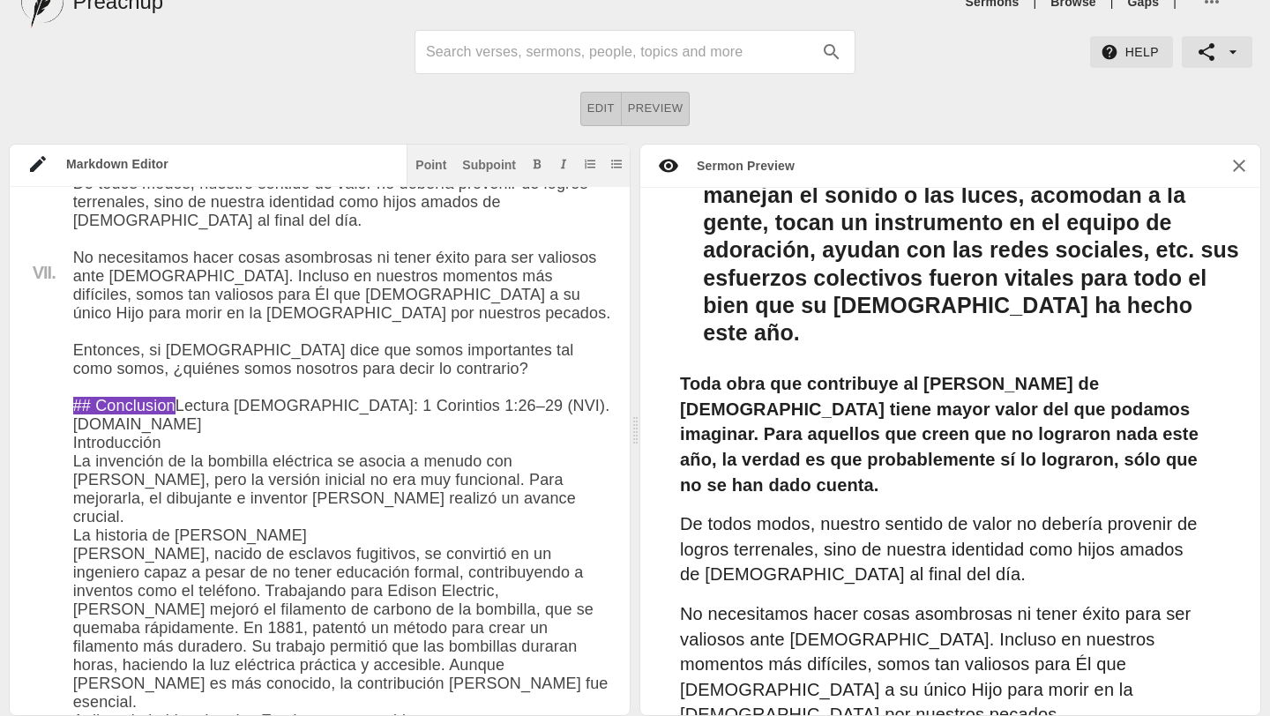
scroll to position [5853, 0]
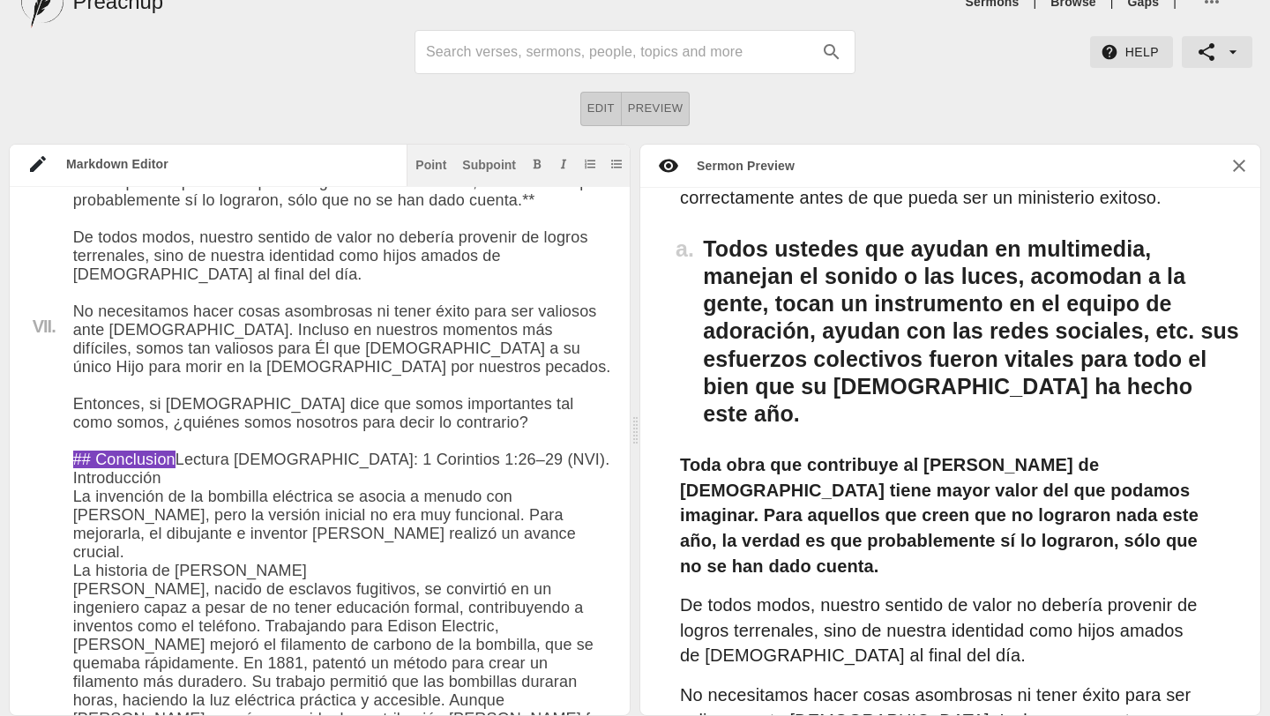
drag, startPoint x: 192, startPoint y: 384, endPoint x: 335, endPoint y: 384, distance: 142.8
click at [532, 160] on icon "Add bold text" at bounding box center [537, 164] width 11 height 11
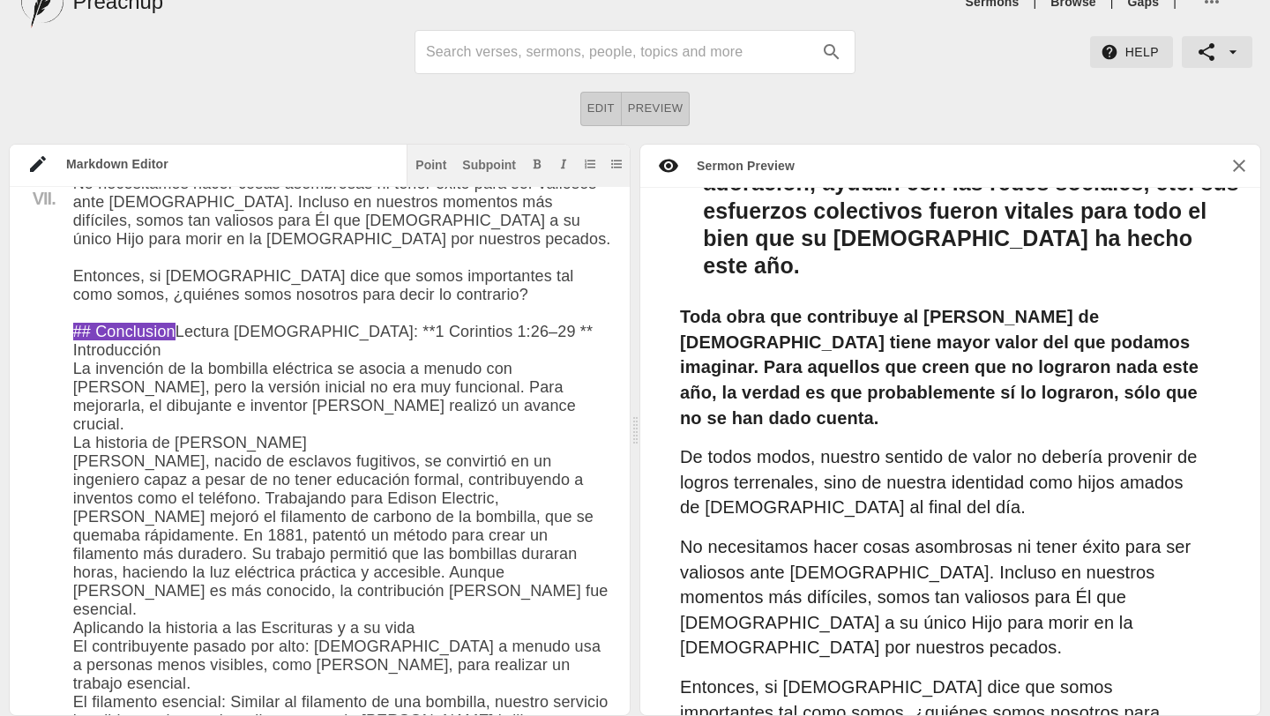
scroll to position [6005, 0]
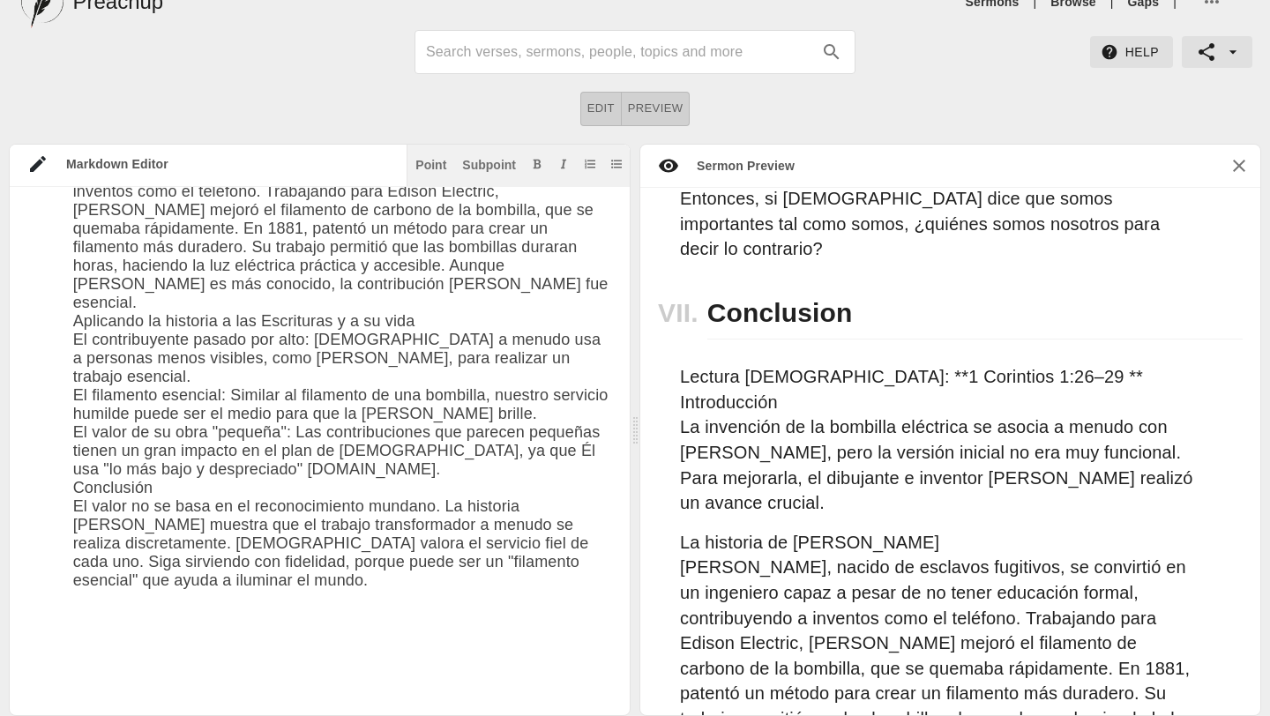
scroll to position [6548, 0]
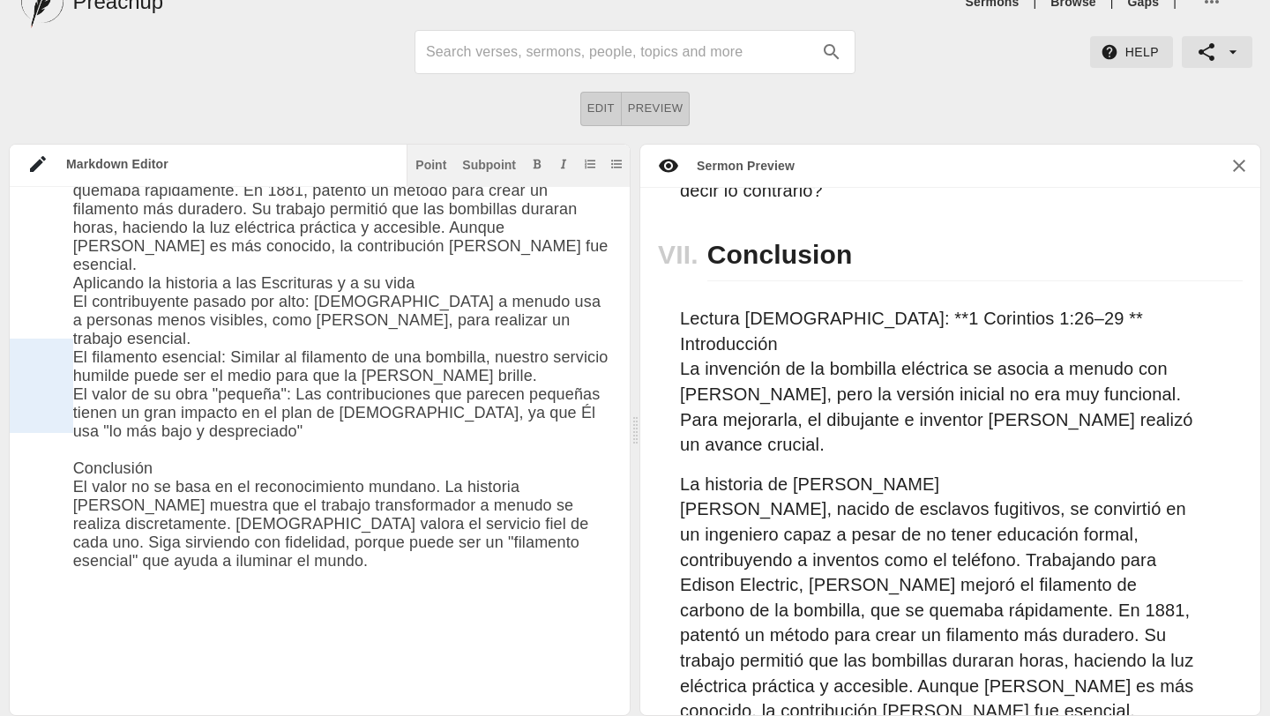
drag, startPoint x: 161, startPoint y: 338, endPoint x: 50, endPoint y: 355, distance: 112.5
drag, startPoint x: 153, startPoint y: 348, endPoint x: 70, endPoint y: 346, distance: 83.8
click at [533, 165] on icon "Add bold text" at bounding box center [537, 164] width 11 height 11
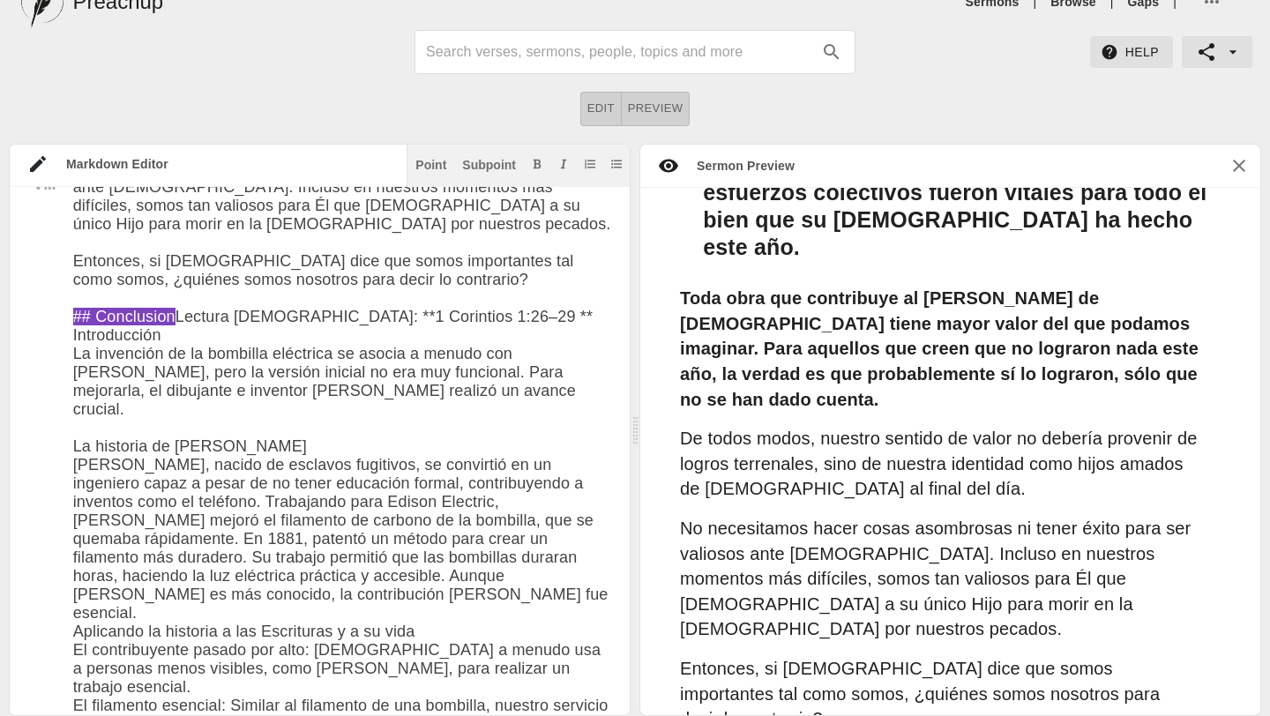
scroll to position [5987, 0]
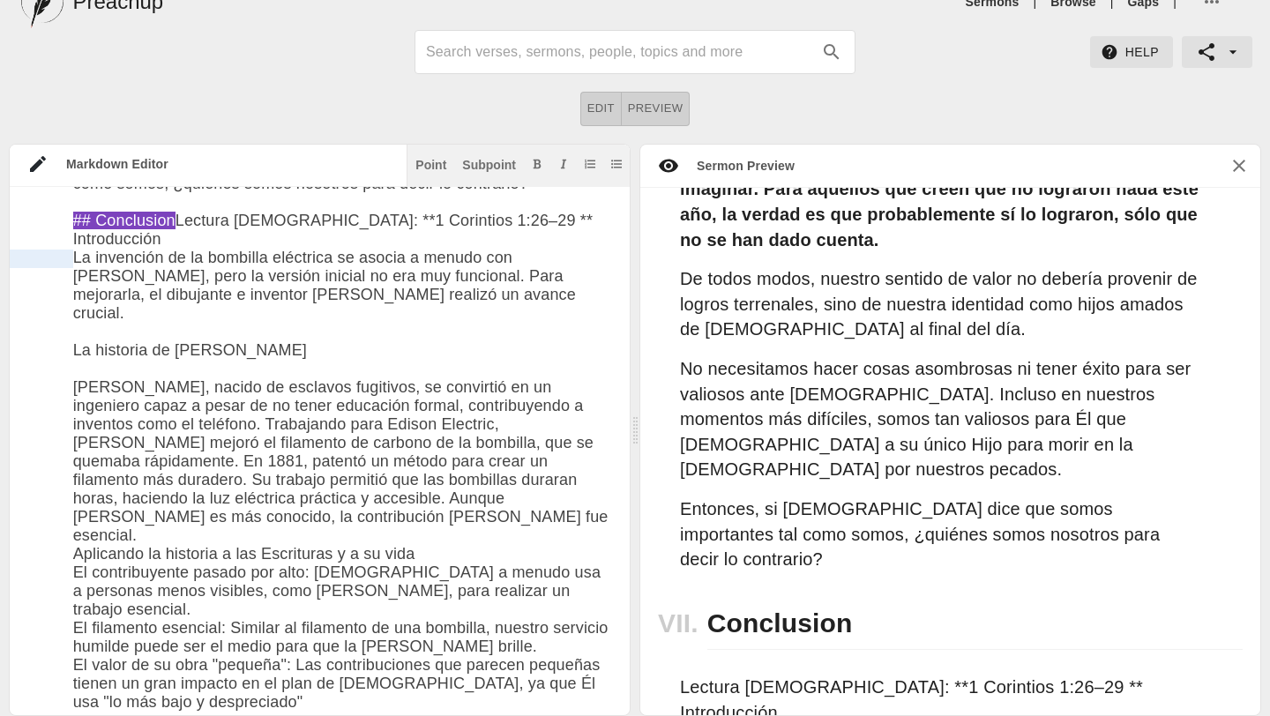
drag, startPoint x: 160, startPoint y: 253, endPoint x: 71, endPoint y: 259, distance: 89.3
type textarea "# Lore ip dolor Sita: Con 35ad 5008 Elitse Doeiusmod Te Incid ## “¿Utl et dolor…"
click at [489, 166] on div "Subpoint" at bounding box center [489, 165] width 54 height 12
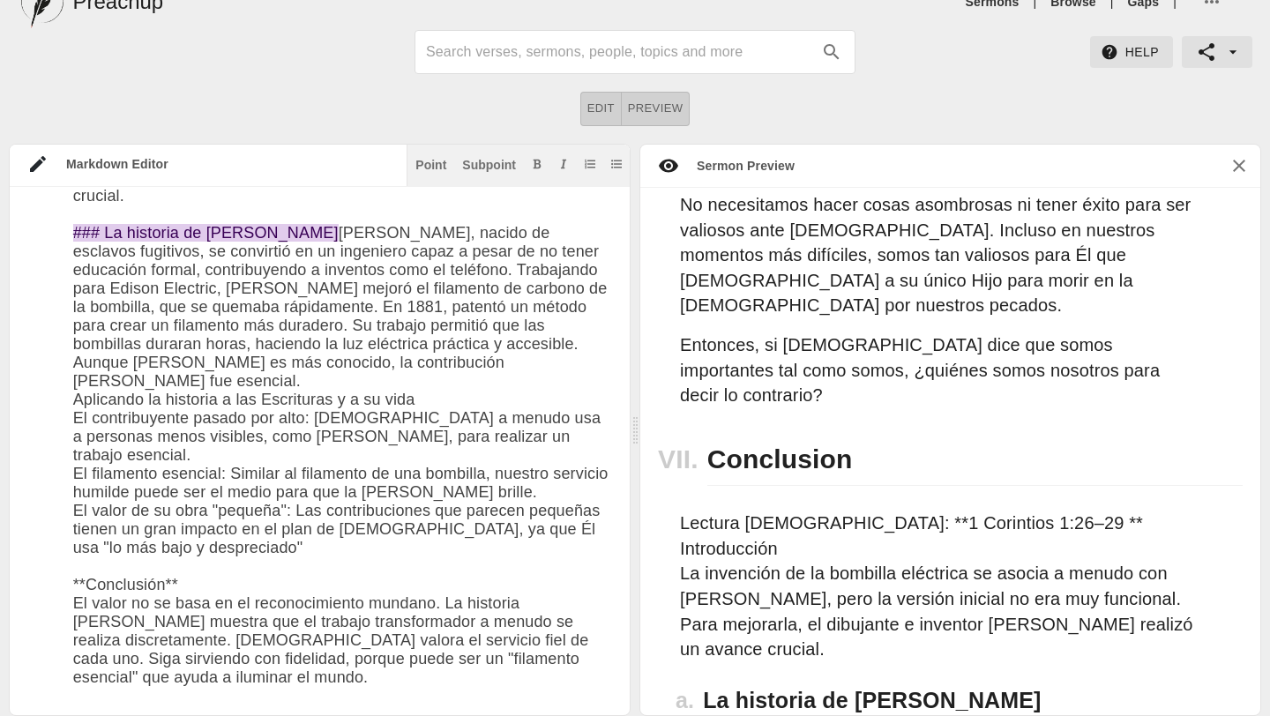
drag, startPoint x: 75, startPoint y: 349, endPoint x: 357, endPoint y: 456, distance: 301.6
click at [479, 166] on div "Subpoint" at bounding box center [489, 165] width 54 height 12
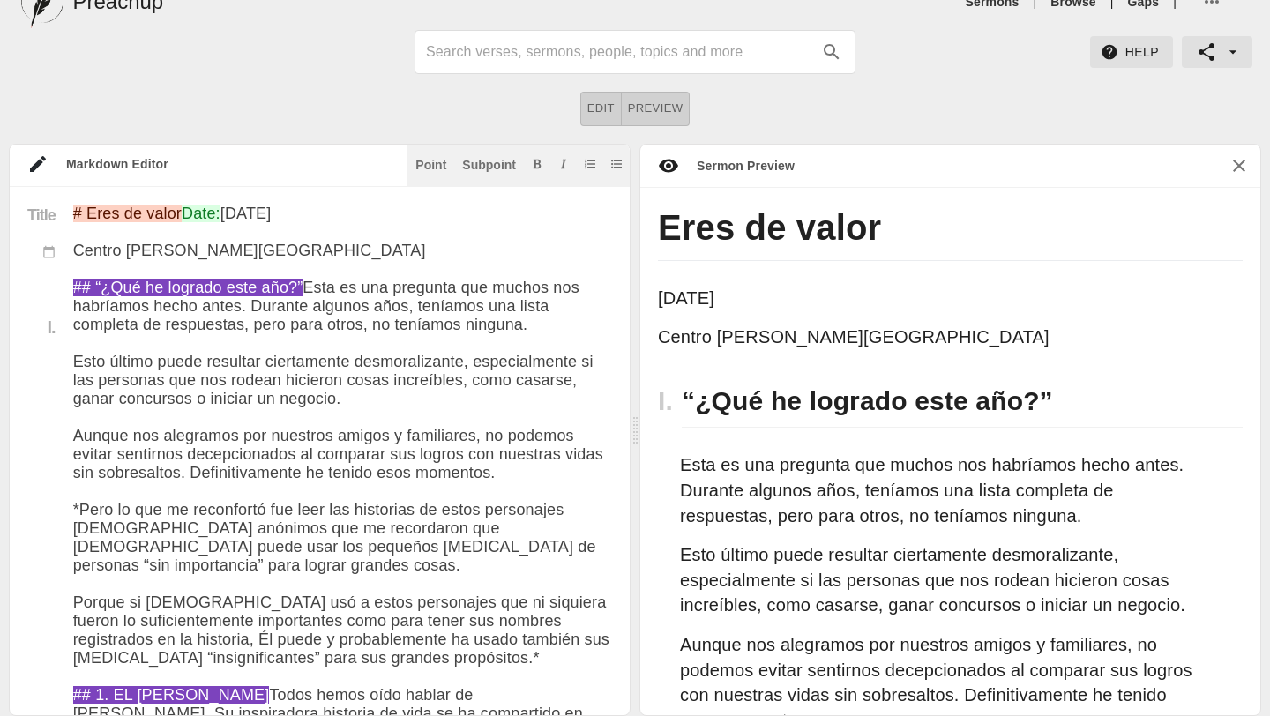
click at [304, 87] on div "Help Edit Preview Markdown Editor Point Subpoint Title I. II. a. III. a. IV. a.…" at bounding box center [635, 373] width 1270 height 686
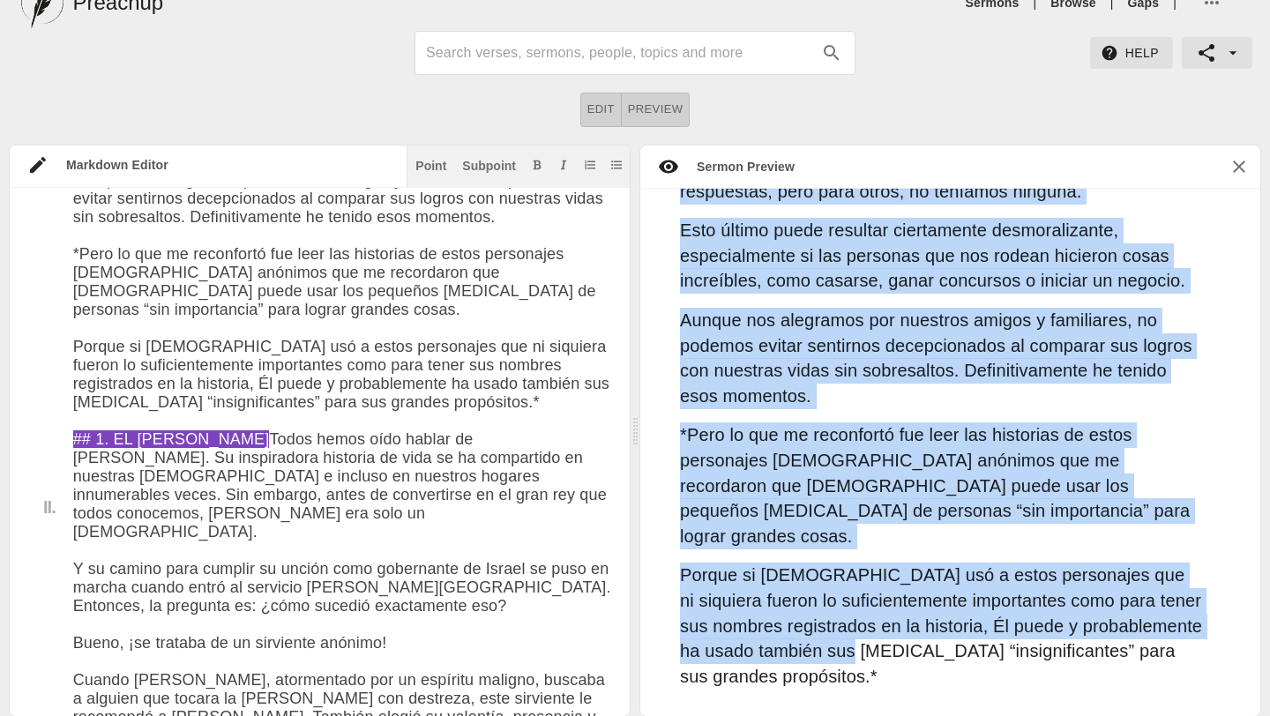
scroll to position [399, 0]
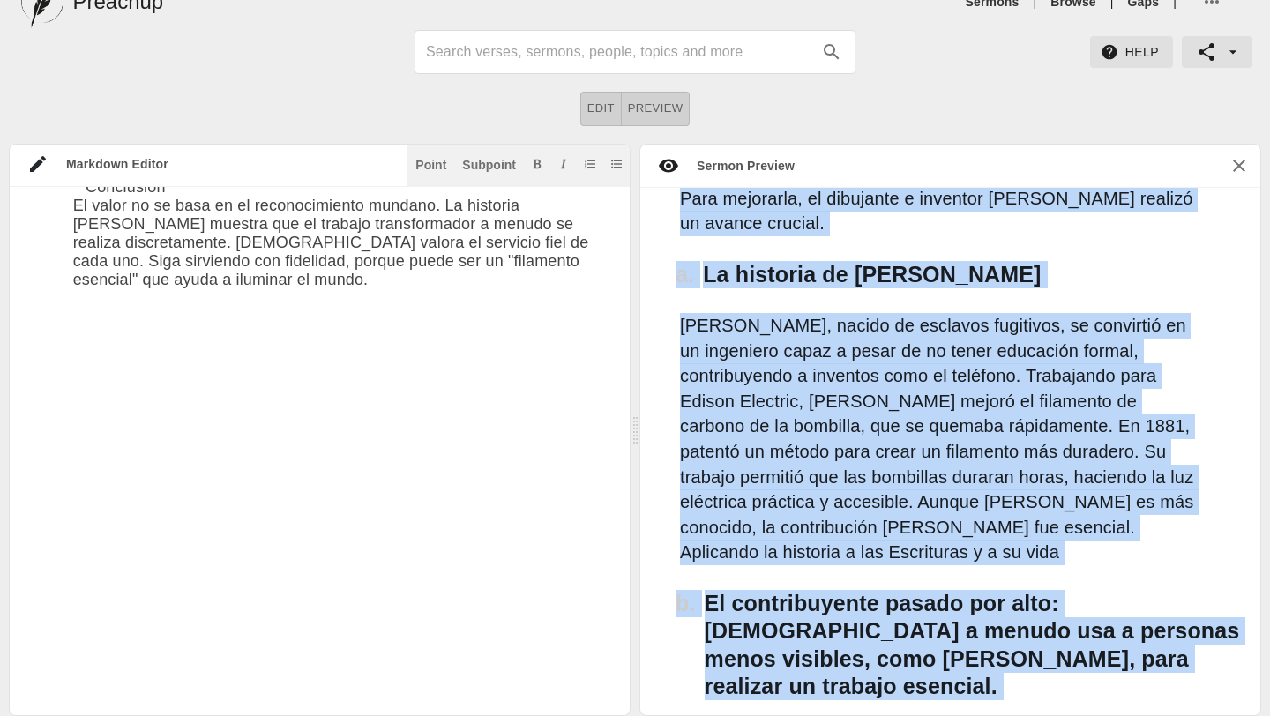
drag, startPoint x: 662, startPoint y: 269, endPoint x: 930, endPoint y: 511, distance: 361.4
click at [930, 511] on div "Eres de valor [DATE] Centro Cristiano [GEOGRAPHIC_DATA] I. “¿Qué he logrado est…" at bounding box center [950, 452] width 620 height 528
copy div "Lore ip dolor Sit 56am 1070 Consec Adipiscin El Seddo E. “¿Tem in utlabor etdo …"
